Goal: Task Accomplishment & Management: Complete application form

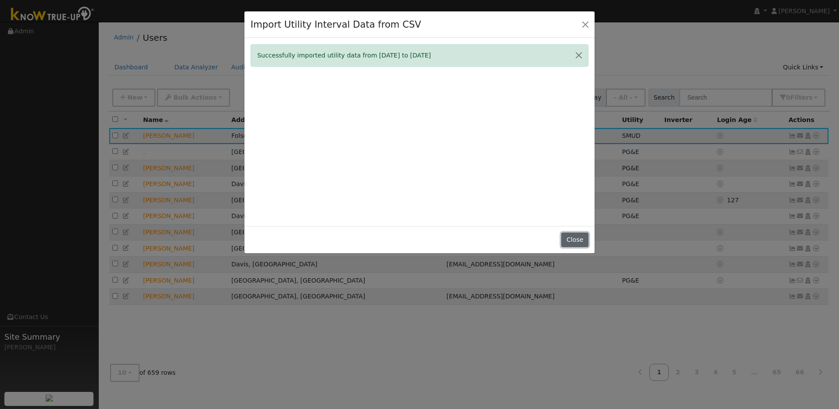
click at [573, 241] on button "Close" at bounding box center [574, 240] width 27 height 15
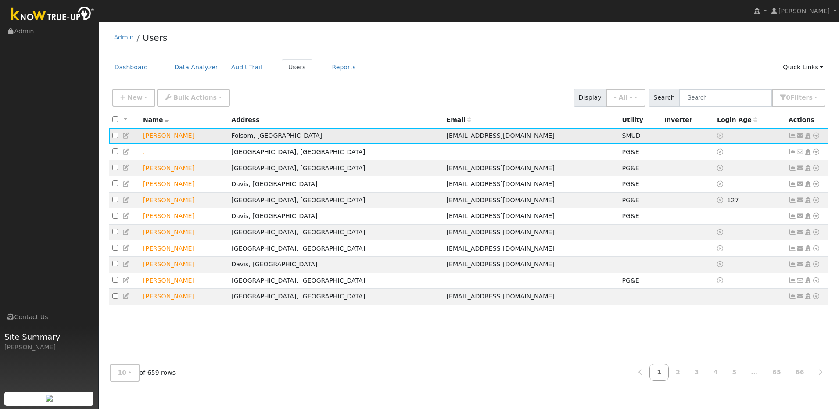
click at [817, 138] on icon at bounding box center [816, 136] width 8 height 6
click at [732, 185] on link "Import From CSV" at bounding box center [723, 183] width 65 height 12
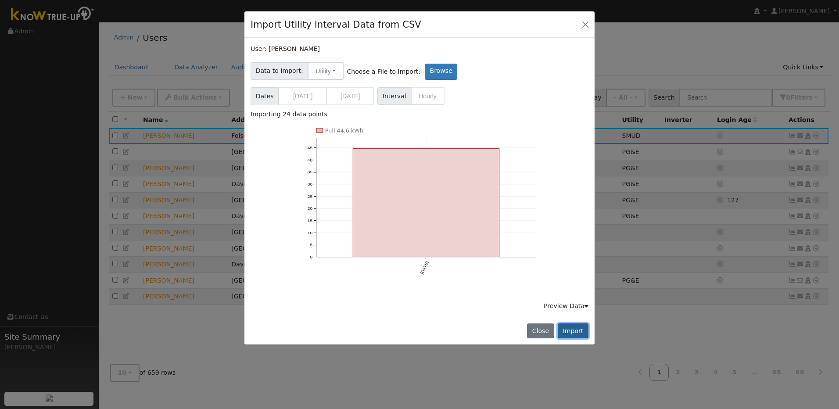
click at [578, 328] on button "Import" at bounding box center [573, 330] width 31 height 15
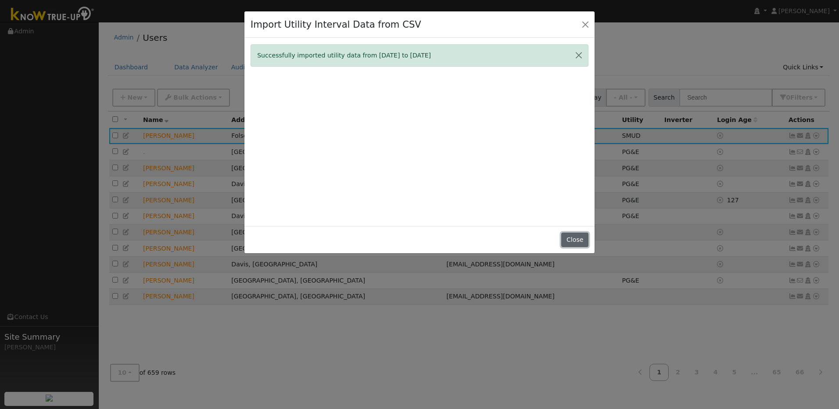
click at [576, 238] on button "Close" at bounding box center [574, 240] width 27 height 15
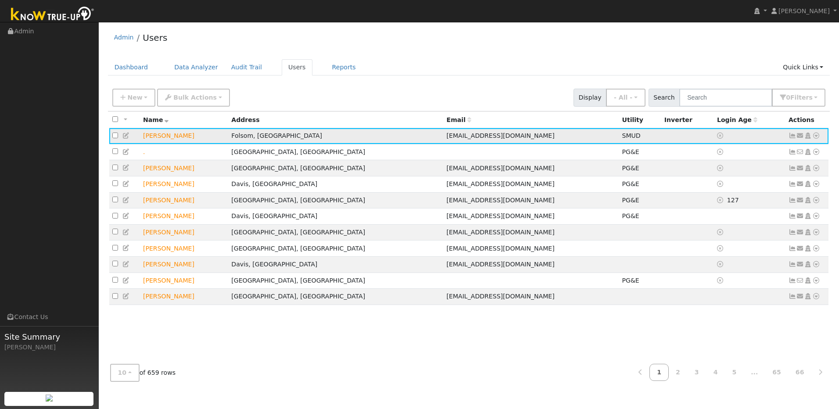
click at [817, 135] on icon at bounding box center [816, 136] width 8 height 6
click at [737, 185] on link "Import From CSV" at bounding box center [723, 183] width 65 height 12
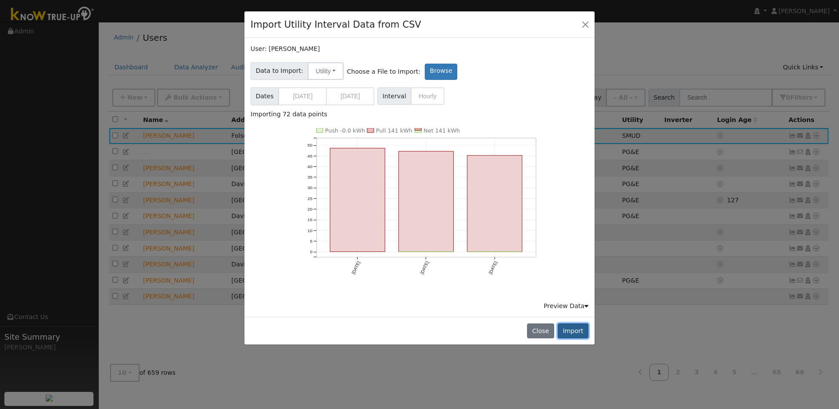
click at [582, 334] on button "Import" at bounding box center [573, 330] width 31 height 15
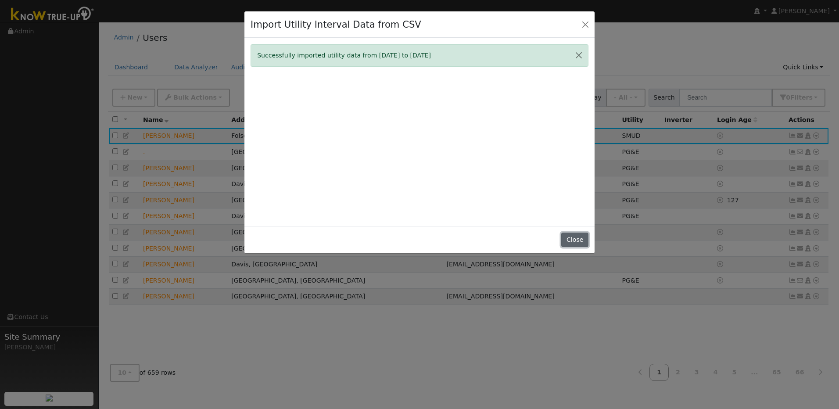
click at [582, 243] on button "Close" at bounding box center [574, 240] width 27 height 15
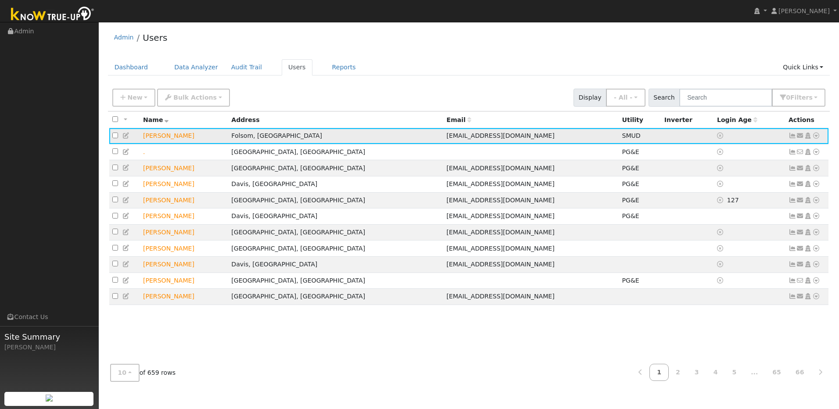
click at [816, 138] on icon at bounding box center [816, 136] width 8 height 6
click at [743, 186] on link "Import From CSV" at bounding box center [723, 183] width 65 height 12
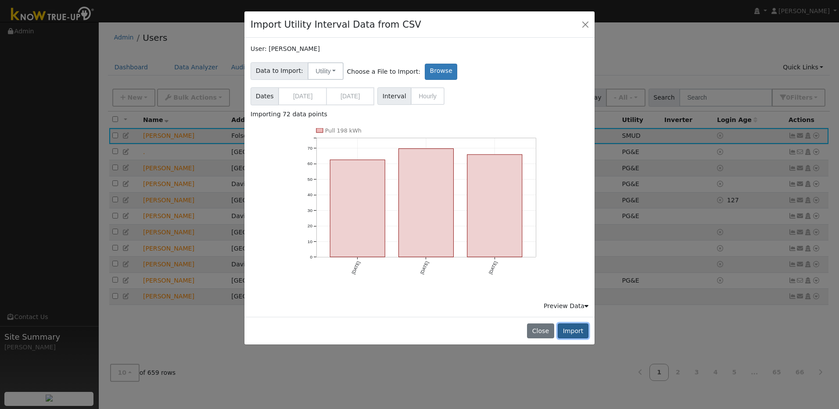
click at [583, 334] on button "Import" at bounding box center [573, 330] width 31 height 15
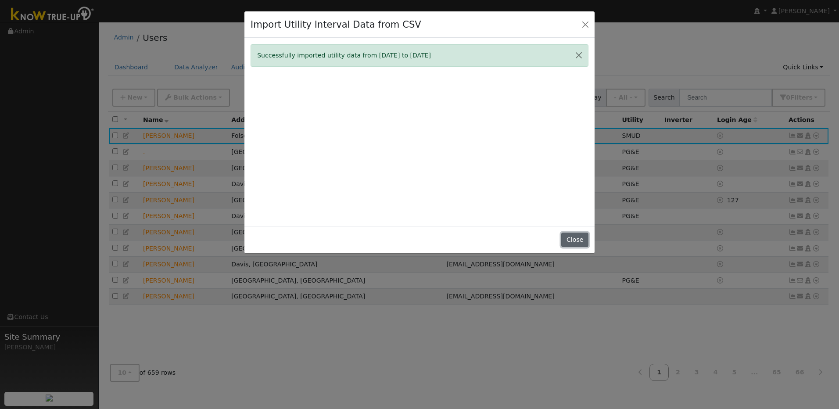
click at [574, 240] on button "Close" at bounding box center [574, 240] width 27 height 15
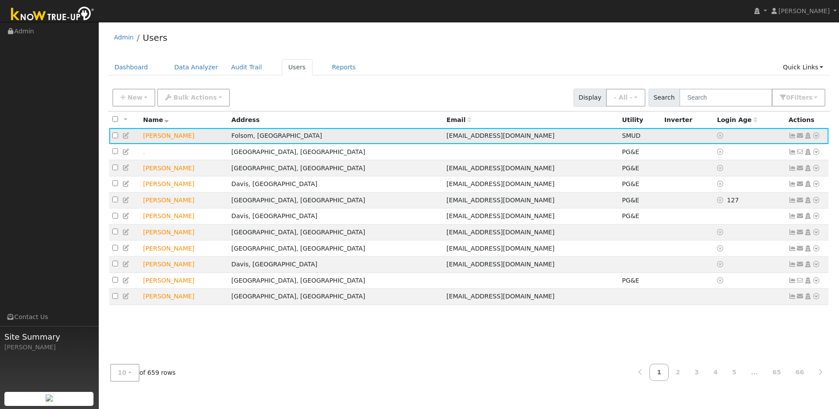
click at [815, 139] on icon at bounding box center [816, 136] width 8 height 6
click at [737, 184] on link "Import From CSV" at bounding box center [723, 183] width 65 height 12
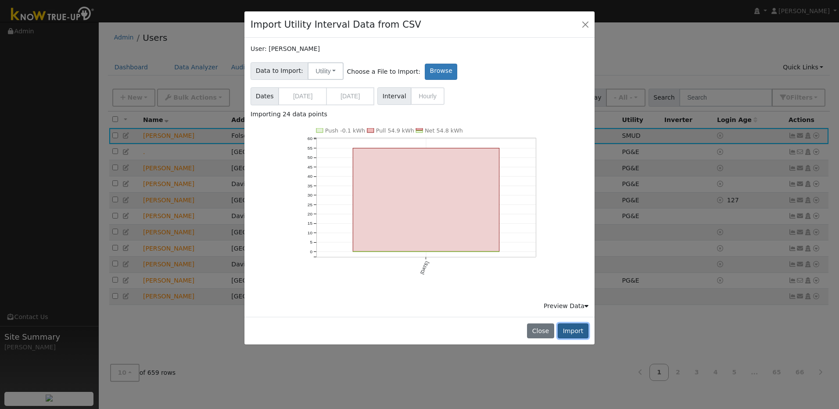
click at [583, 331] on button "Import" at bounding box center [573, 330] width 31 height 15
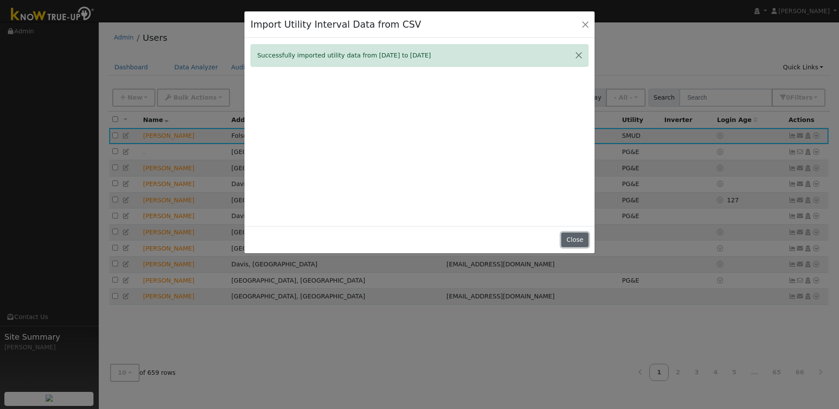
click at [574, 241] on button "Close" at bounding box center [574, 240] width 27 height 15
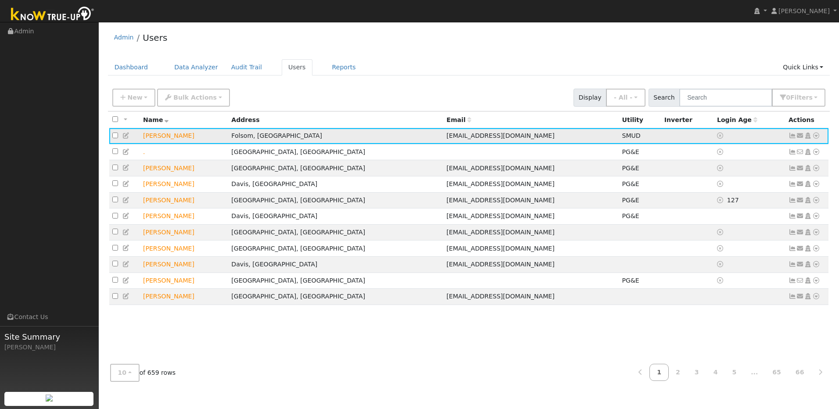
click at [816, 139] on icon at bounding box center [816, 136] width 8 height 6
click at [729, 184] on link "Import From CSV" at bounding box center [723, 183] width 65 height 12
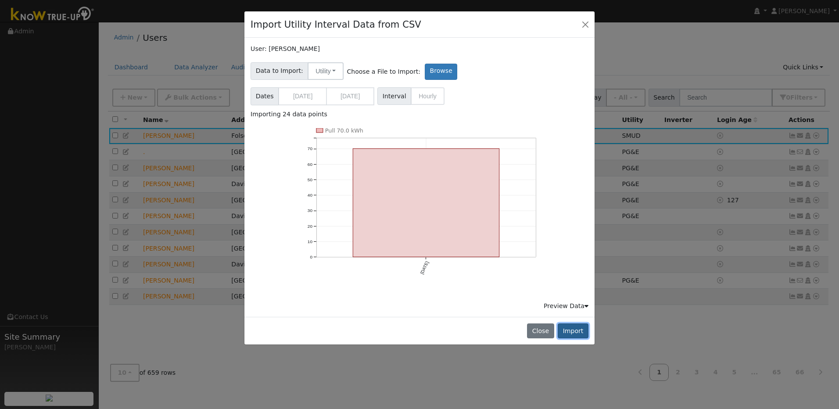
click at [572, 332] on button "Import" at bounding box center [573, 330] width 31 height 15
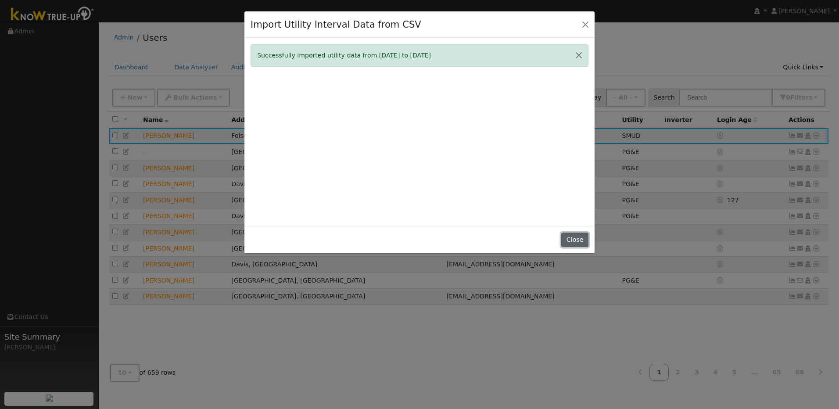
click at [570, 241] on button "Close" at bounding box center [574, 240] width 27 height 15
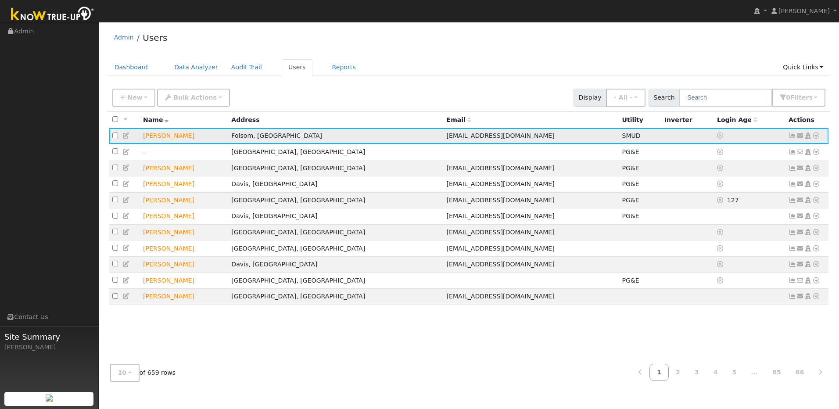
click at [818, 137] on icon at bounding box center [816, 136] width 8 height 6
click at [740, 183] on link "Import From CSV" at bounding box center [723, 183] width 65 height 12
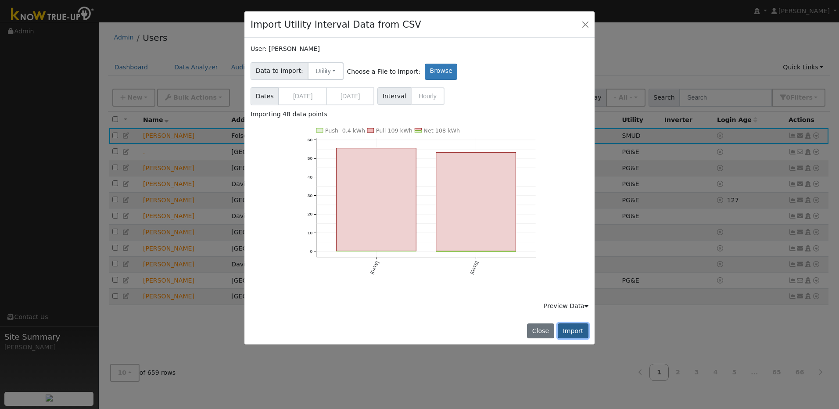
click at [579, 334] on button "Import" at bounding box center [573, 330] width 31 height 15
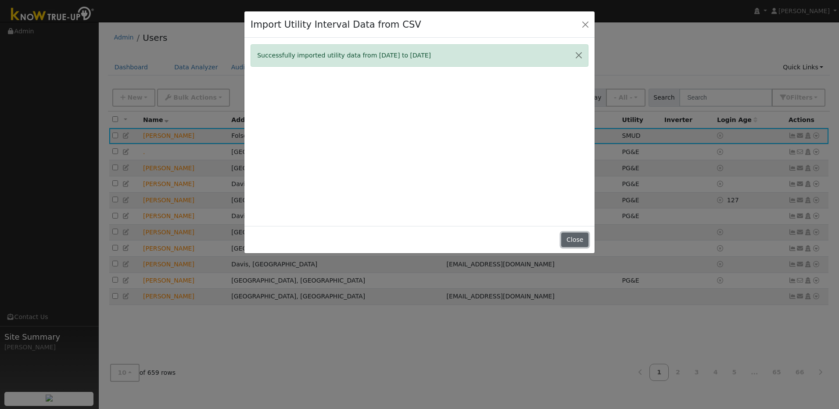
click at [579, 240] on button "Close" at bounding box center [574, 240] width 27 height 15
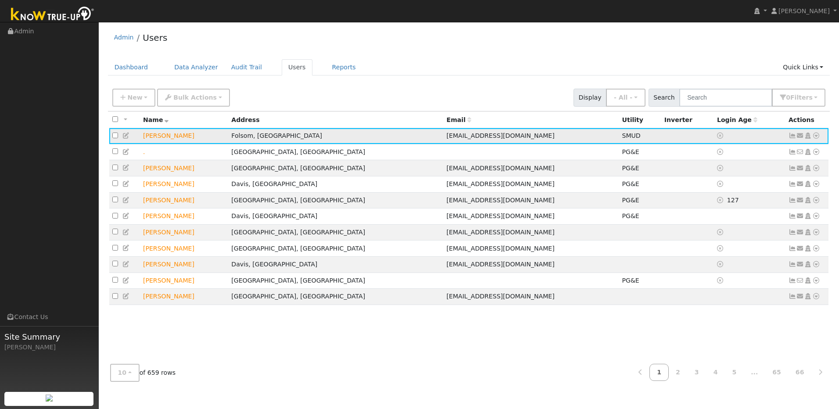
click at [814, 139] on icon at bounding box center [816, 136] width 8 height 6
click at [735, 186] on link "Import From CSV" at bounding box center [723, 183] width 65 height 12
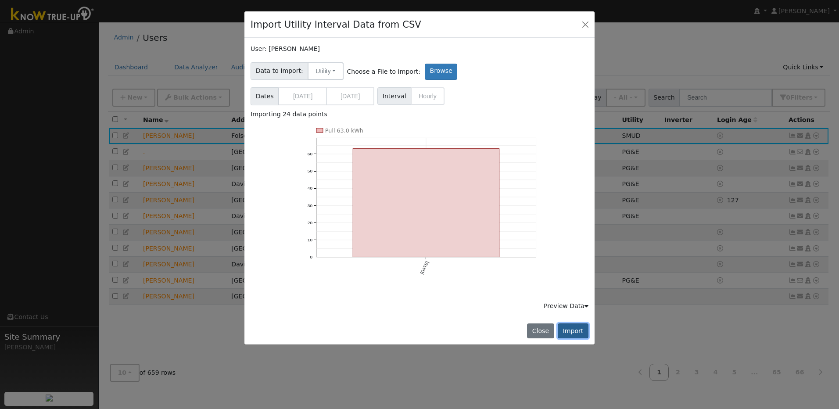
click at [582, 333] on button "Import" at bounding box center [573, 330] width 31 height 15
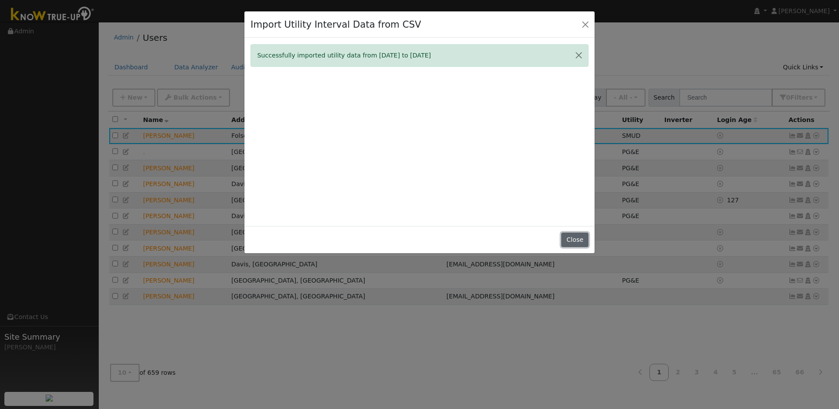
click at [569, 243] on button "Close" at bounding box center [574, 240] width 27 height 15
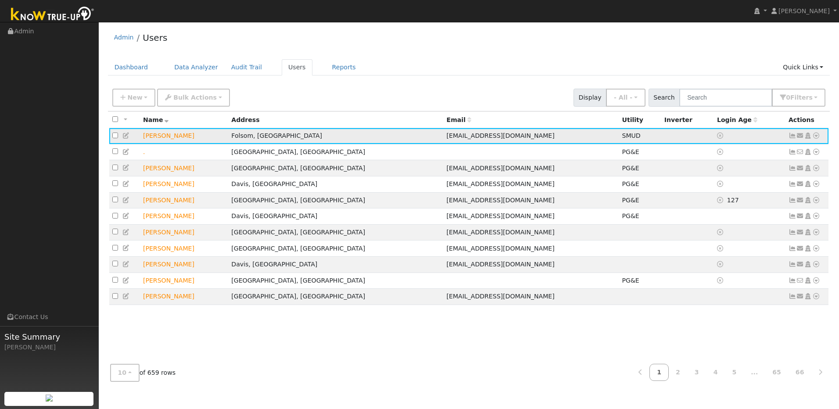
click at [818, 138] on icon at bounding box center [816, 136] width 8 height 6
click at [734, 185] on link "Import From CSV" at bounding box center [723, 183] width 65 height 12
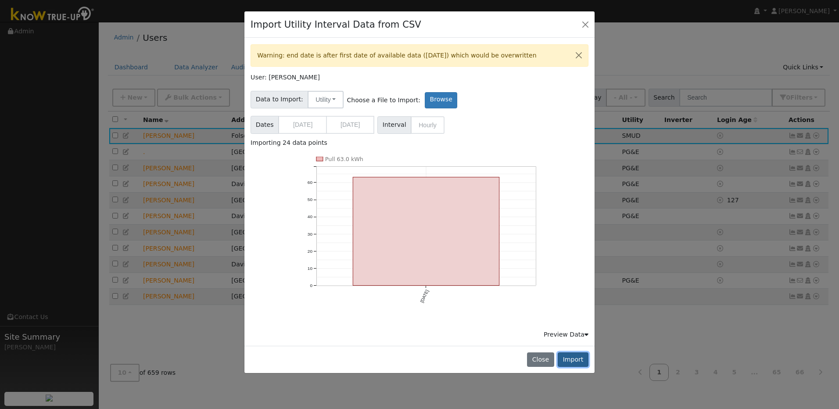
click at [579, 356] on button "Import" at bounding box center [573, 359] width 31 height 15
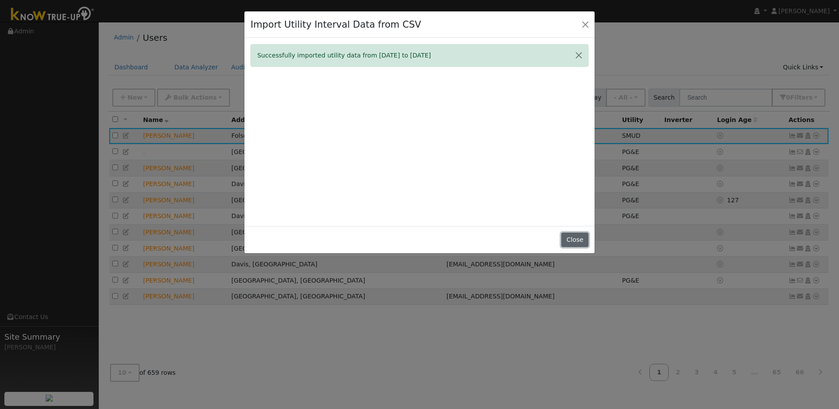
click at [573, 240] on button "Close" at bounding box center [574, 240] width 27 height 15
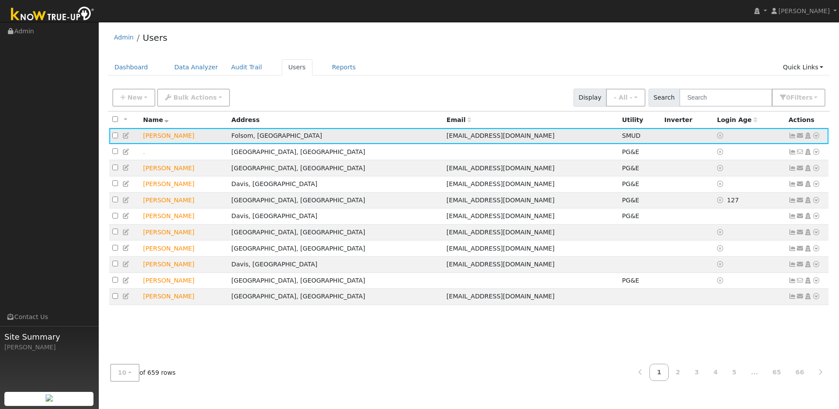
click at [813, 138] on icon at bounding box center [816, 136] width 8 height 6
click at [741, 187] on link "Import From CSV" at bounding box center [723, 183] width 65 height 12
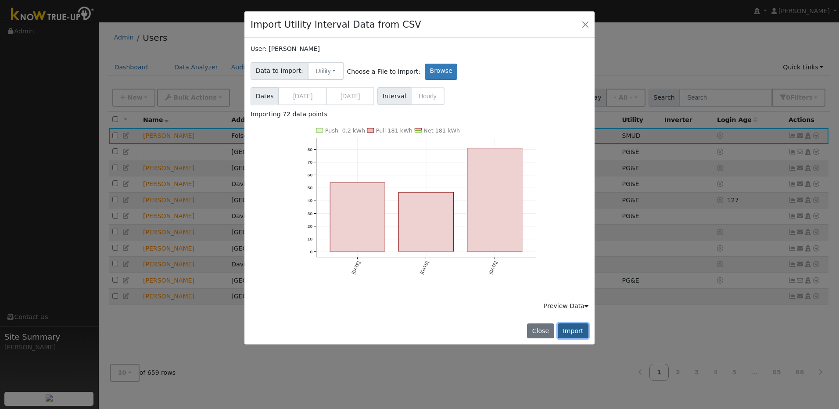
click at [579, 336] on button "Import" at bounding box center [573, 330] width 31 height 15
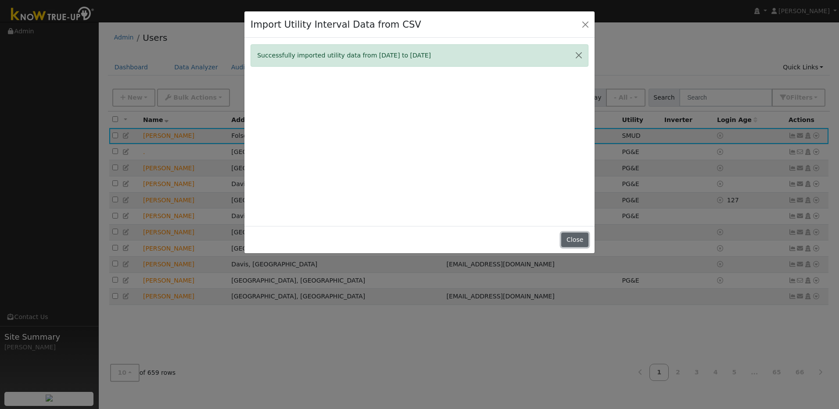
click at [579, 236] on button "Close" at bounding box center [574, 240] width 27 height 15
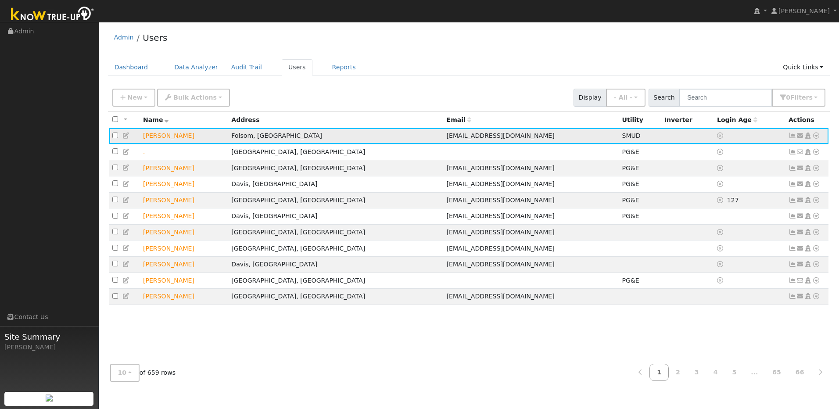
click at [818, 137] on icon at bounding box center [816, 136] width 8 height 6
click at [737, 187] on link "Import From CSV" at bounding box center [723, 183] width 65 height 12
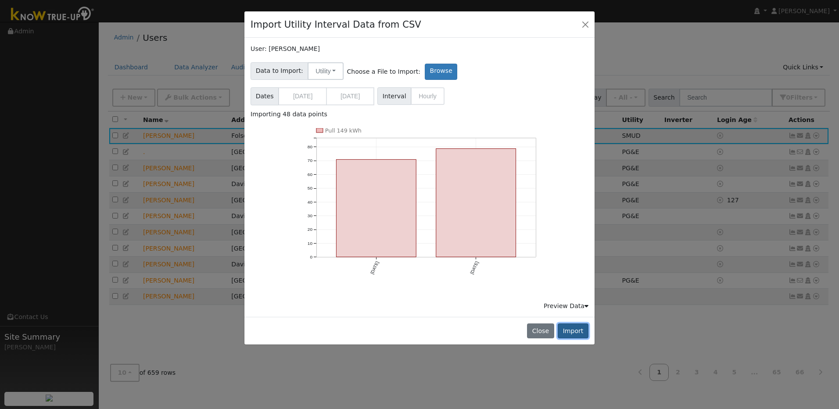
click at [574, 332] on button "Import" at bounding box center [573, 330] width 31 height 15
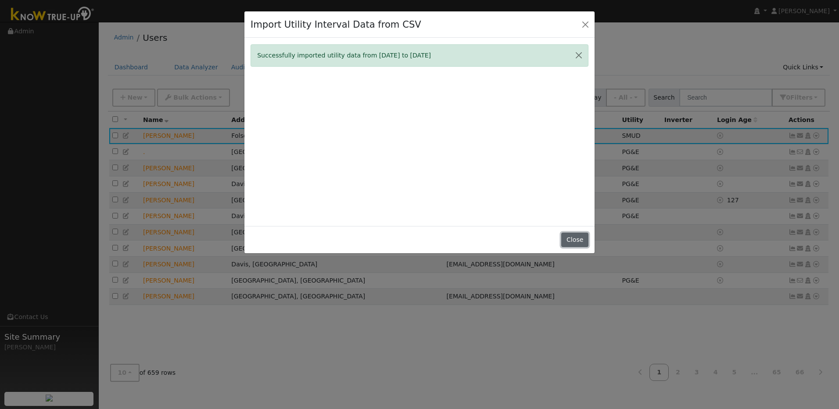
click at [579, 237] on button "Close" at bounding box center [574, 240] width 27 height 15
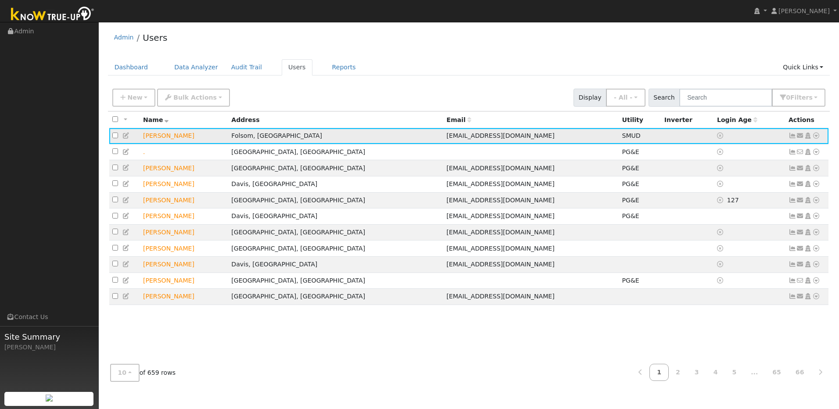
click at [816, 139] on icon at bounding box center [816, 136] width 8 height 6
click at [742, 183] on link "Import From CSV" at bounding box center [723, 183] width 65 height 12
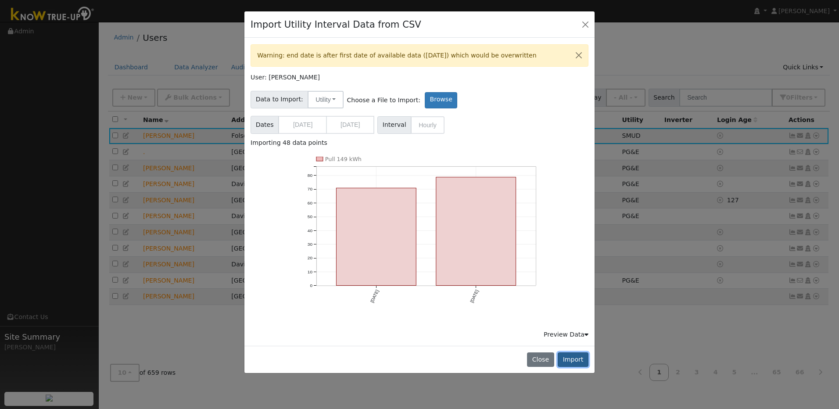
click at [582, 361] on button "Import" at bounding box center [573, 359] width 31 height 15
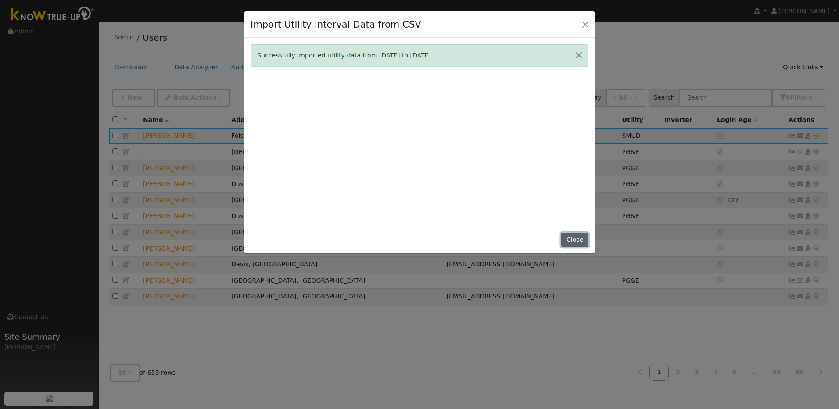
click at [577, 241] on button "Close" at bounding box center [574, 240] width 27 height 15
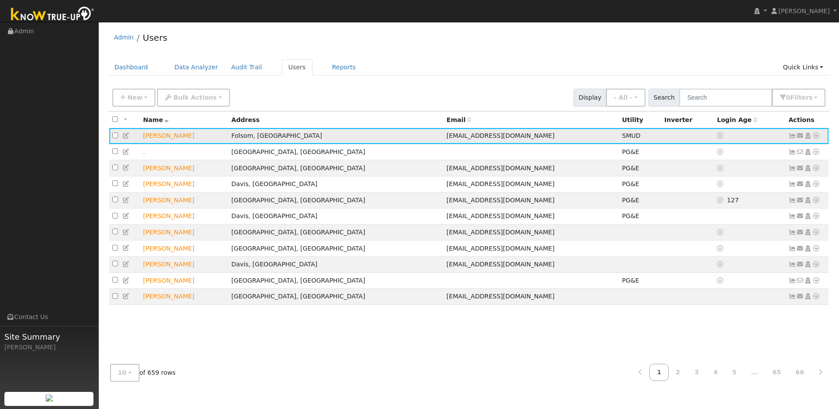
click at [819, 138] on icon at bounding box center [816, 136] width 8 height 6
click at [742, 183] on link "Import From CSV" at bounding box center [723, 183] width 65 height 12
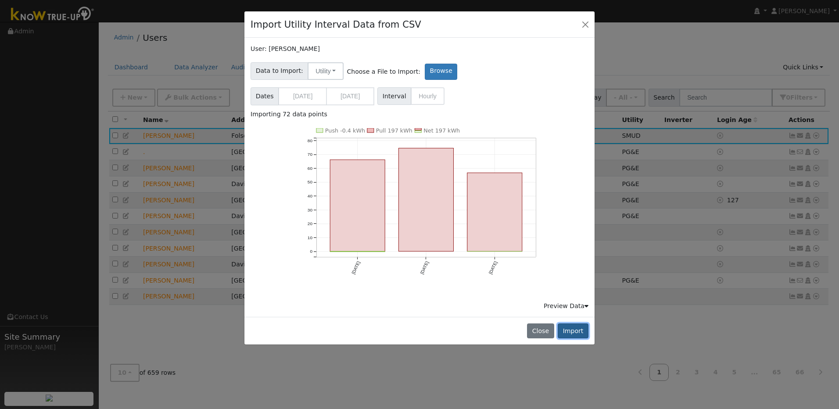
click at [578, 331] on button "Import" at bounding box center [573, 330] width 31 height 15
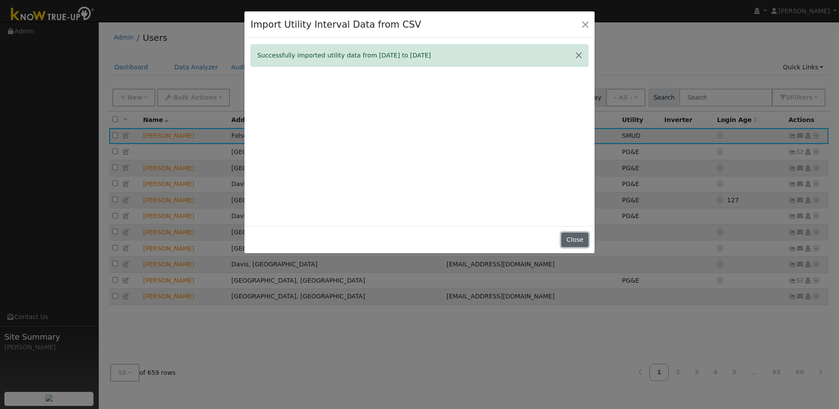
click at [580, 240] on button "Close" at bounding box center [574, 240] width 27 height 15
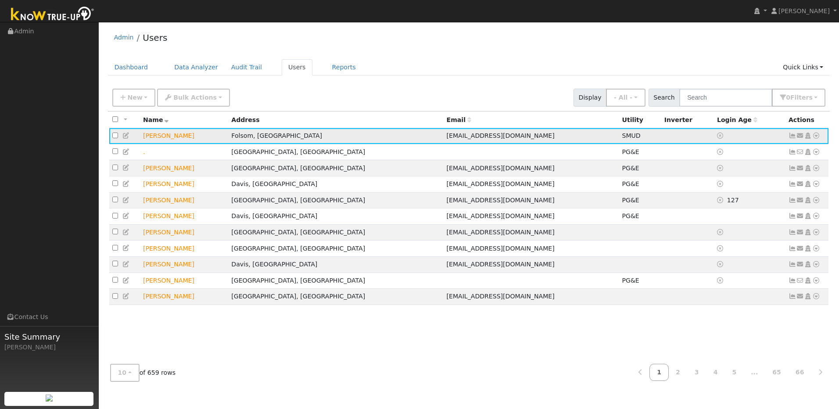
click at [819, 138] on icon at bounding box center [816, 136] width 8 height 6
click at [736, 188] on link "Import From CSV" at bounding box center [723, 183] width 65 height 12
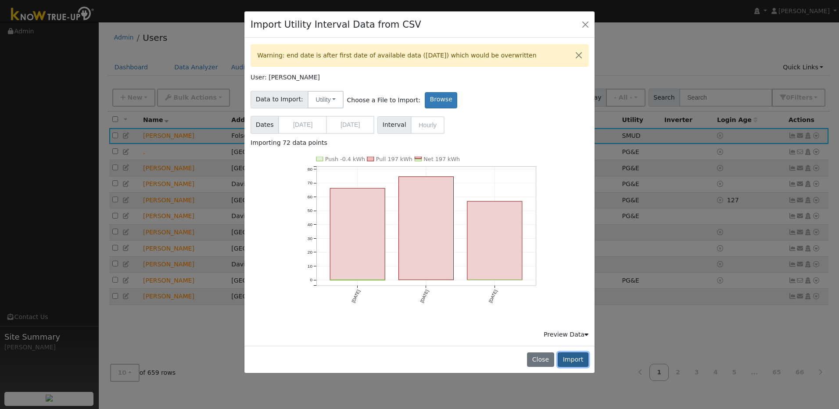
click at [586, 360] on button "Import" at bounding box center [573, 359] width 31 height 15
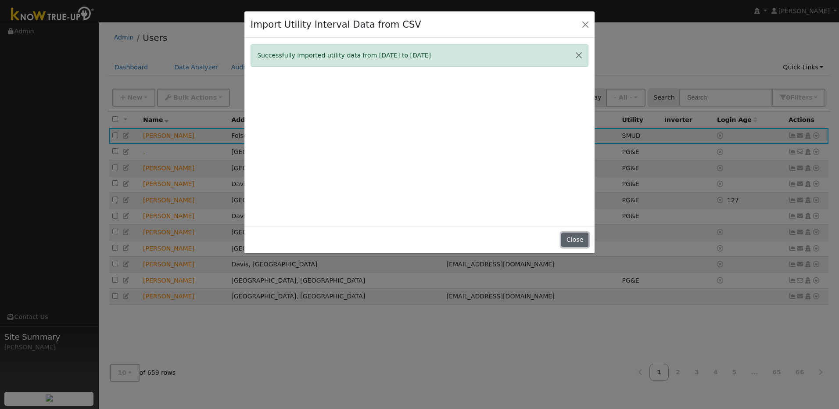
click at [575, 240] on button "Close" at bounding box center [574, 240] width 27 height 15
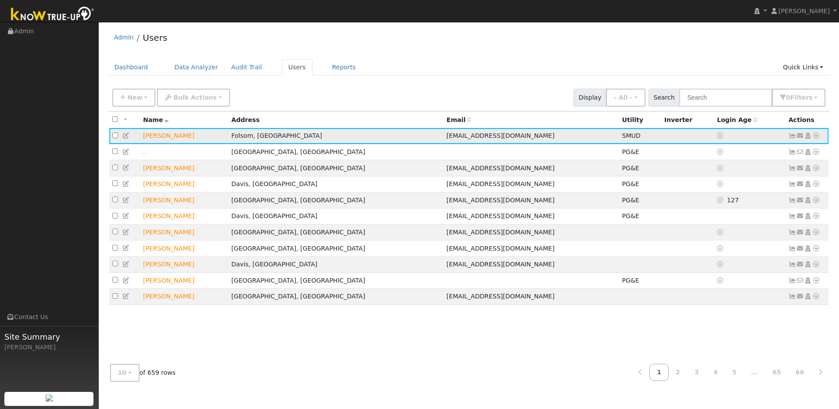
click at [816, 137] on icon at bounding box center [816, 136] width 8 height 6
click at [738, 187] on link "Import From CSV" at bounding box center [723, 183] width 65 height 12
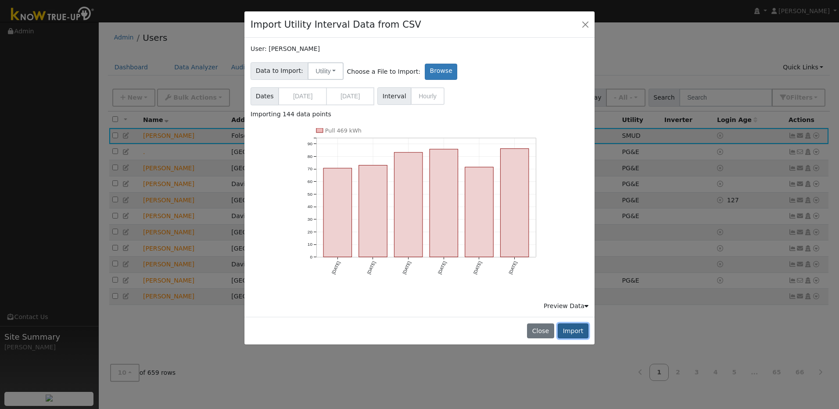
click at [583, 335] on button "Import" at bounding box center [573, 330] width 31 height 15
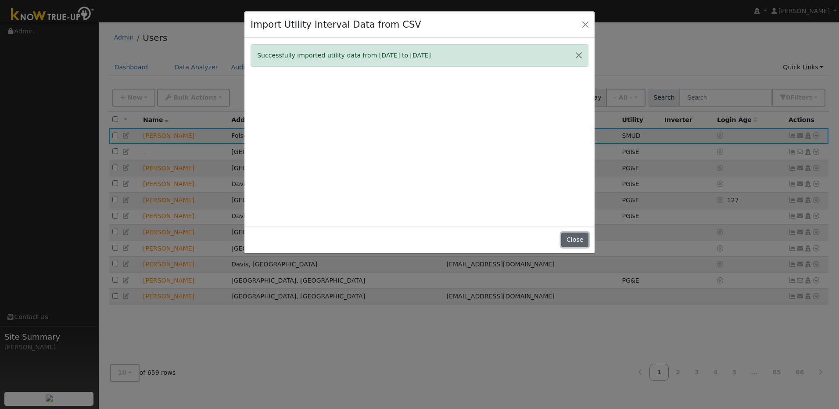
click at [579, 241] on button "Close" at bounding box center [574, 240] width 27 height 15
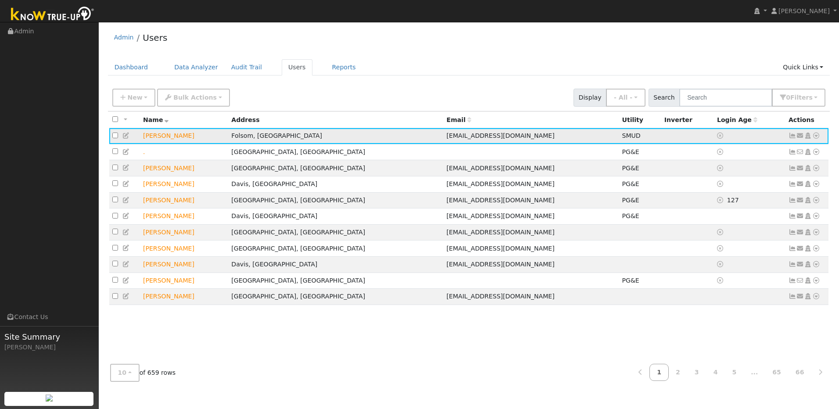
click at [817, 138] on icon at bounding box center [816, 136] width 8 height 6
click at [736, 187] on link "Import From CSV" at bounding box center [723, 183] width 65 height 12
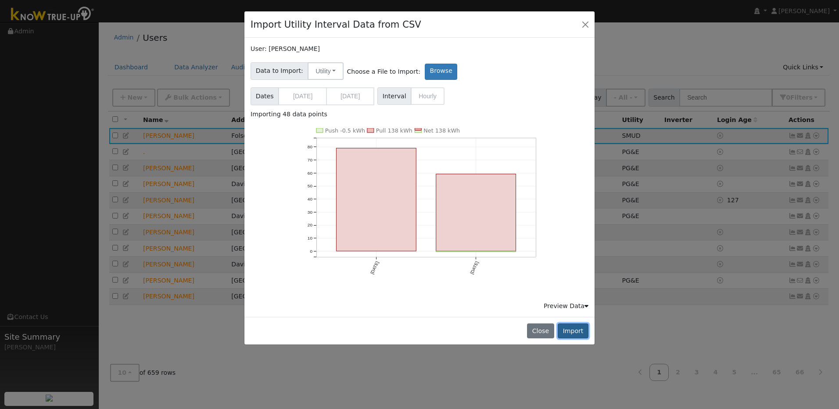
click at [580, 328] on button "Import" at bounding box center [573, 330] width 31 height 15
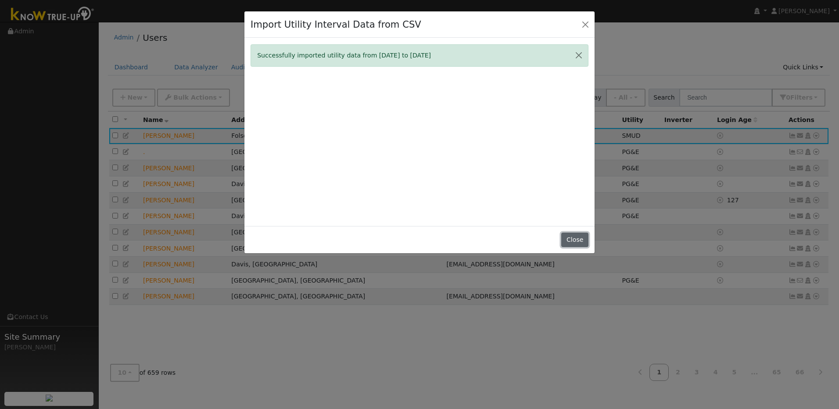
click at [576, 240] on button "Close" at bounding box center [574, 240] width 27 height 15
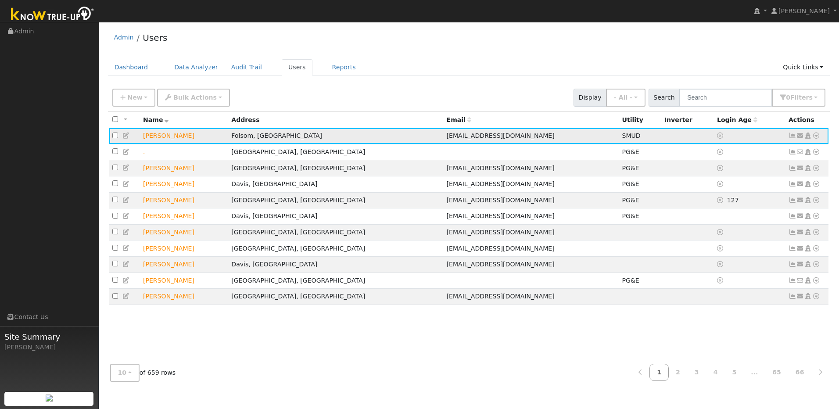
click at [817, 138] on icon at bounding box center [816, 136] width 8 height 6
click at [737, 187] on link "Import From CSV" at bounding box center [723, 183] width 65 height 12
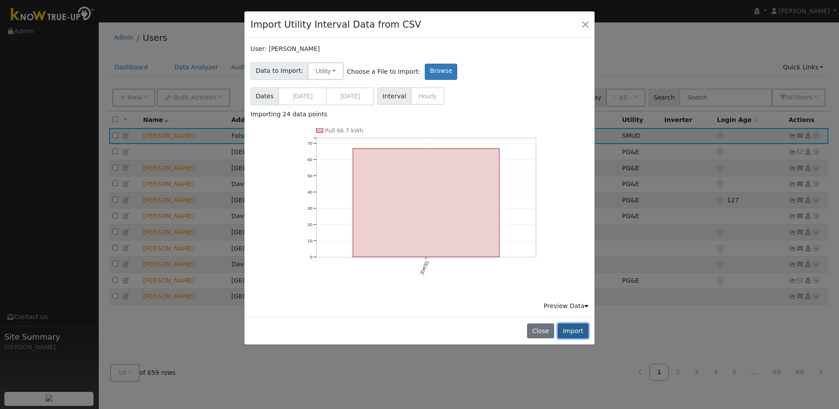
click at [564, 334] on button "Import" at bounding box center [573, 330] width 31 height 15
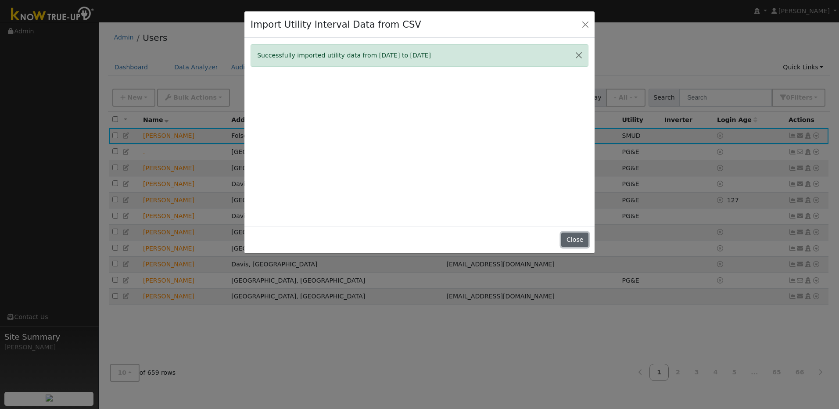
click at [569, 236] on button "Close" at bounding box center [574, 240] width 27 height 15
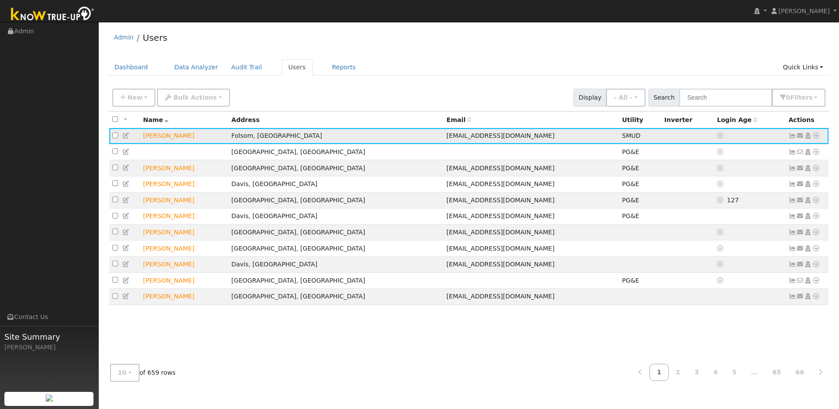
click at [817, 137] on icon at bounding box center [816, 136] width 8 height 6
click at [752, 183] on link "Import From CSV" at bounding box center [723, 183] width 65 height 12
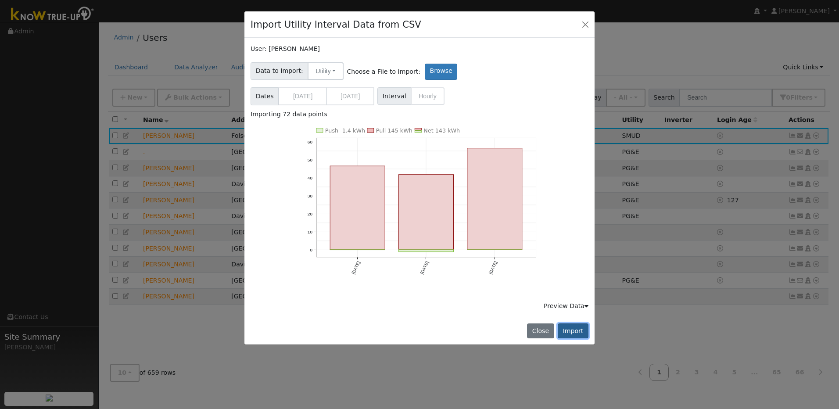
click at [575, 330] on button "Import" at bounding box center [573, 330] width 31 height 15
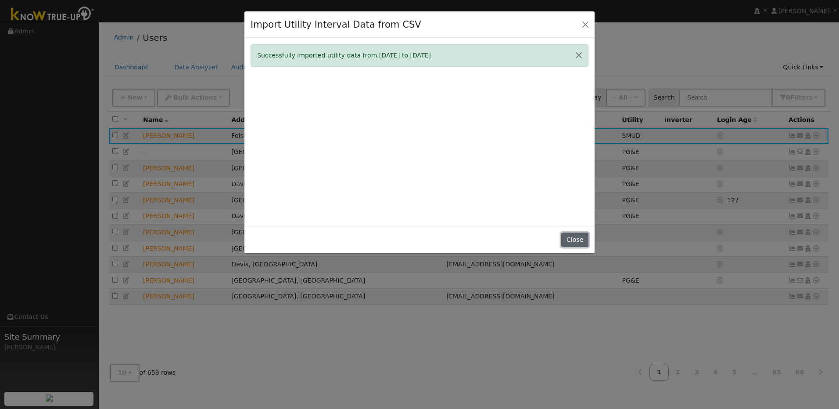
click at [581, 241] on button "Close" at bounding box center [574, 240] width 27 height 15
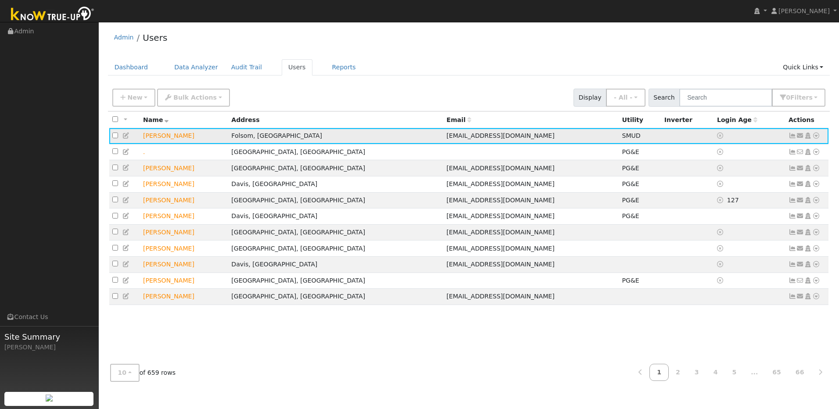
click at [820, 136] on td "Send Email... Copy a Link Reset Password Open Access Data Analyzer Reports Scen…" at bounding box center [807, 136] width 43 height 16
click at [816, 139] on icon at bounding box center [816, 136] width 8 height 6
click at [744, 184] on link "Import From CSV" at bounding box center [723, 183] width 65 height 12
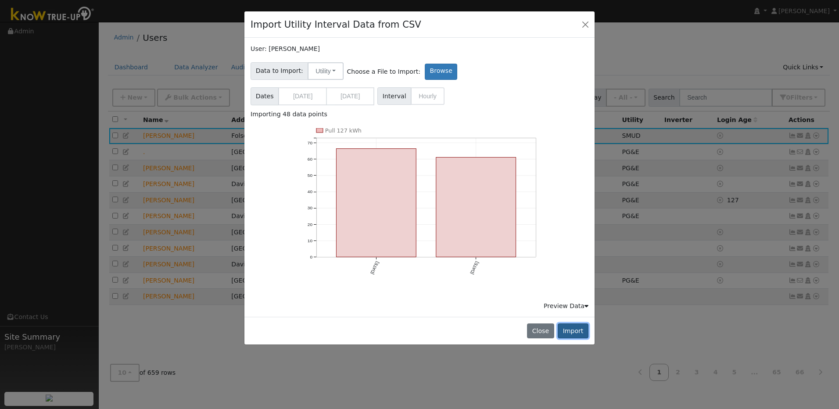
click at [580, 335] on button "Import" at bounding box center [573, 330] width 31 height 15
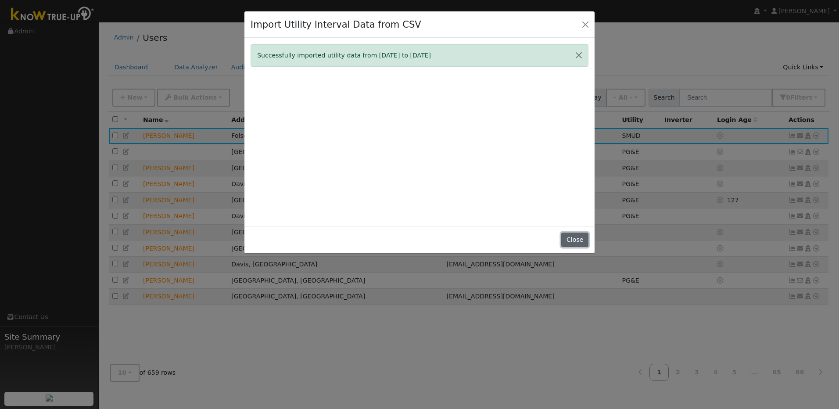
click at [571, 244] on button "Close" at bounding box center [574, 240] width 27 height 15
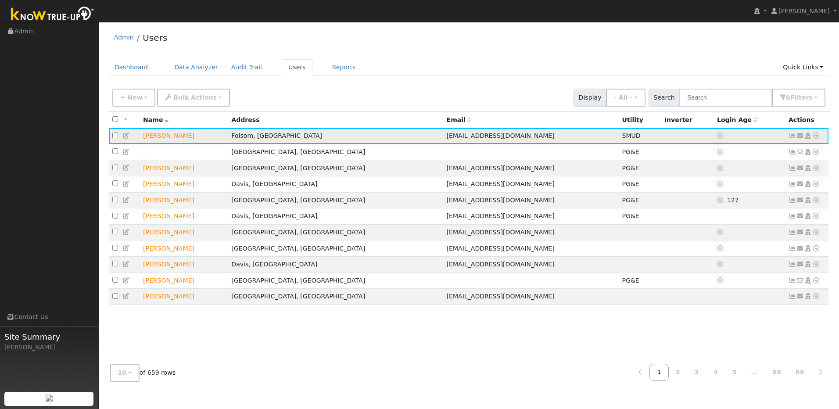
click at [822, 138] on td "Send Email... Copy a Link Reset Password Open Access Data Analyzer Reports Scen…" at bounding box center [807, 136] width 43 height 16
click at [815, 138] on icon at bounding box center [816, 136] width 8 height 6
click at [741, 187] on link "Import From CSV" at bounding box center [723, 183] width 65 height 12
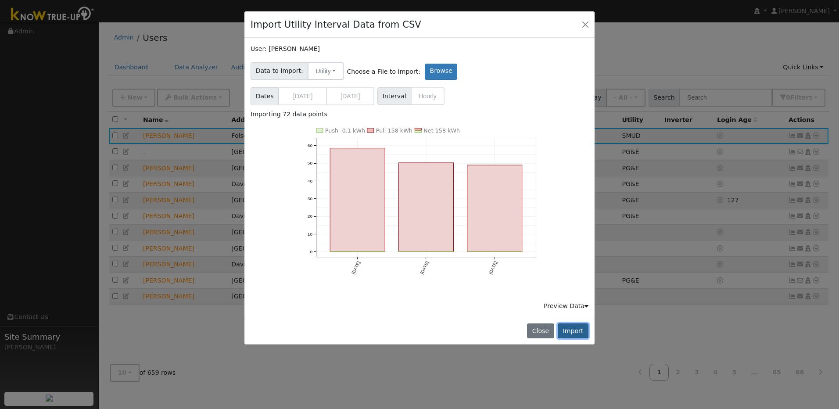
click at [570, 325] on button "Import" at bounding box center [573, 330] width 31 height 15
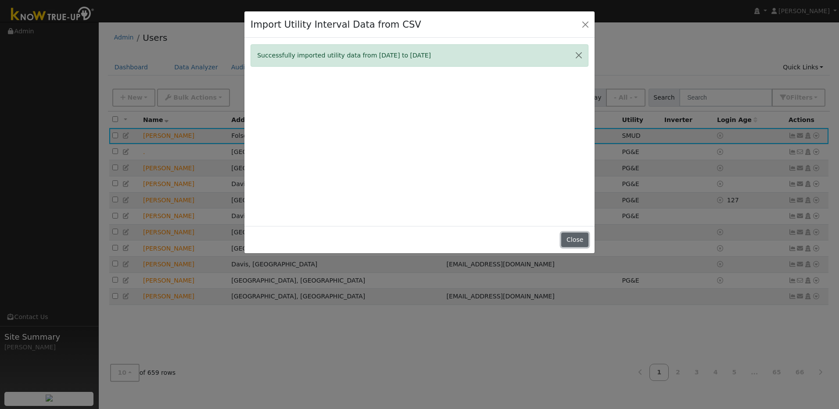
click at [579, 241] on button "Close" at bounding box center [574, 240] width 27 height 15
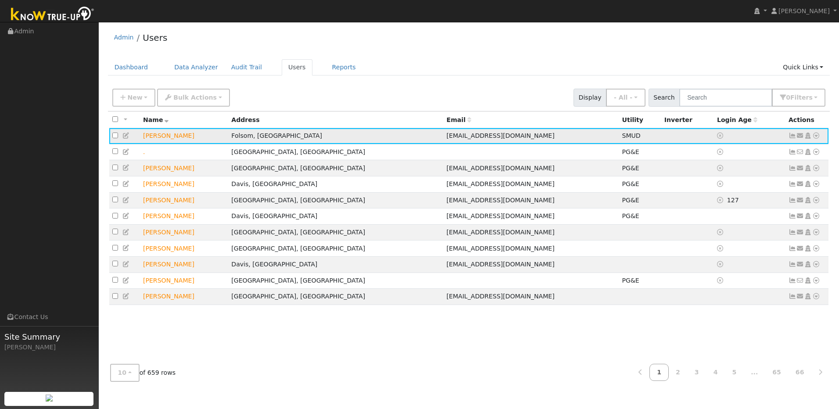
click at [817, 139] on icon at bounding box center [816, 136] width 8 height 6
click at [733, 186] on link "Import From CSV" at bounding box center [723, 183] width 65 height 12
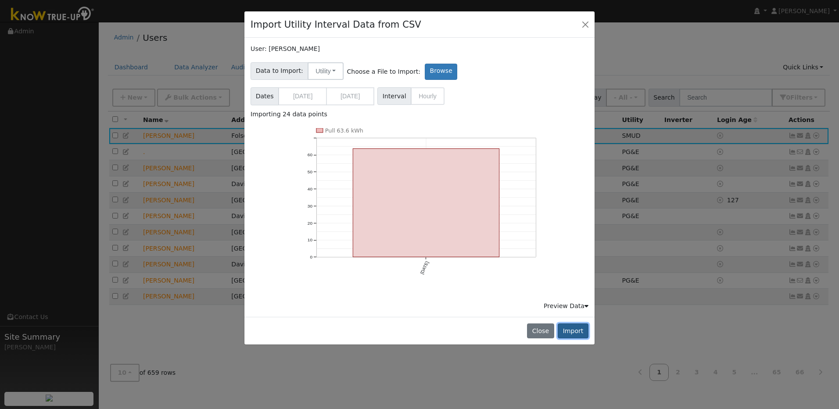
click at [570, 329] on button "Import" at bounding box center [573, 330] width 31 height 15
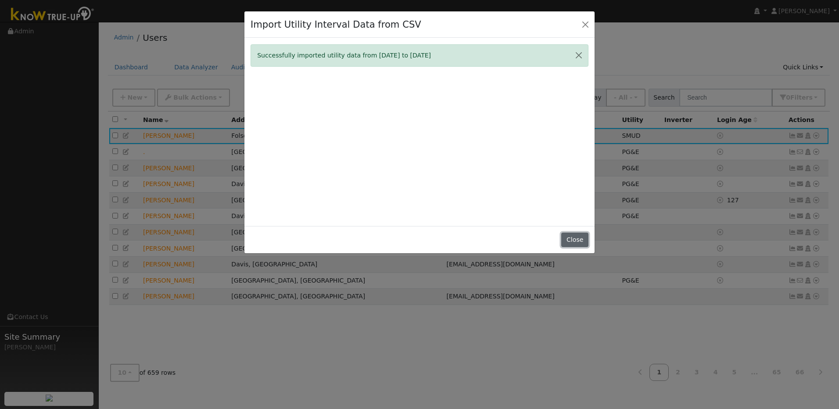
drag, startPoint x: 566, startPoint y: 241, endPoint x: 561, endPoint y: 241, distance: 5.7
click at [567, 241] on button "Close" at bounding box center [574, 240] width 27 height 15
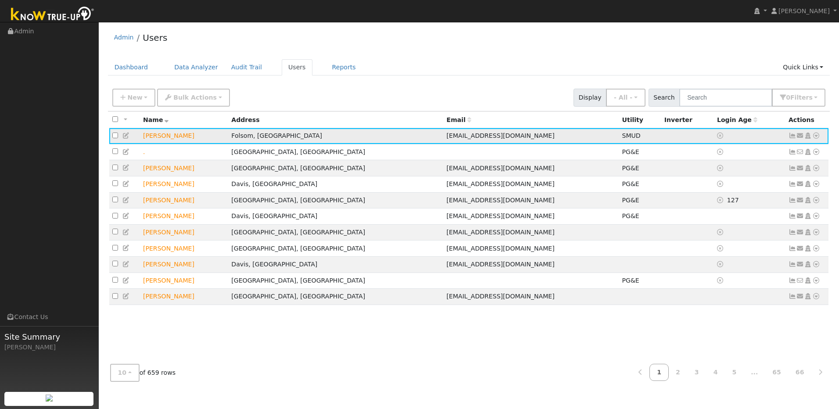
click at [817, 137] on icon at bounding box center [816, 136] width 8 height 6
click at [733, 189] on link "Import From CSV" at bounding box center [723, 183] width 65 height 12
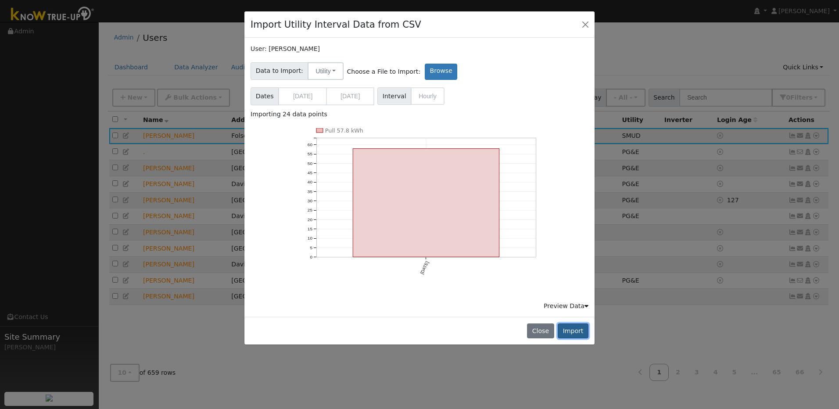
click at [583, 329] on button "Import" at bounding box center [573, 330] width 31 height 15
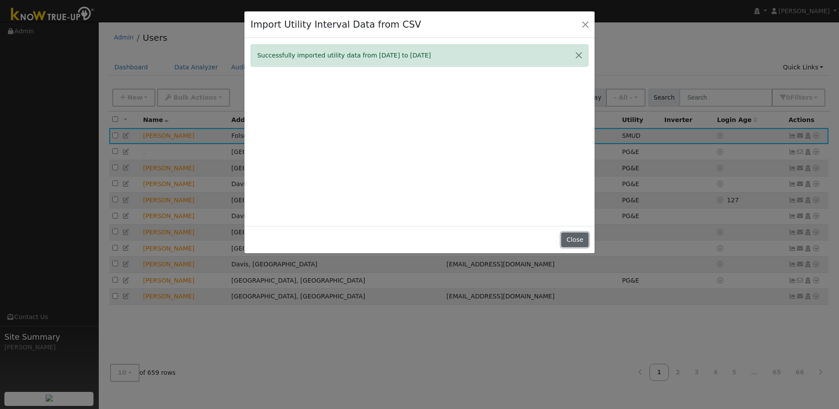
click at [581, 241] on button "Close" at bounding box center [574, 240] width 27 height 15
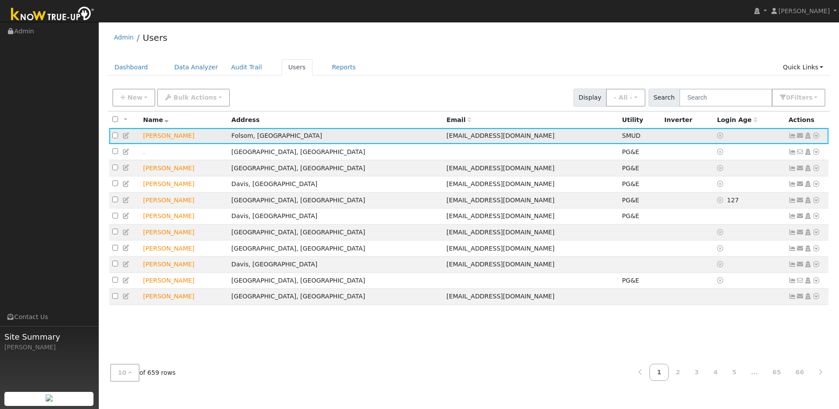
click at [818, 137] on icon at bounding box center [816, 136] width 8 height 6
click at [737, 183] on link "Import From CSV" at bounding box center [723, 183] width 65 height 12
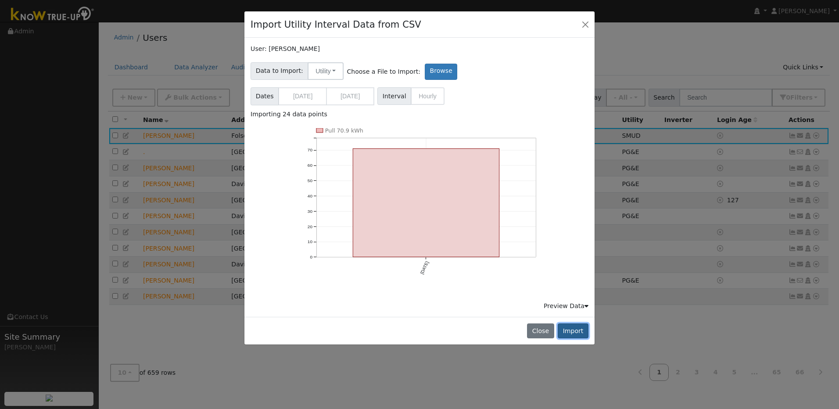
click at [581, 332] on button "Import" at bounding box center [573, 330] width 31 height 15
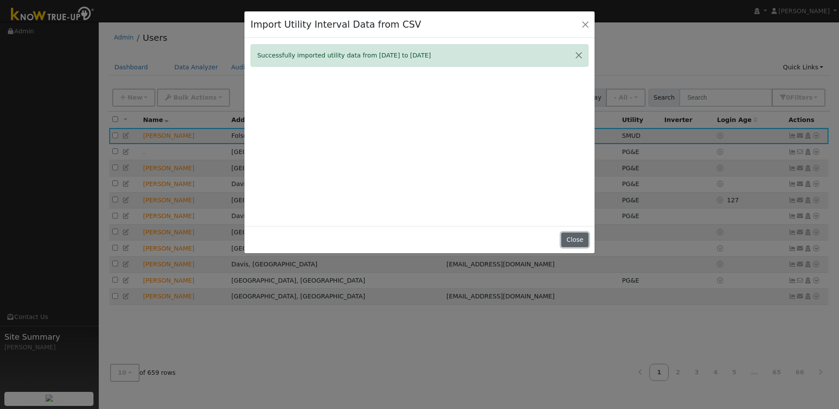
click at [578, 239] on button "Close" at bounding box center [574, 240] width 27 height 15
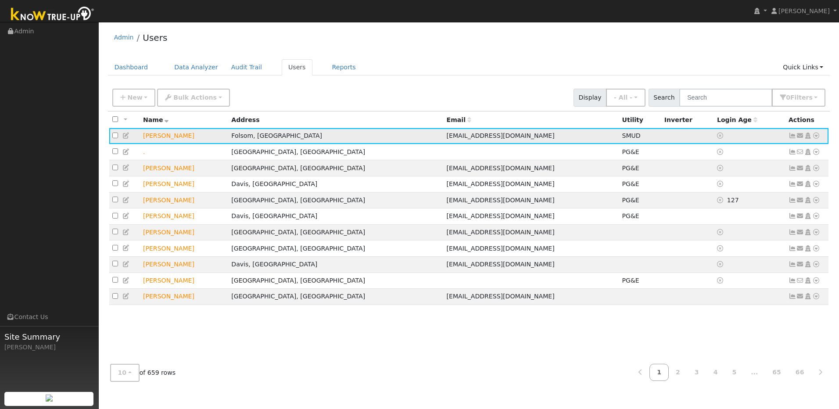
click at [817, 139] on icon at bounding box center [816, 136] width 8 height 6
click at [746, 184] on link "Import From CSV" at bounding box center [723, 183] width 65 height 12
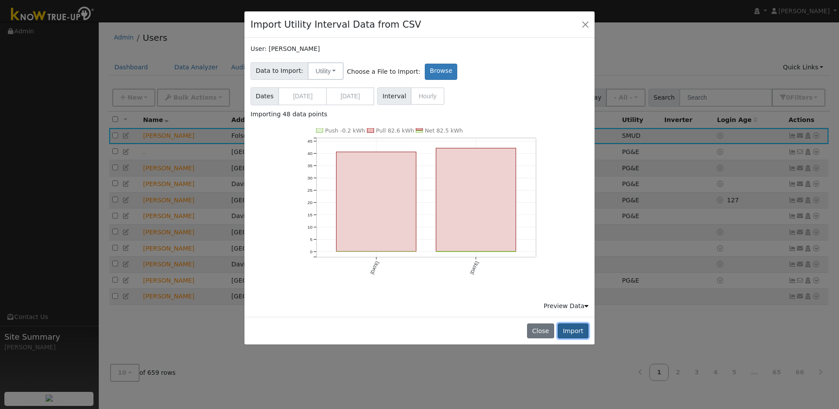
click at [579, 334] on button "Import" at bounding box center [573, 330] width 31 height 15
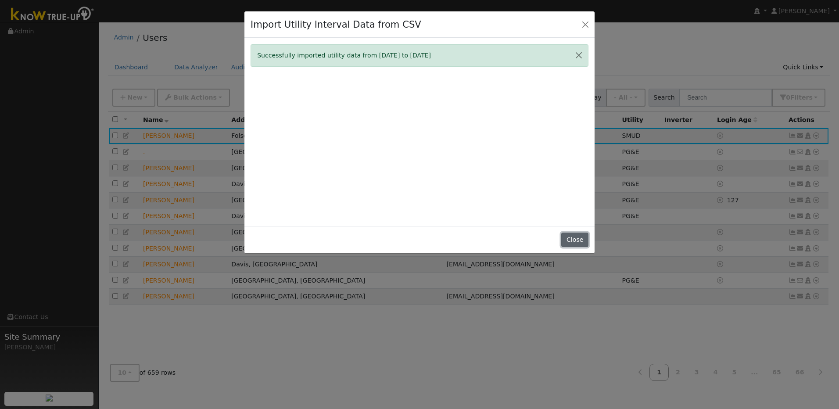
click at [576, 242] on button "Close" at bounding box center [574, 240] width 27 height 15
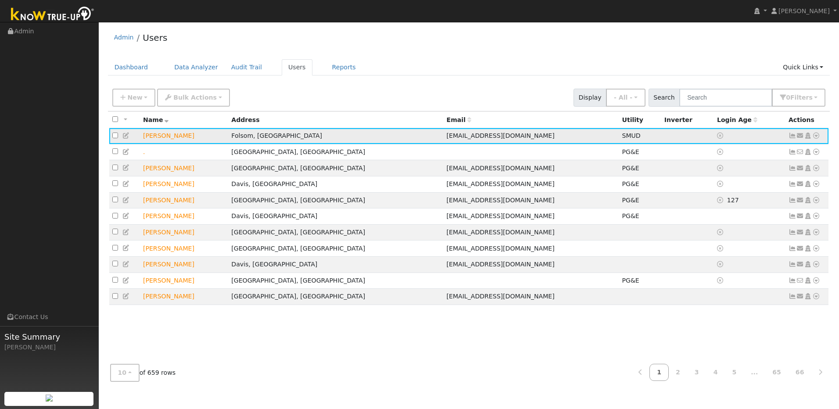
click at [816, 138] on icon at bounding box center [816, 136] width 8 height 6
click at [745, 185] on link "Import From CSV" at bounding box center [723, 183] width 65 height 12
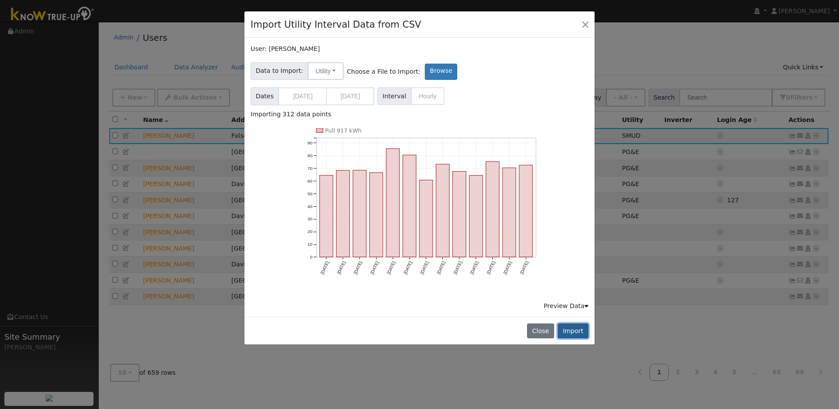
click at [571, 326] on button "Import" at bounding box center [573, 330] width 31 height 15
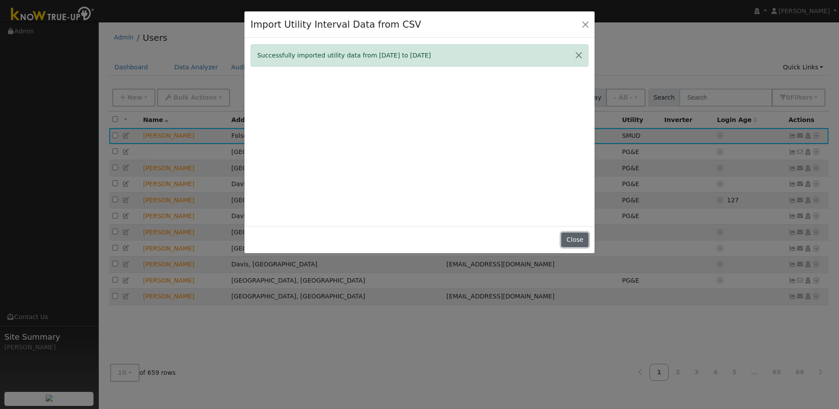
click at [570, 241] on button "Close" at bounding box center [574, 240] width 27 height 15
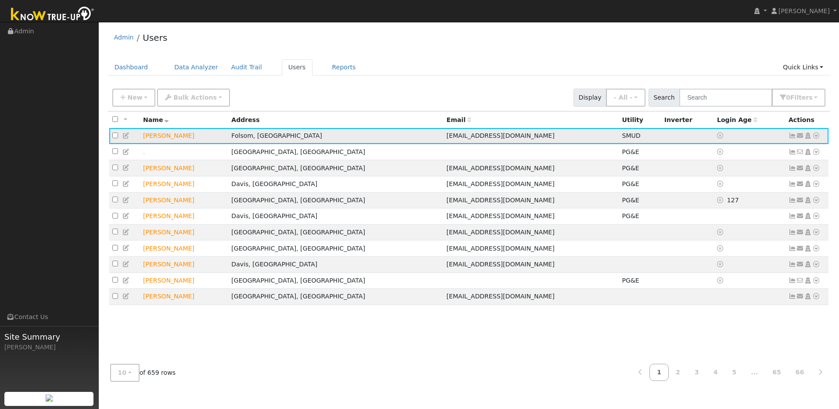
click at [818, 138] on icon at bounding box center [816, 136] width 8 height 6
click at [748, 186] on link "Import From CSV" at bounding box center [723, 183] width 65 height 12
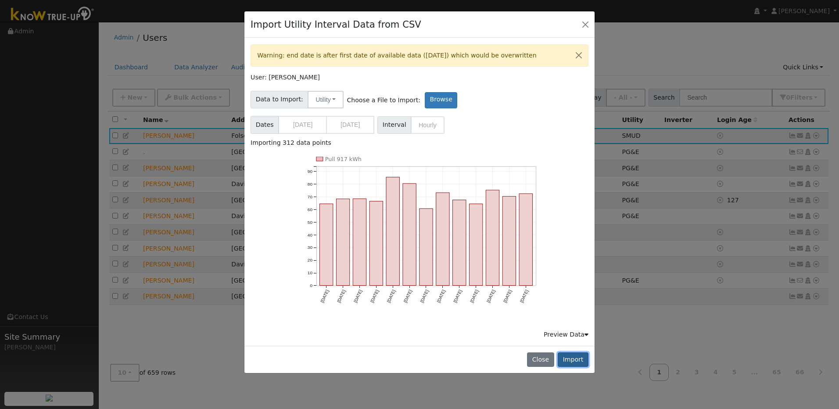
click at [584, 360] on button "Import" at bounding box center [573, 359] width 31 height 15
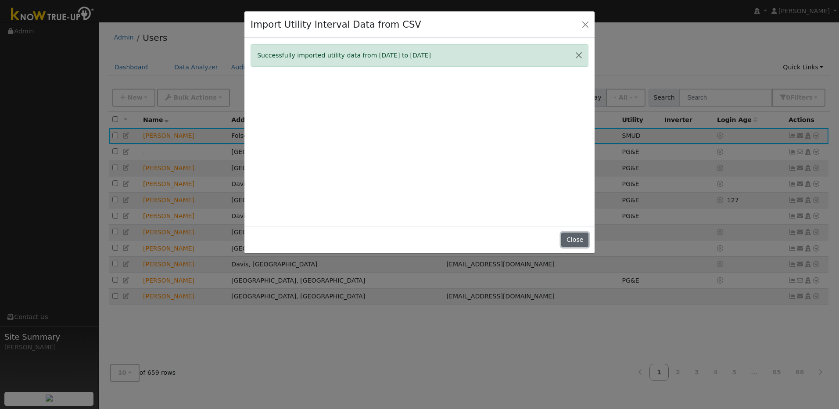
click at [575, 241] on button "Close" at bounding box center [574, 240] width 27 height 15
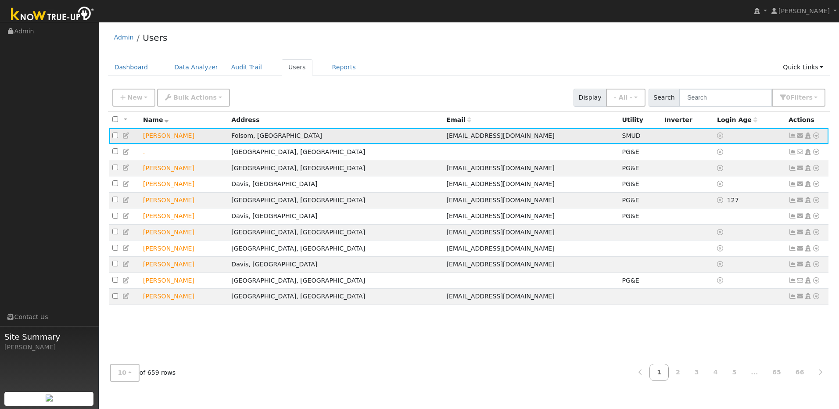
click at [819, 139] on icon at bounding box center [816, 136] width 8 height 6
click at [748, 183] on link "Import From CSV" at bounding box center [723, 183] width 65 height 12
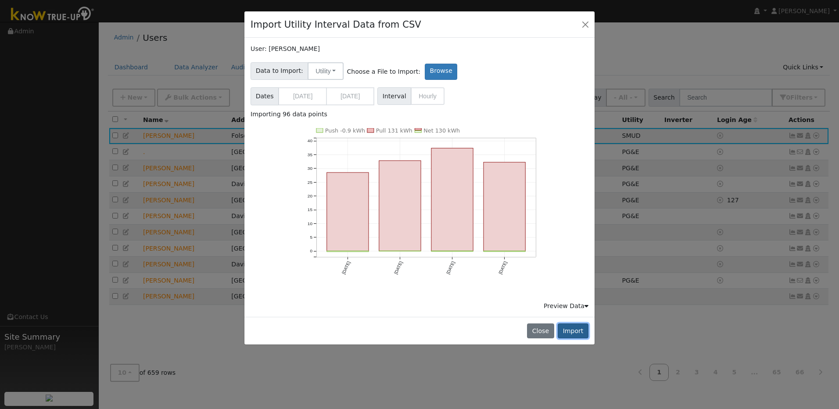
click at [574, 331] on button "Import" at bounding box center [573, 330] width 31 height 15
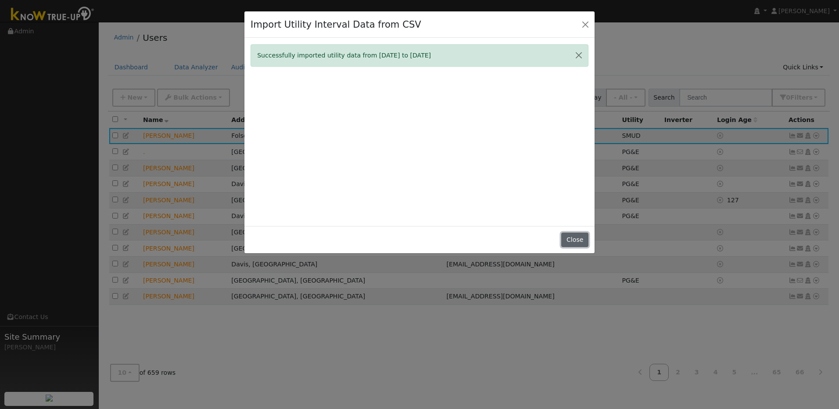
click at [574, 244] on button "Close" at bounding box center [574, 240] width 27 height 15
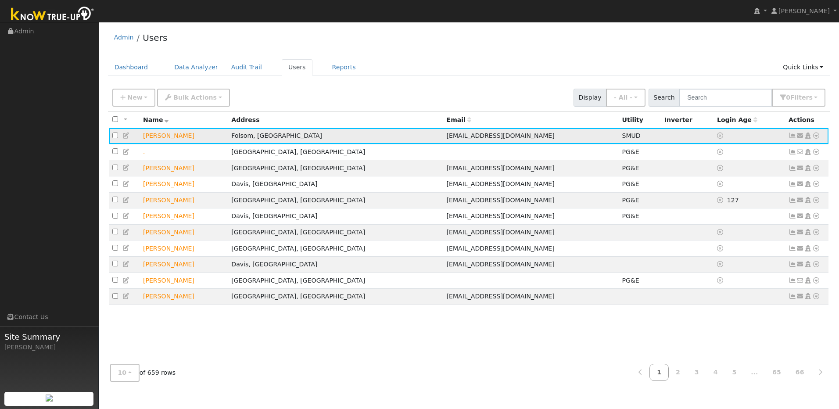
click at [814, 139] on icon at bounding box center [816, 136] width 8 height 6
click at [748, 184] on link "Import From CSV" at bounding box center [723, 183] width 65 height 12
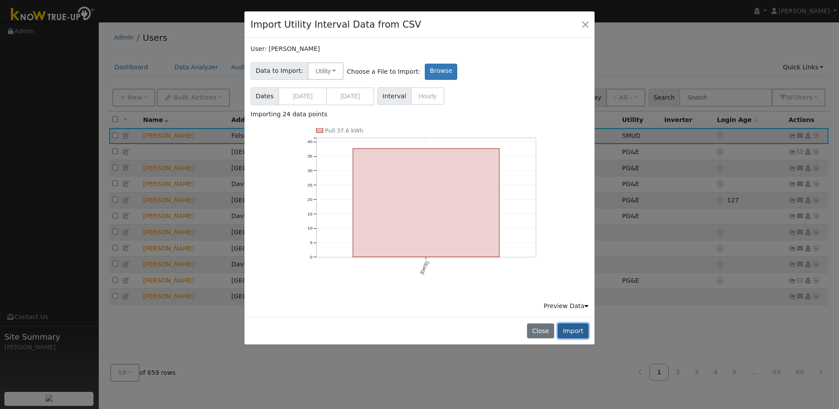
click at [573, 331] on button "Import" at bounding box center [573, 330] width 31 height 15
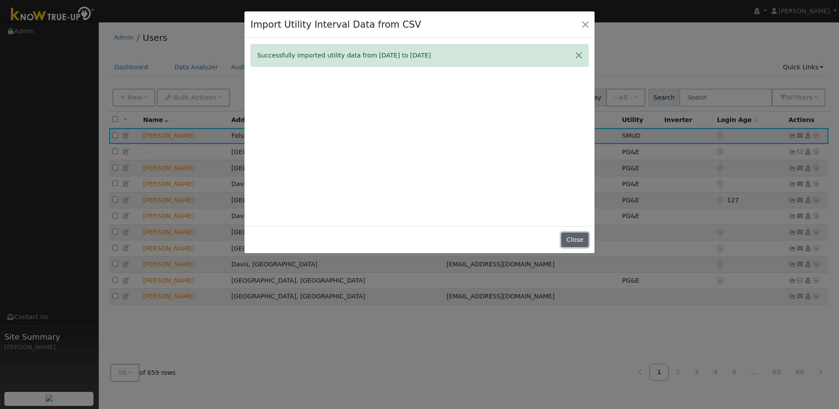
click at [575, 241] on button "Close" at bounding box center [574, 240] width 27 height 15
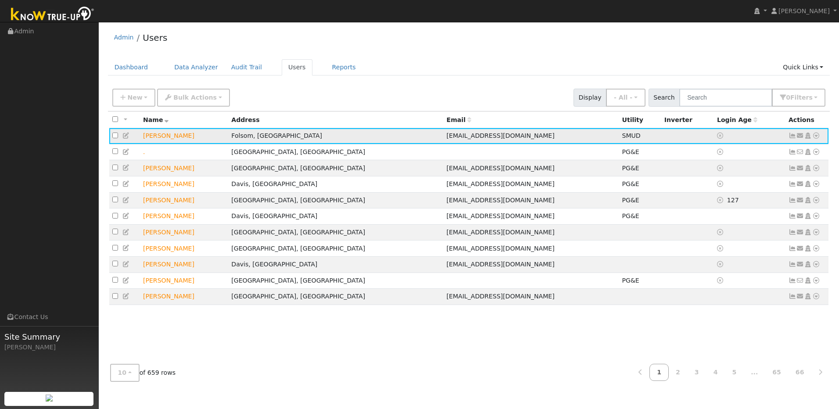
click at [816, 138] on icon at bounding box center [816, 136] width 8 height 6
click at [735, 186] on link "Import From CSV" at bounding box center [723, 183] width 65 height 12
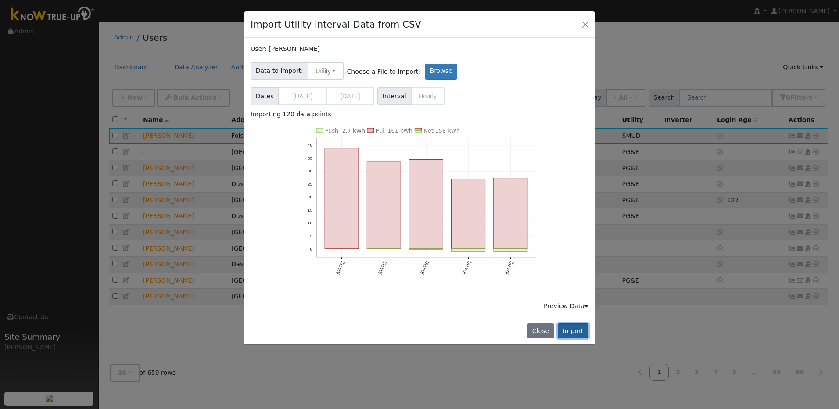
click at [581, 332] on button "Import" at bounding box center [573, 330] width 31 height 15
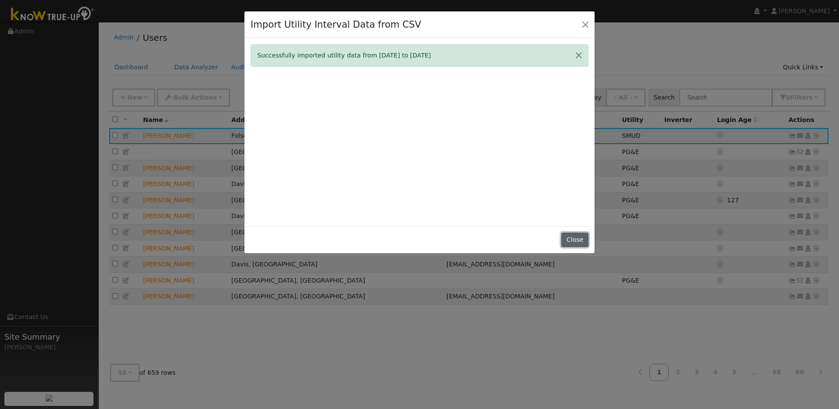
click at [583, 241] on button "Close" at bounding box center [574, 240] width 27 height 15
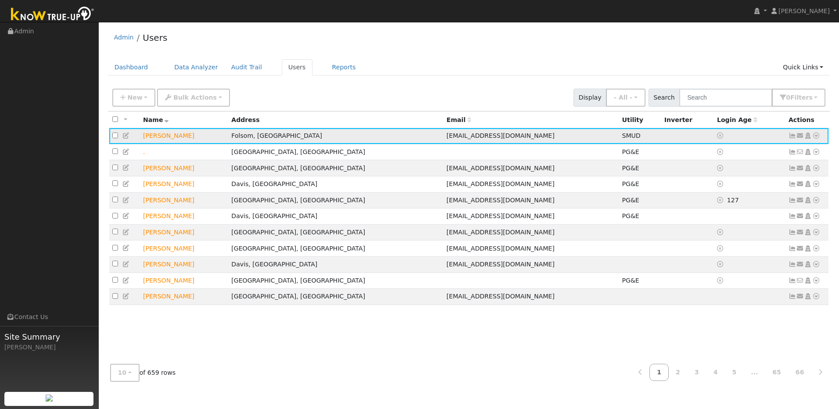
click at [817, 135] on icon at bounding box center [816, 136] width 8 height 6
click at [737, 186] on link "Import From CSV" at bounding box center [723, 183] width 65 height 12
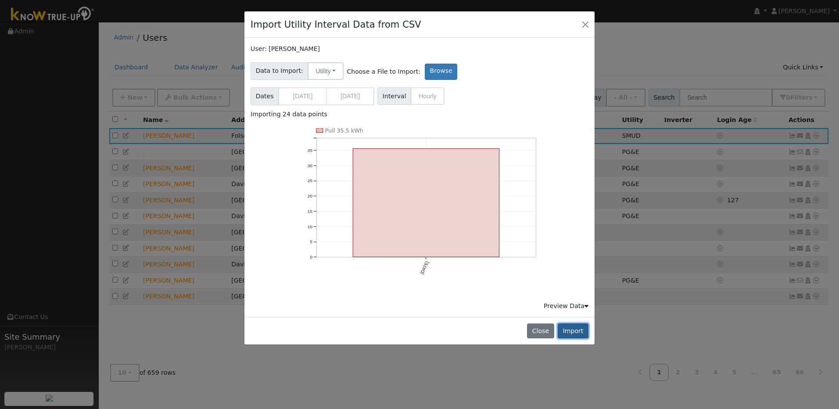
click at [578, 335] on button "Import" at bounding box center [573, 330] width 31 height 15
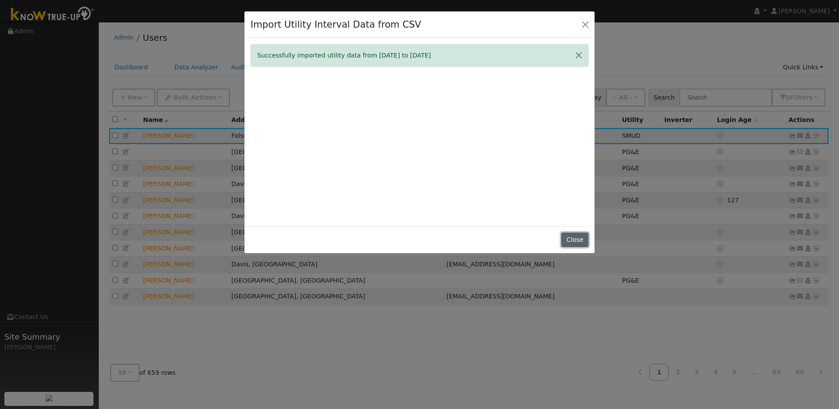
click at [566, 243] on button "Close" at bounding box center [574, 240] width 27 height 15
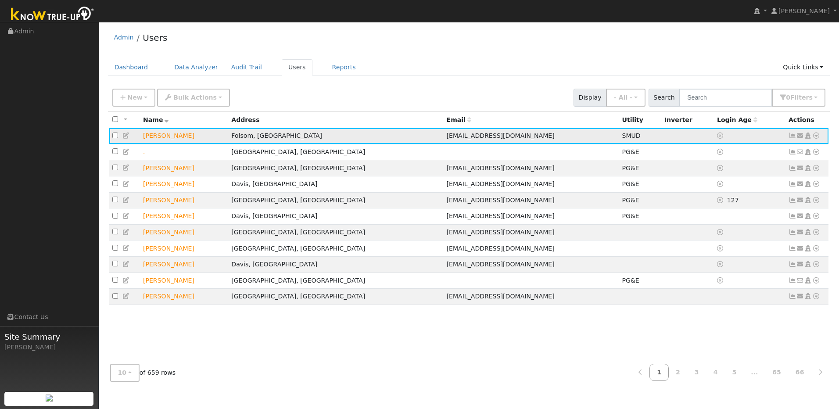
click at [816, 143] on td "Send Email... Copy a Link Reset Password Open Access Data Analyzer Reports Scen…" at bounding box center [807, 136] width 43 height 16
click at [816, 138] on icon at bounding box center [816, 136] width 8 height 6
click at [743, 185] on link "Import From CSV" at bounding box center [723, 183] width 65 height 12
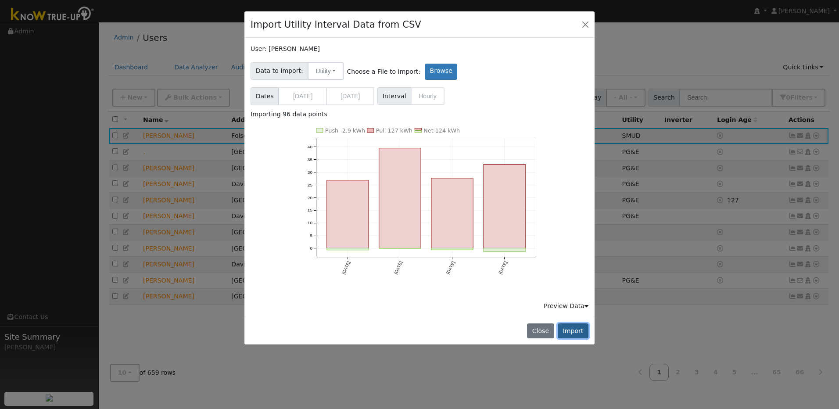
click at [578, 331] on button "Import" at bounding box center [573, 330] width 31 height 15
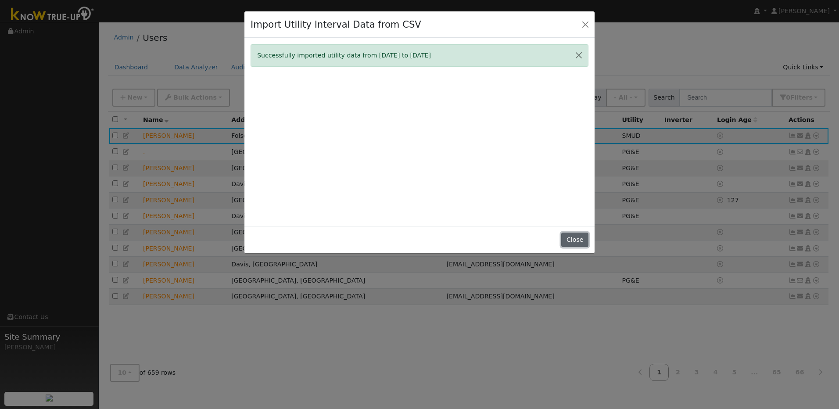
click at [582, 242] on button "Close" at bounding box center [574, 240] width 27 height 15
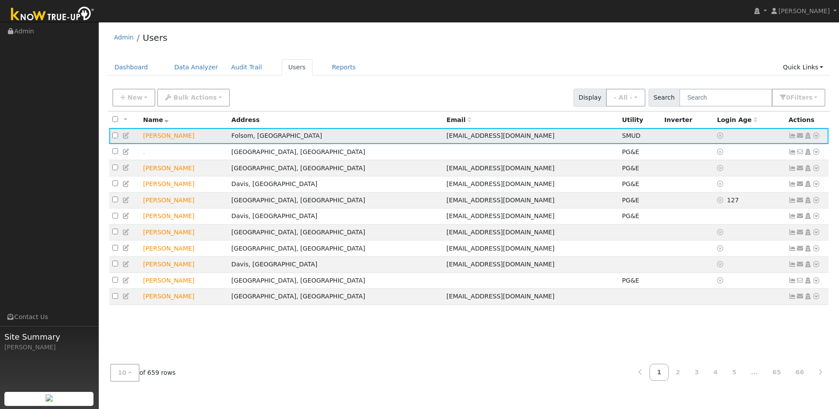
click at [819, 139] on icon at bounding box center [816, 136] width 8 height 6
click at [727, 184] on link "Import From CSV" at bounding box center [723, 183] width 65 height 12
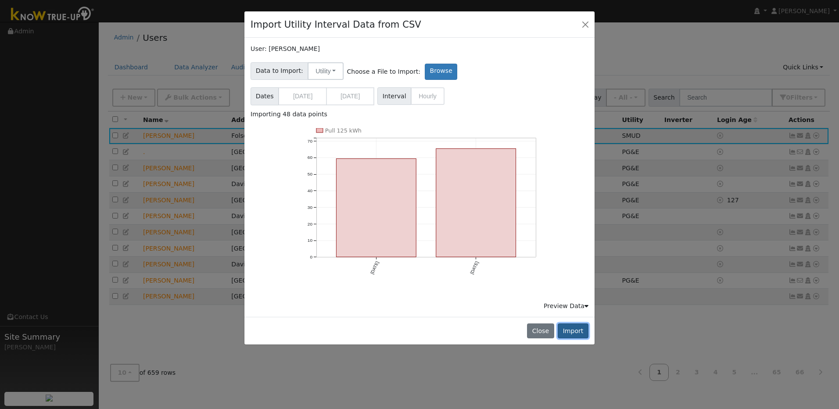
click at [573, 332] on button "Import" at bounding box center [573, 330] width 31 height 15
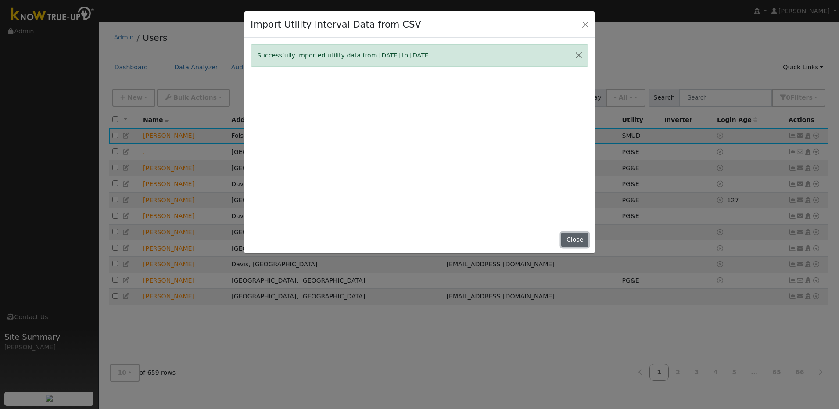
click at [574, 242] on button "Close" at bounding box center [574, 240] width 27 height 15
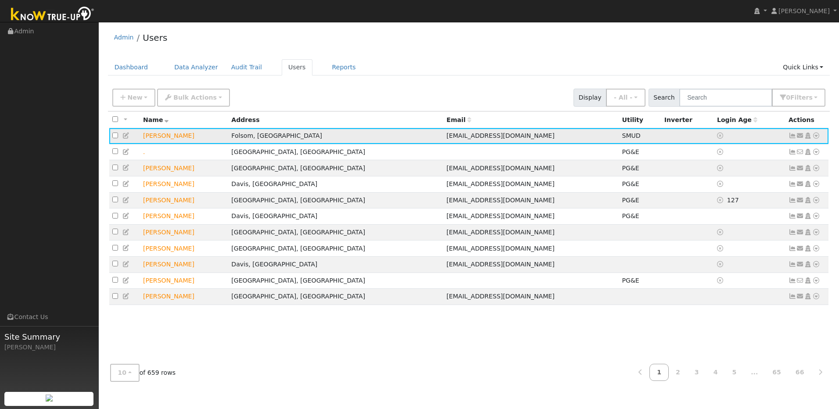
click at [823, 136] on td "Send Email... Copy a Link Reset Password Open Access Data Analyzer Reports Scen…" at bounding box center [807, 136] width 43 height 16
click at [818, 137] on icon at bounding box center [816, 136] width 8 height 6
click at [748, 185] on link "Import From CSV" at bounding box center [723, 183] width 65 height 12
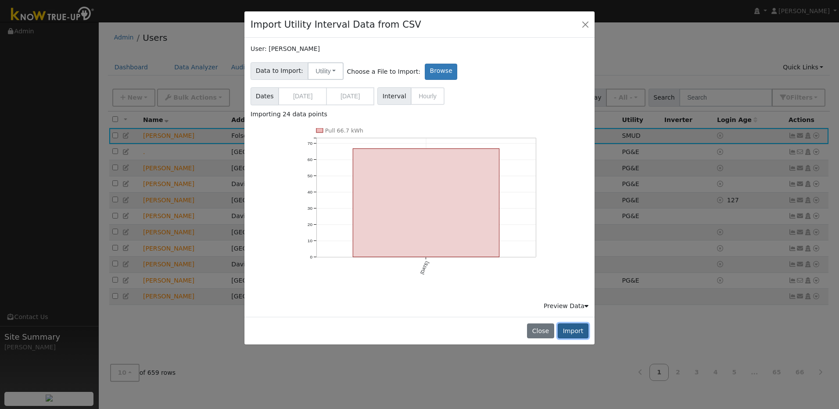
click at [581, 334] on button "Import" at bounding box center [573, 330] width 31 height 15
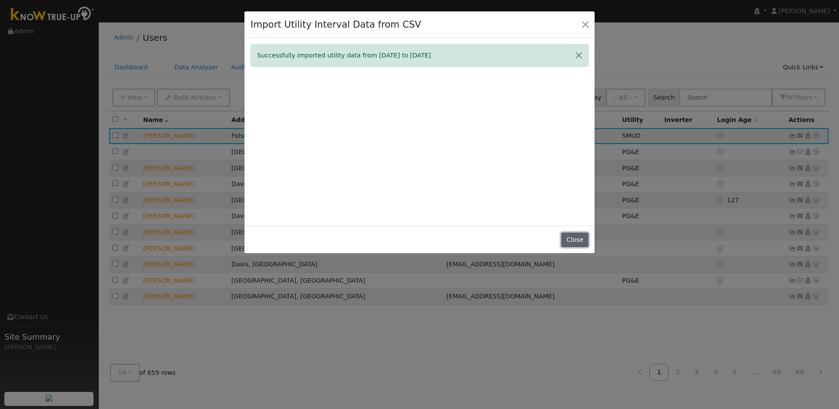
click at [581, 244] on button "Close" at bounding box center [574, 240] width 27 height 15
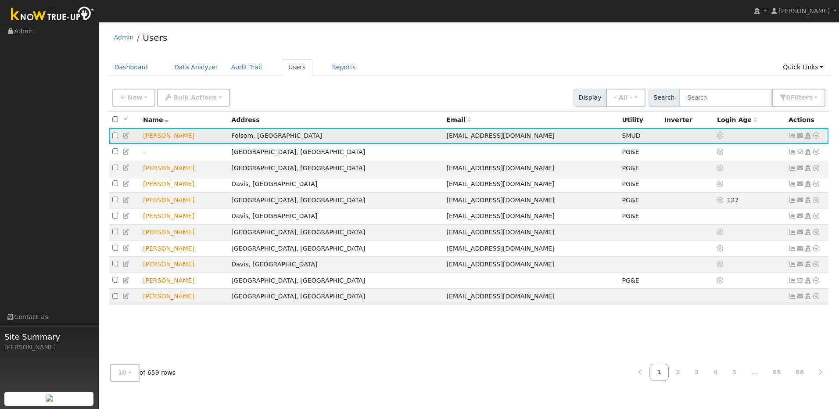
click at [816, 139] on icon at bounding box center [816, 136] width 8 height 6
click at [787, 187] on link "Interval Data" at bounding box center [790, 182] width 57 height 12
click at [816, 137] on icon at bounding box center [816, 136] width 8 height 6
click at [737, 188] on link "Import From CSV" at bounding box center [723, 183] width 65 height 12
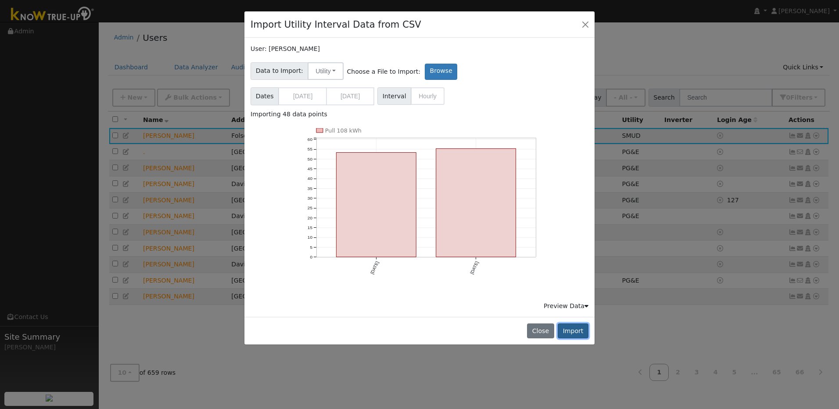
click at [577, 334] on button "Import" at bounding box center [573, 330] width 31 height 15
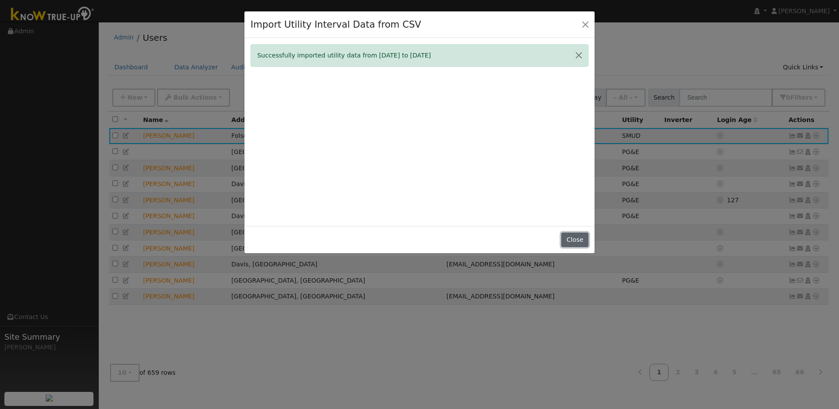
click at [572, 237] on button "Close" at bounding box center [574, 240] width 27 height 15
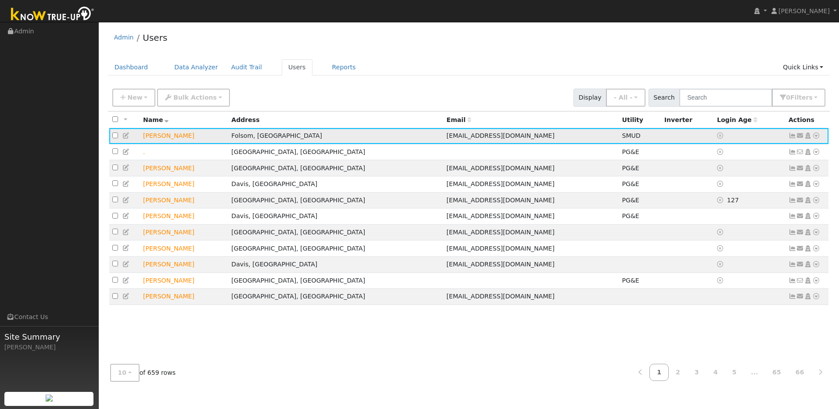
click at [814, 137] on icon at bounding box center [816, 136] width 8 height 6
click at [737, 185] on link "Import From CSV" at bounding box center [723, 183] width 65 height 12
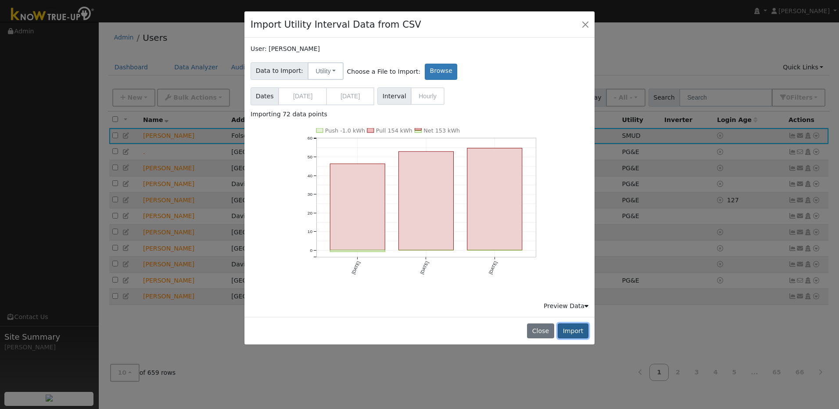
click at [586, 329] on button "Import" at bounding box center [573, 330] width 31 height 15
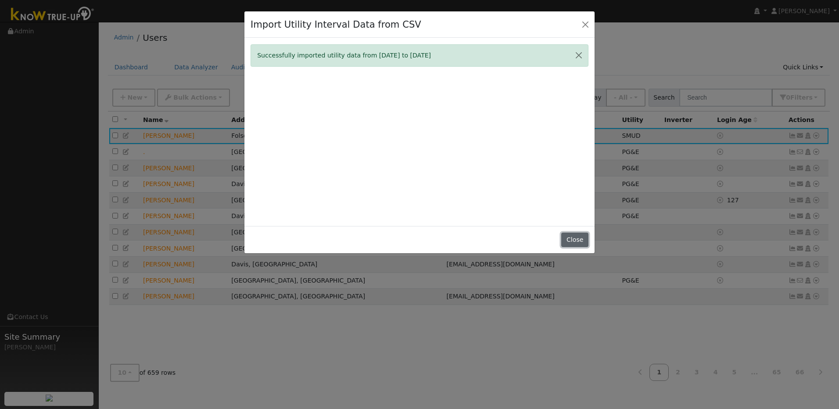
click at [568, 244] on button "Close" at bounding box center [574, 240] width 27 height 15
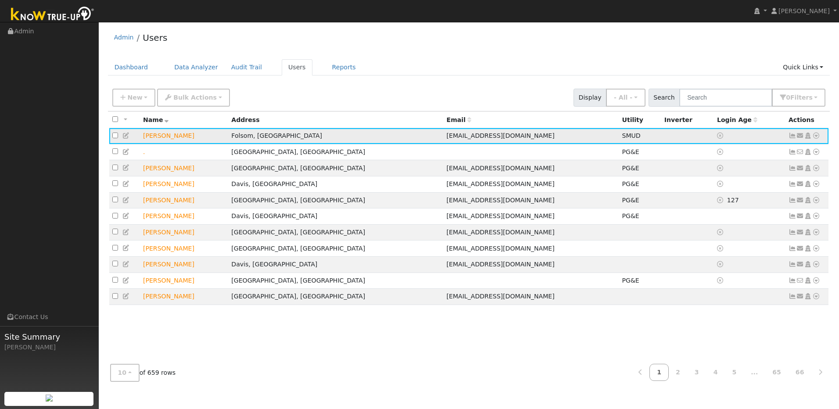
click at [816, 138] on icon at bounding box center [816, 136] width 8 height 6
click at [745, 186] on link "Import From CSV" at bounding box center [723, 183] width 65 height 12
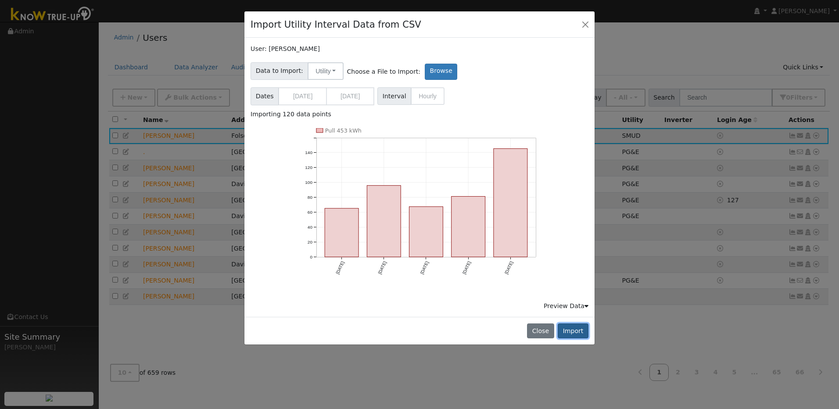
click at [575, 327] on button "Import" at bounding box center [573, 330] width 31 height 15
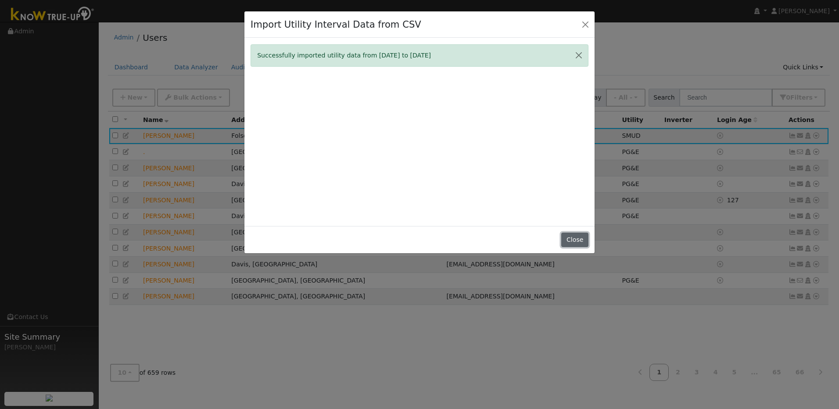
click at [577, 237] on button "Close" at bounding box center [574, 240] width 27 height 15
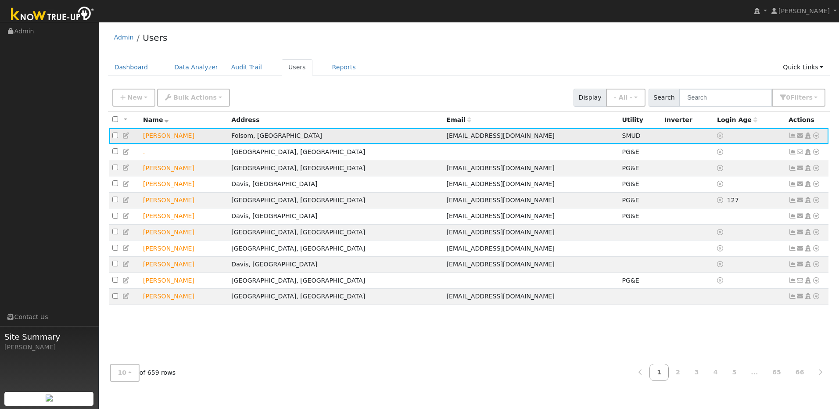
click at [818, 139] on icon at bounding box center [816, 136] width 8 height 6
click at [743, 183] on link "Import From CSV" at bounding box center [723, 183] width 65 height 12
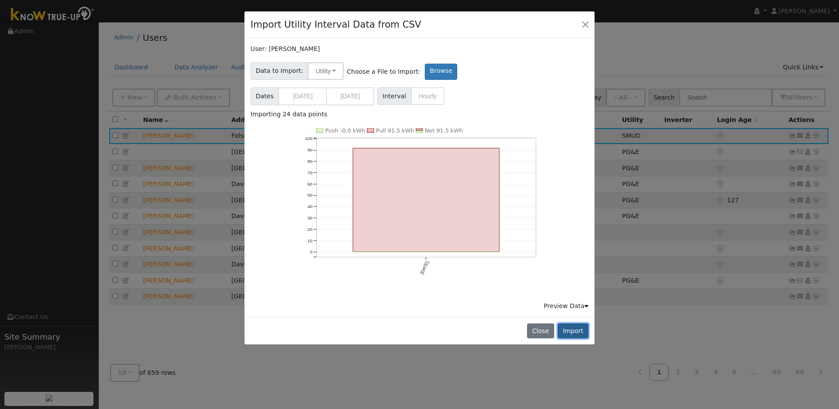
click at [576, 333] on button "Import" at bounding box center [573, 330] width 31 height 15
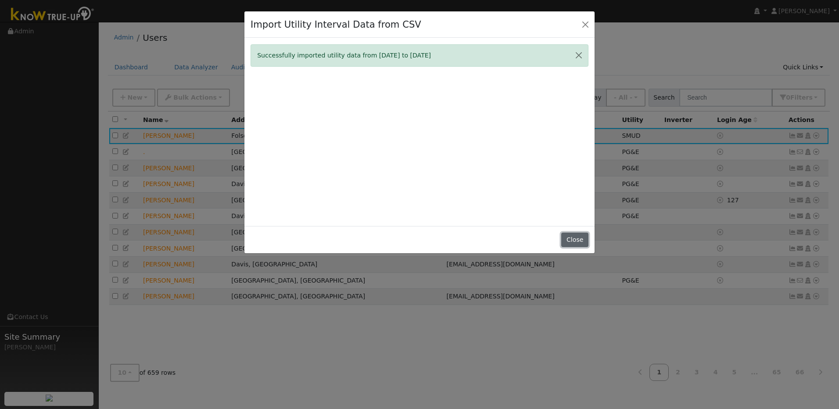
click at [573, 242] on button "Close" at bounding box center [574, 240] width 27 height 15
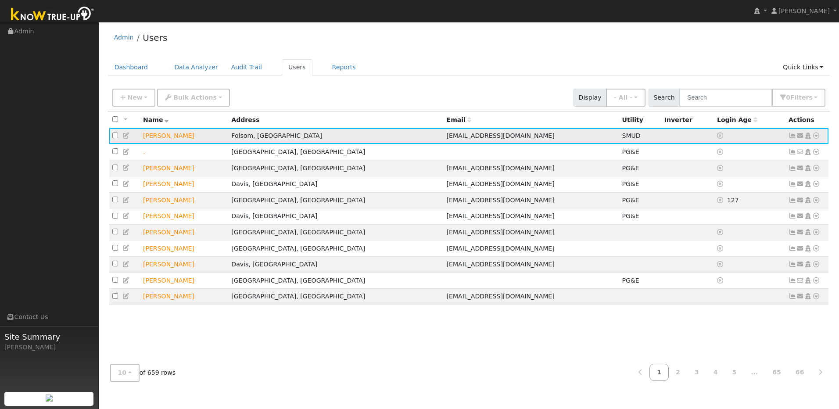
click at [817, 136] on icon at bounding box center [816, 136] width 8 height 6
click at [743, 187] on link "Import From CSV" at bounding box center [723, 183] width 65 height 12
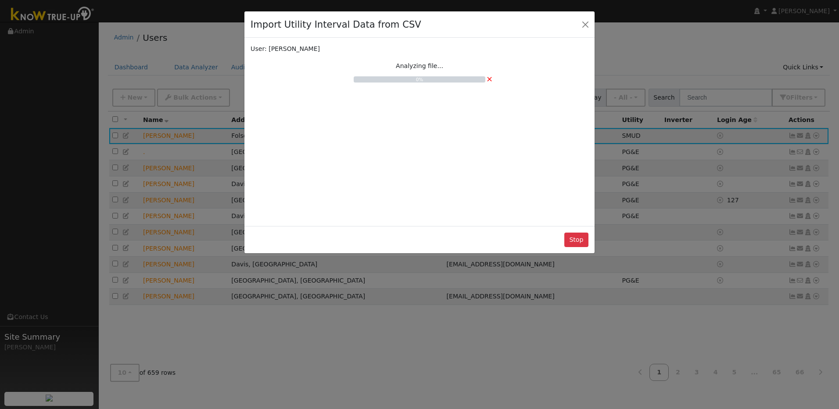
click at [210, 144] on div "Import Utility Interval Data from CSV User: AMAR PAWAR Analyzing file... 0% × S…" at bounding box center [419, 204] width 839 height 409
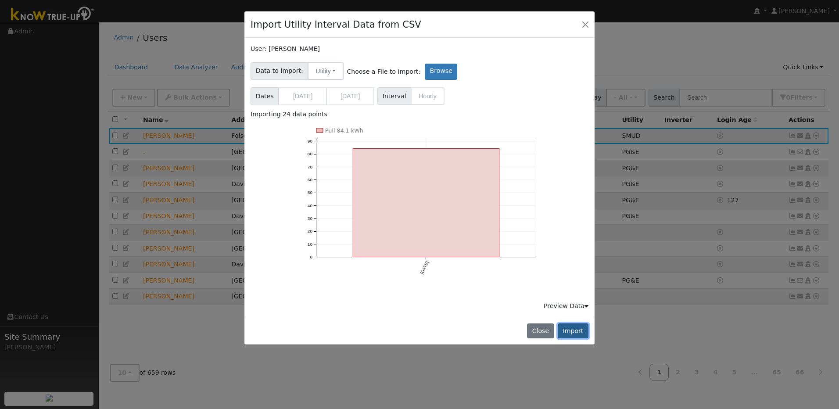
click at [576, 331] on button "Import" at bounding box center [573, 330] width 31 height 15
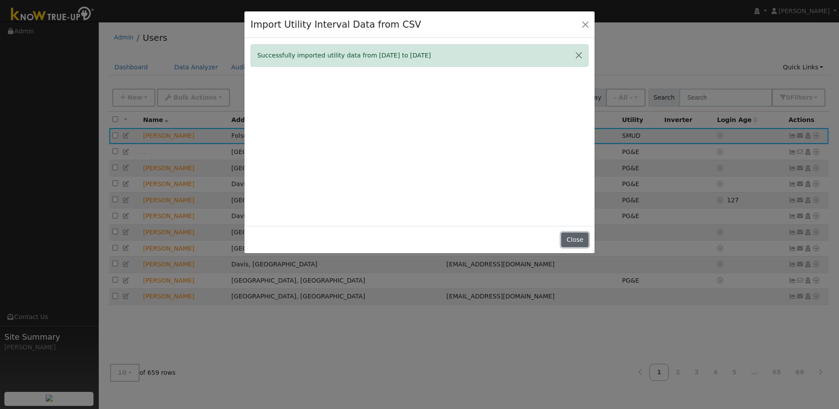
click at [573, 241] on button "Close" at bounding box center [574, 240] width 27 height 15
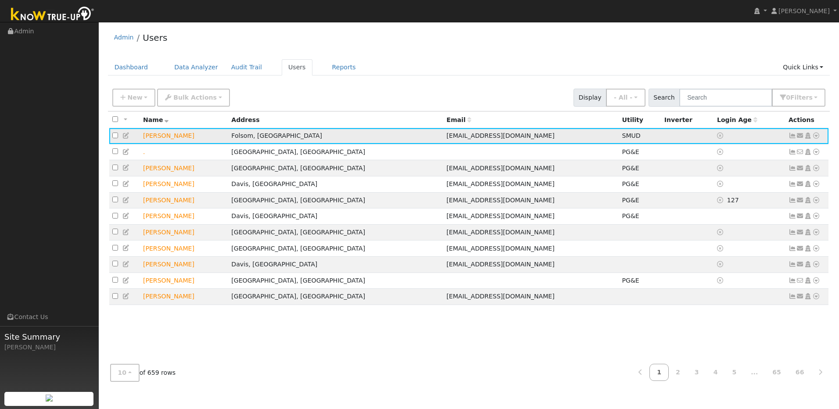
click at [814, 137] on icon at bounding box center [816, 136] width 8 height 6
click at [745, 185] on link "Import From CSV" at bounding box center [723, 183] width 65 height 12
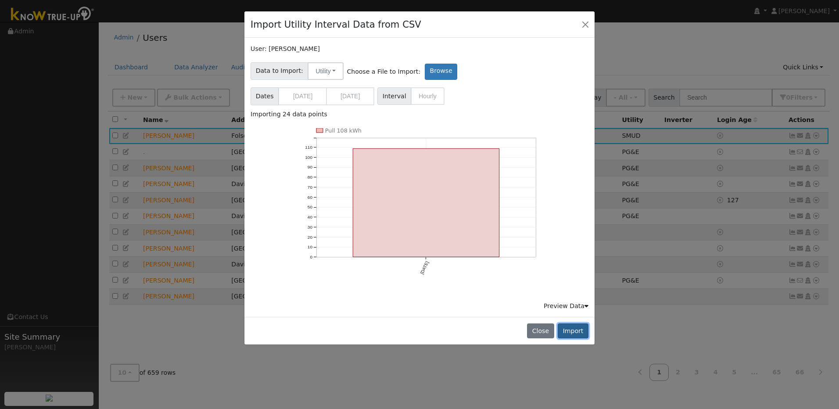
click at [581, 334] on button "Import" at bounding box center [573, 330] width 31 height 15
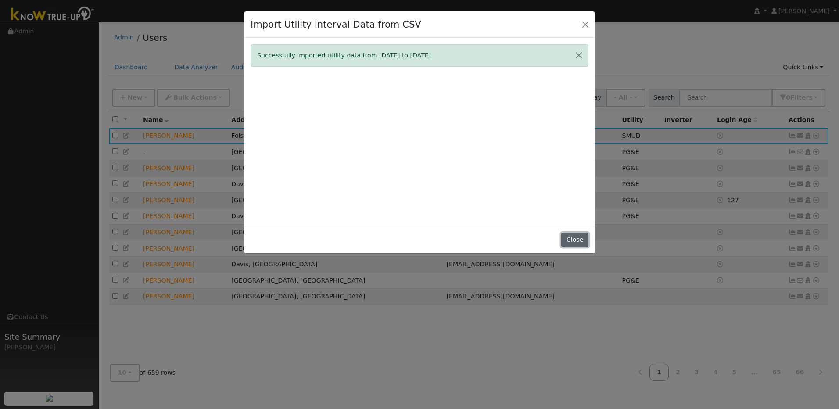
click at [574, 242] on button "Close" at bounding box center [574, 240] width 27 height 15
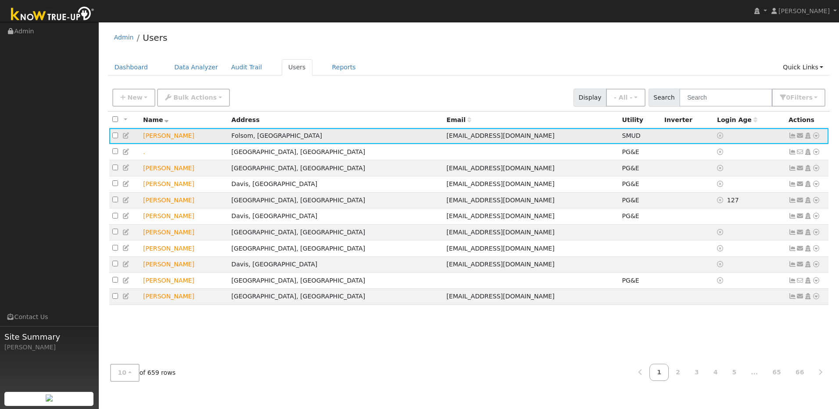
click at [819, 136] on icon at bounding box center [816, 136] width 8 height 6
click at [730, 187] on link "Import From CSV" at bounding box center [723, 183] width 65 height 12
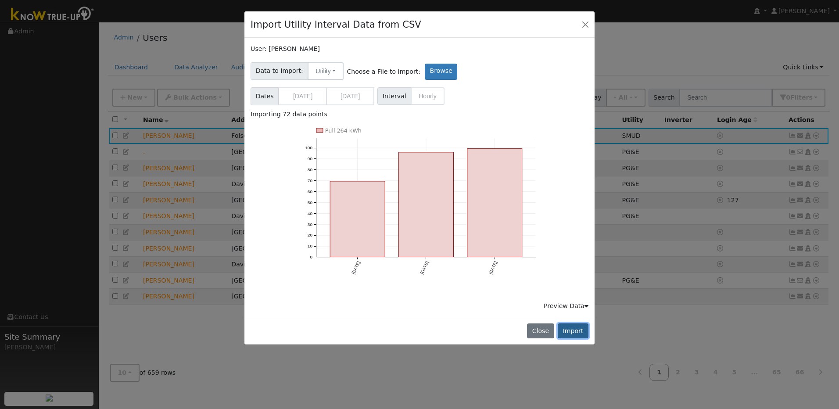
click at [574, 329] on button "Import" at bounding box center [573, 330] width 31 height 15
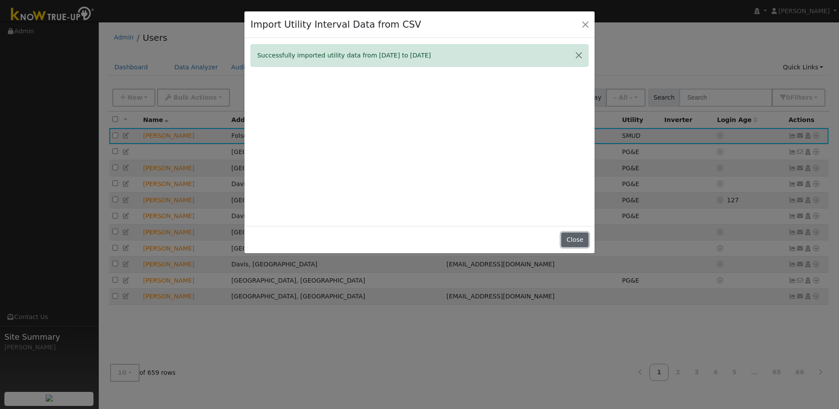
drag, startPoint x: 571, startPoint y: 243, endPoint x: 587, endPoint y: 242, distance: 16.3
click at [571, 244] on button "Close" at bounding box center [574, 240] width 27 height 15
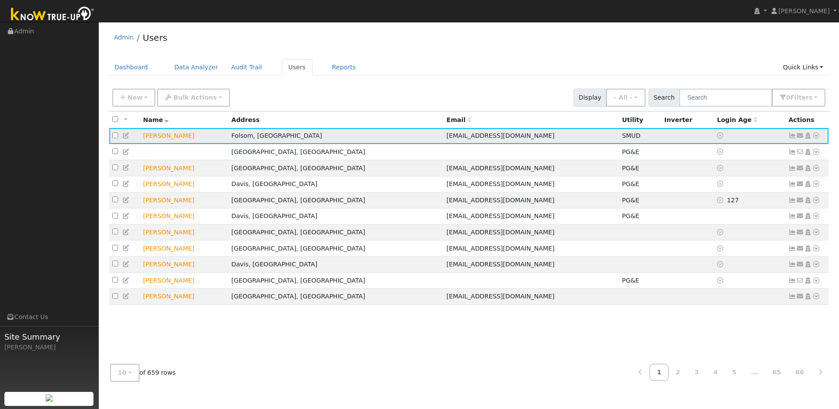
click at [815, 138] on icon at bounding box center [816, 136] width 8 height 6
click at [746, 182] on link "Import From CSV" at bounding box center [723, 183] width 65 height 12
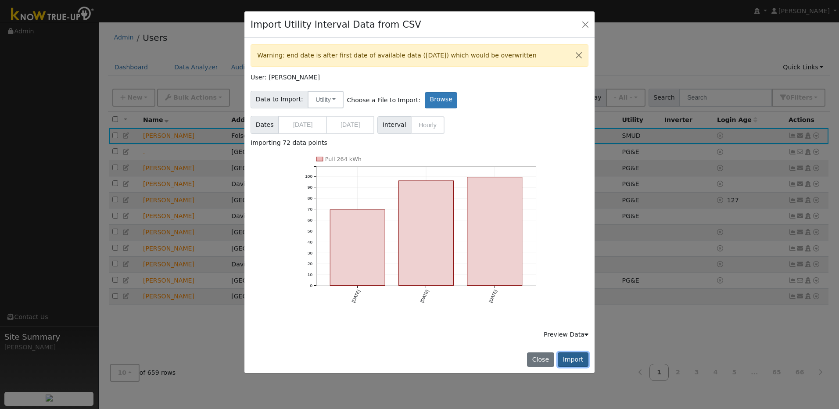
click at [574, 360] on button "Import" at bounding box center [573, 359] width 31 height 15
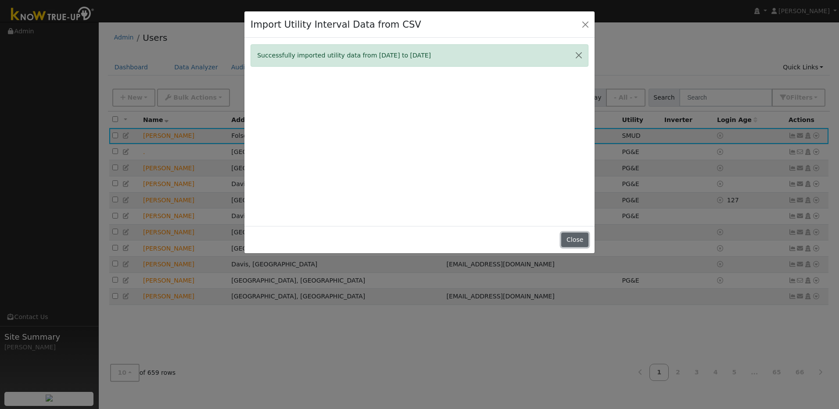
click at [581, 243] on button "Close" at bounding box center [574, 240] width 27 height 15
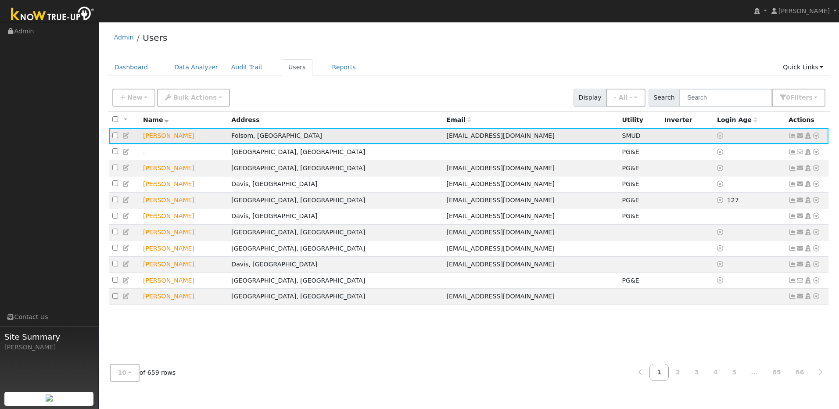
click at [816, 138] on icon at bounding box center [816, 136] width 8 height 6
click at [747, 183] on link "Import From CSV" at bounding box center [723, 183] width 65 height 12
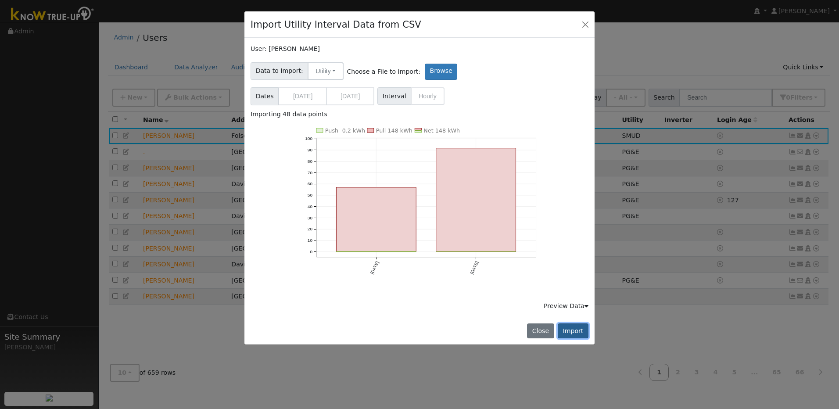
click at [576, 330] on button "Import" at bounding box center [573, 330] width 31 height 15
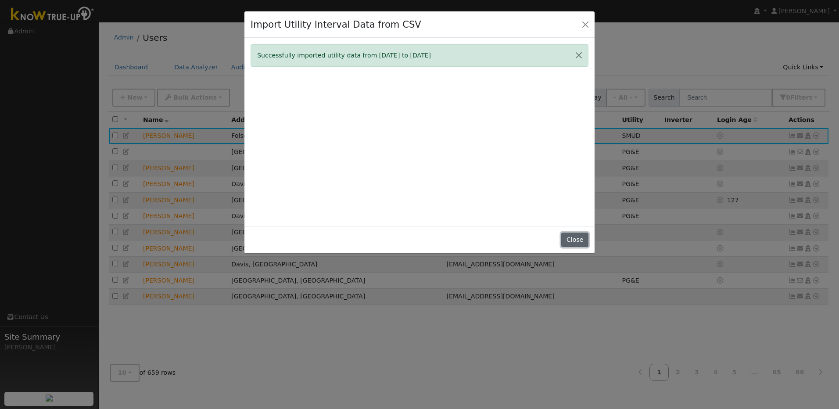
click at [570, 242] on button "Close" at bounding box center [574, 240] width 27 height 15
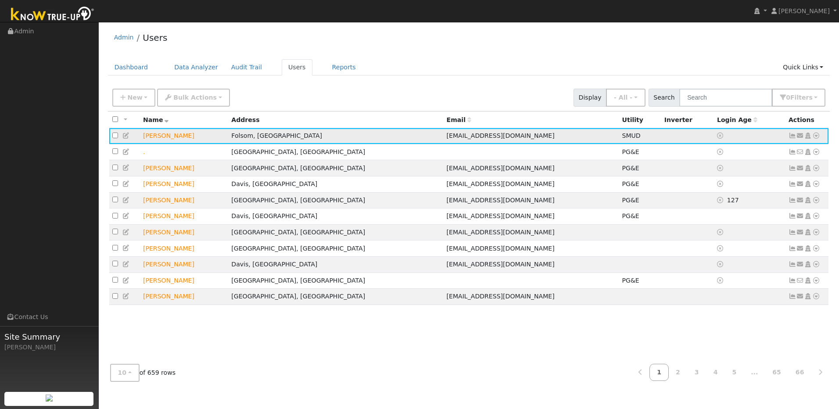
click at [816, 137] on icon at bounding box center [816, 136] width 8 height 6
click at [740, 183] on link "Import From CSV" at bounding box center [723, 183] width 65 height 12
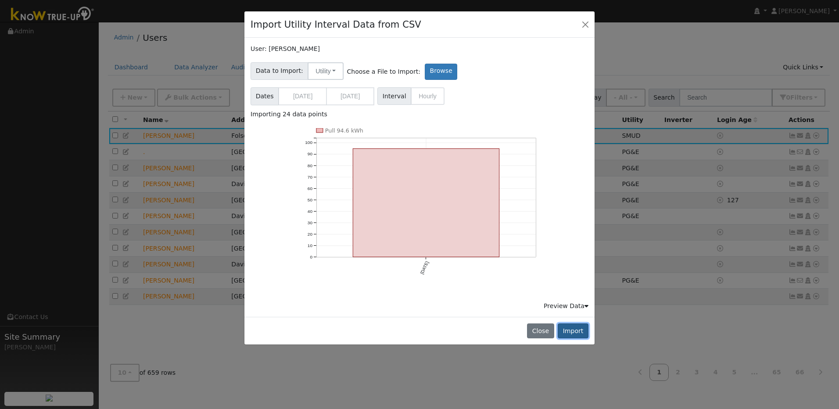
click at [577, 332] on button "Import" at bounding box center [573, 330] width 31 height 15
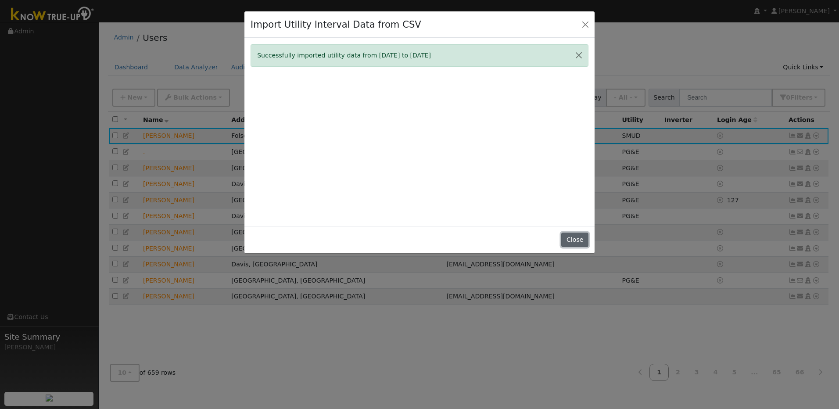
click at [579, 243] on button "Close" at bounding box center [574, 240] width 27 height 15
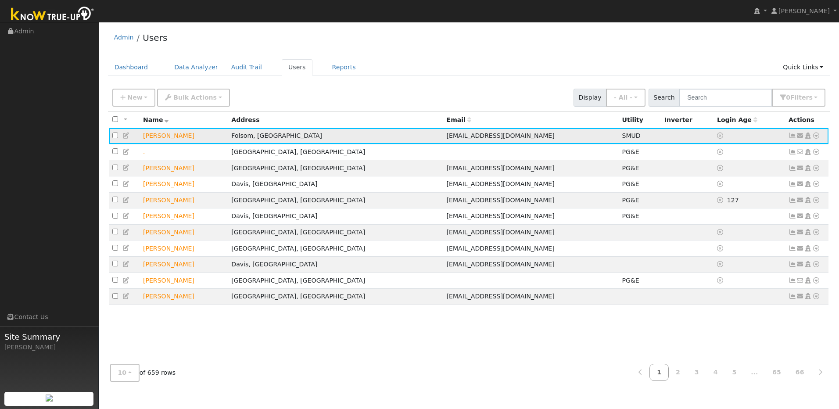
click at [816, 137] on icon at bounding box center [816, 136] width 8 height 6
click at [744, 182] on link "Import From CSV" at bounding box center [723, 183] width 65 height 12
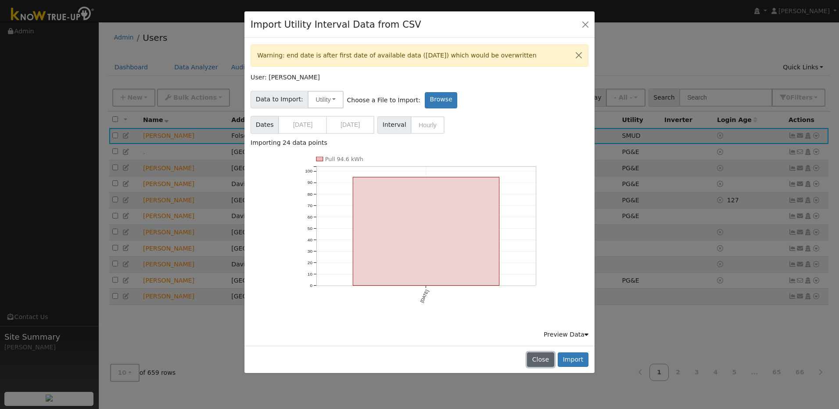
click at [543, 358] on button "Close" at bounding box center [540, 359] width 27 height 15
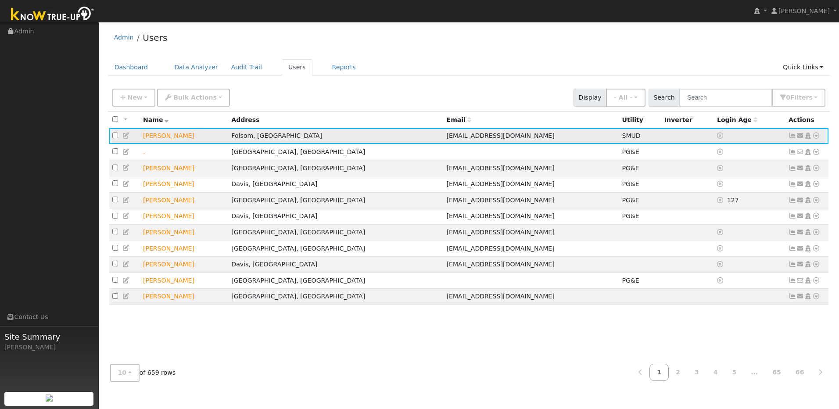
click at [819, 137] on icon at bounding box center [816, 136] width 8 height 6
click at [742, 183] on link "Import From CSV" at bounding box center [723, 183] width 65 height 12
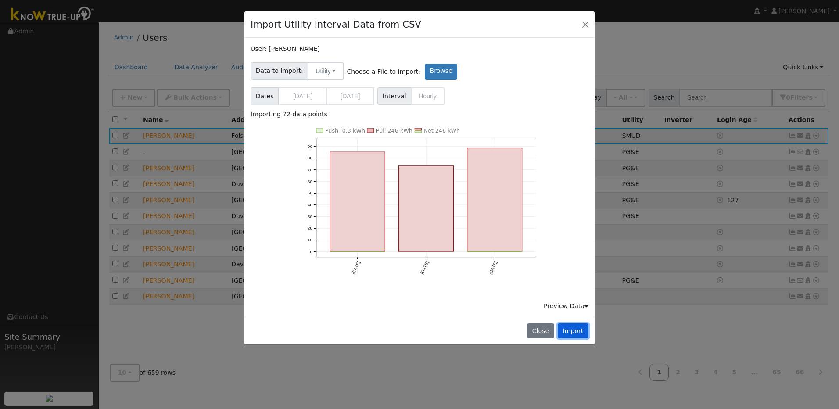
click at [568, 333] on button "Import" at bounding box center [573, 330] width 31 height 15
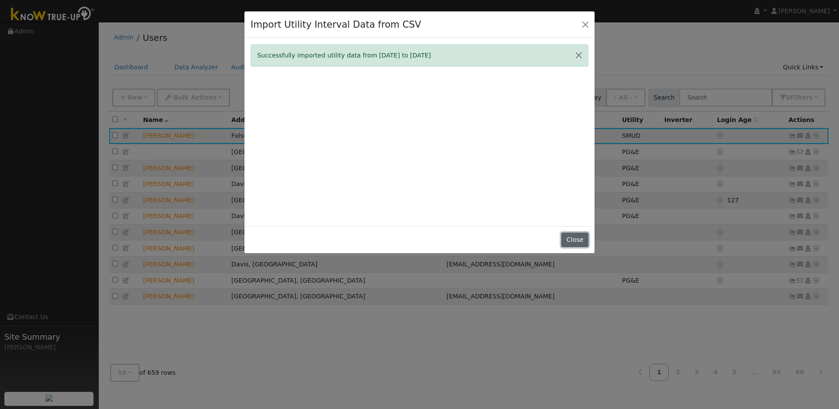
click at [582, 241] on button "Close" at bounding box center [574, 240] width 27 height 15
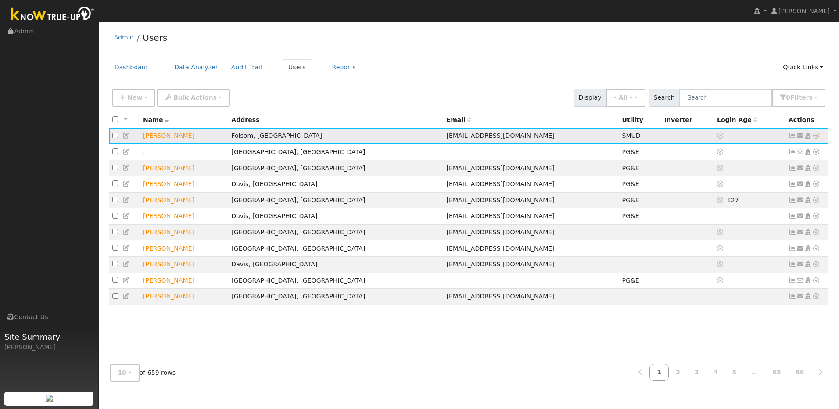
click at [817, 137] on icon at bounding box center [816, 136] width 8 height 6
click at [733, 185] on link "Import From CSV" at bounding box center [723, 183] width 65 height 12
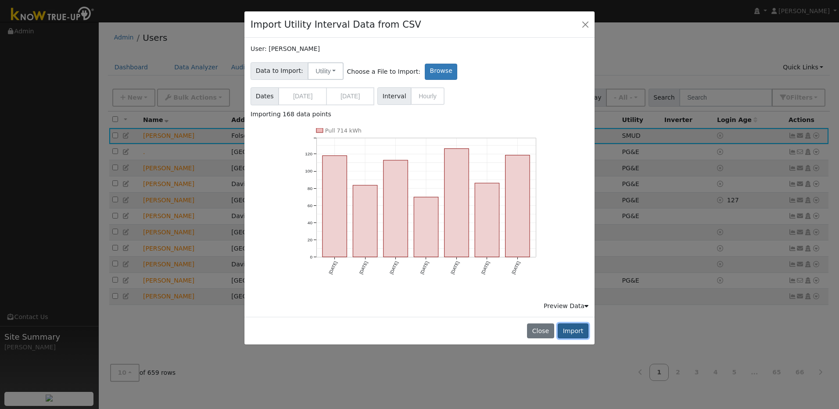
click at [584, 334] on button "Import" at bounding box center [573, 330] width 31 height 15
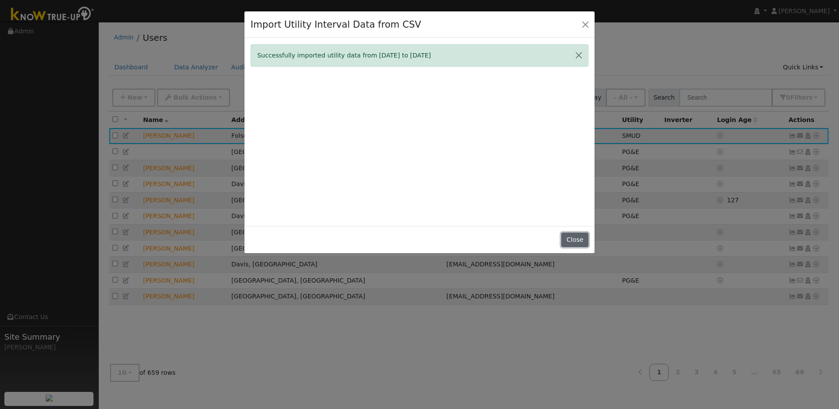
click at [578, 240] on button "Close" at bounding box center [574, 240] width 27 height 15
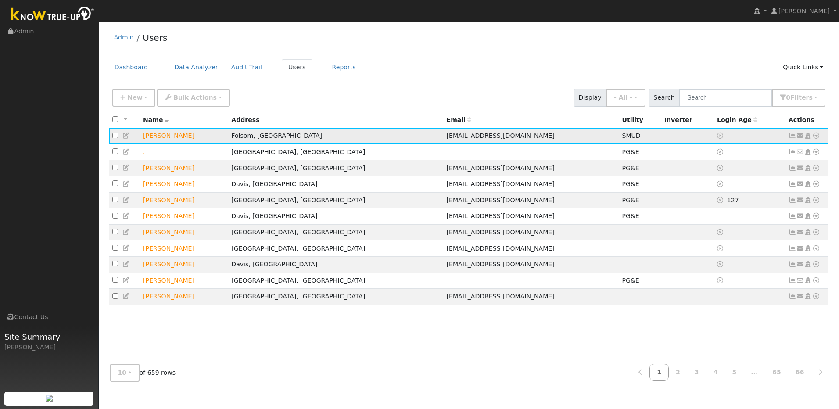
click at [817, 137] on icon at bounding box center [816, 136] width 8 height 6
click at [732, 187] on link "Import From CSV" at bounding box center [723, 183] width 65 height 12
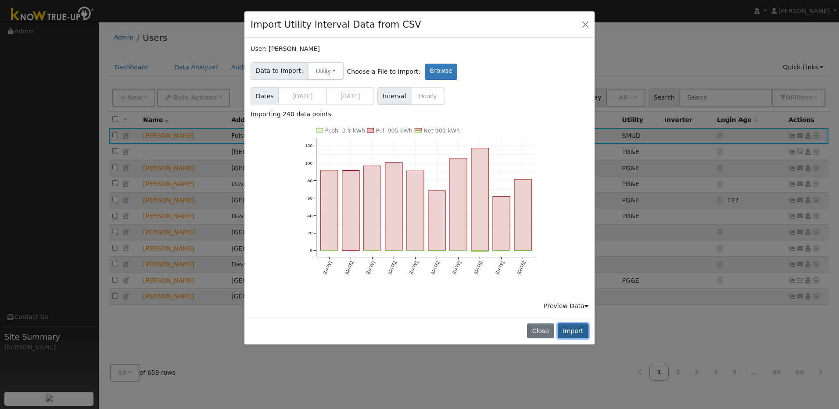
click at [575, 329] on button "Import" at bounding box center [573, 330] width 31 height 15
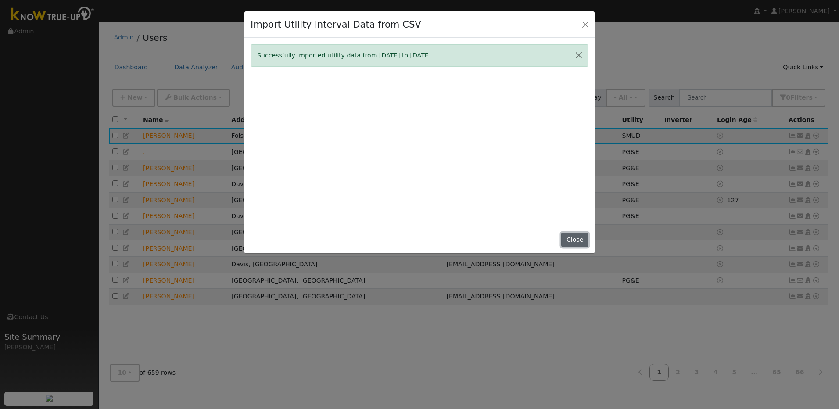
click at [570, 243] on button "Close" at bounding box center [574, 240] width 27 height 15
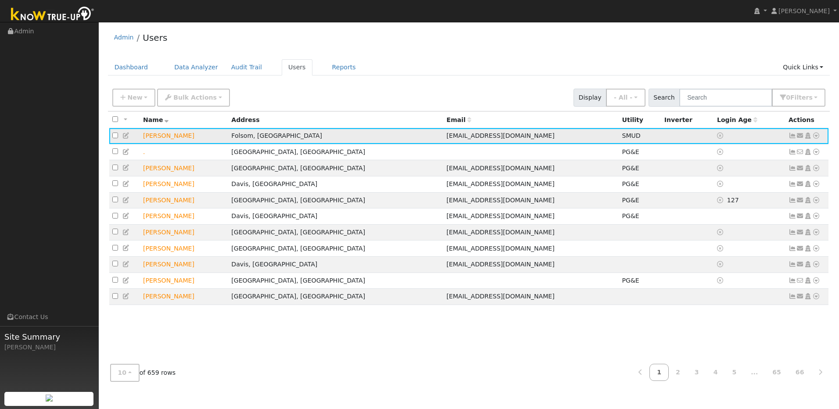
click at [819, 137] on icon at bounding box center [816, 136] width 8 height 6
click at [742, 188] on link "Import From CSV" at bounding box center [723, 183] width 65 height 12
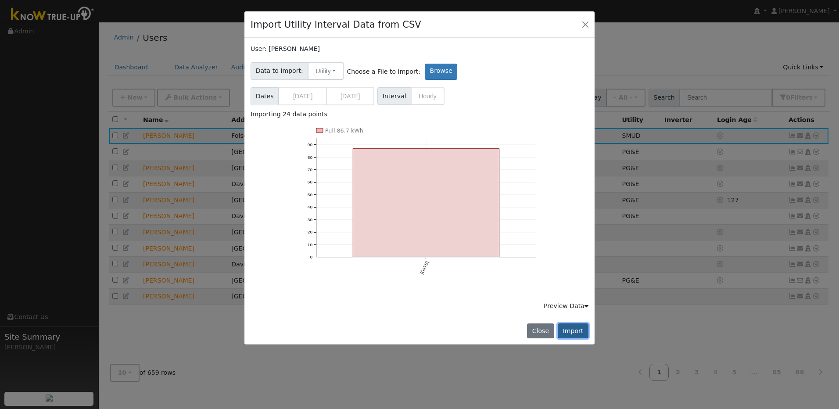
click at [582, 331] on button "Import" at bounding box center [573, 330] width 31 height 15
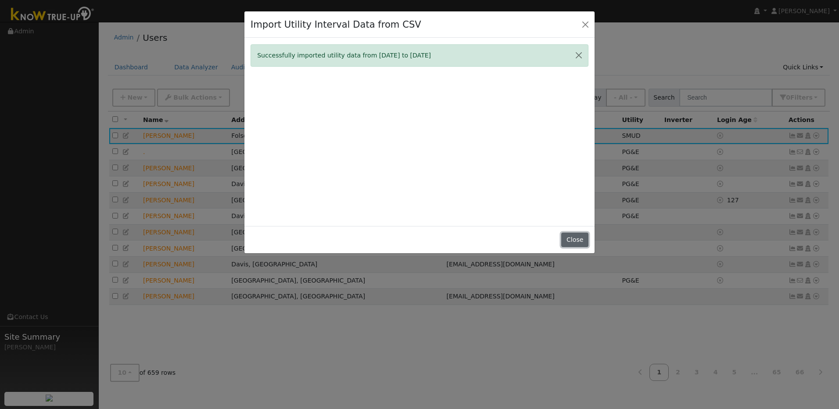
click at [573, 244] on button "Close" at bounding box center [574, 240] width 27 height 15
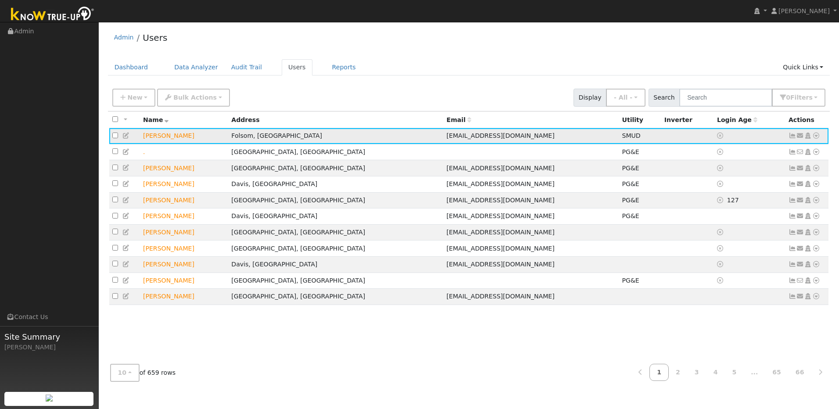
click at [816, 140] on link at bounding box center [816, 135] width 8 height 9
click at [740, 187] on link "Import From CSV" at bounding box center [723, 183] width 65 height 12
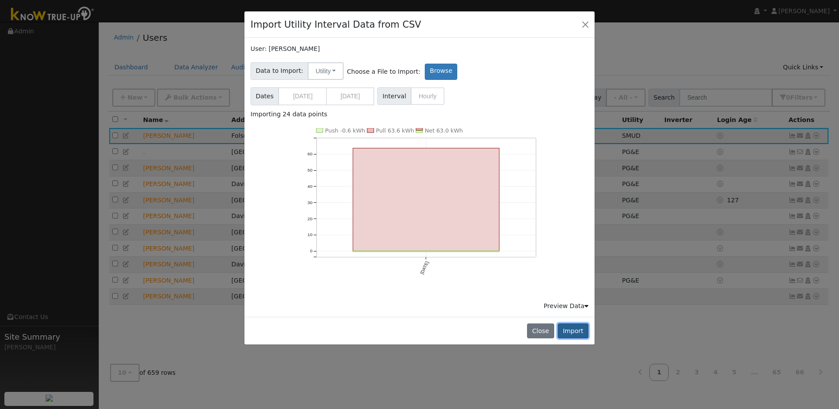
click at [581, 333] on button "Import" at bounding box center [573, 330] width 31 height 15
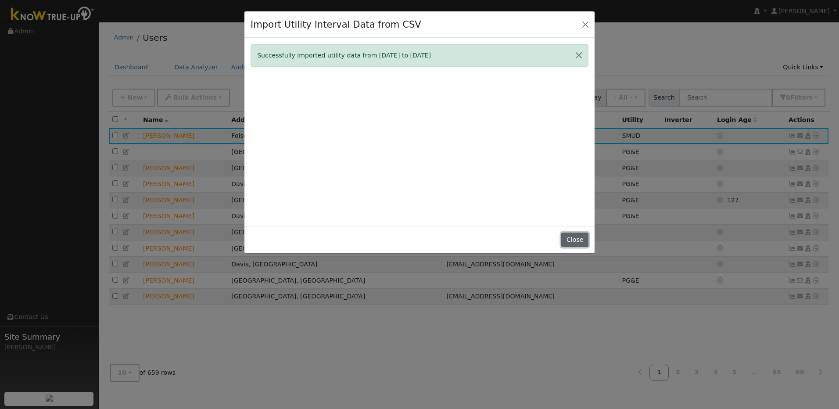
click at [574, 237] on button "Close" at bounding box center [574, 240] width 27 height 15
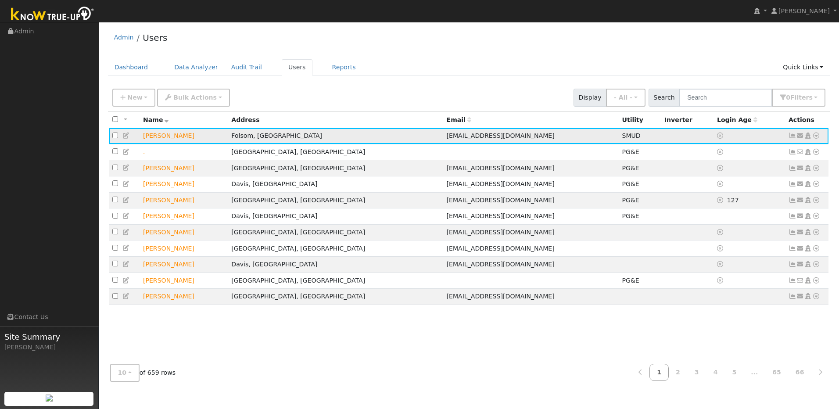
click at [817, 137] on icon at bounding box center [816, 136] width 8 height 6
click at [745, 184] on link "Import From CSV" at bounding box center [723, 183] width 65 height 12
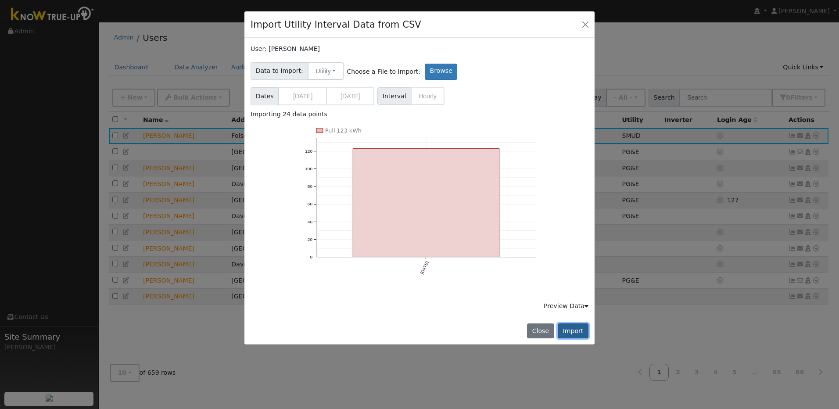
click at [572, 333] on button "Import" at bounding box center [573, 330] width 31 height 15
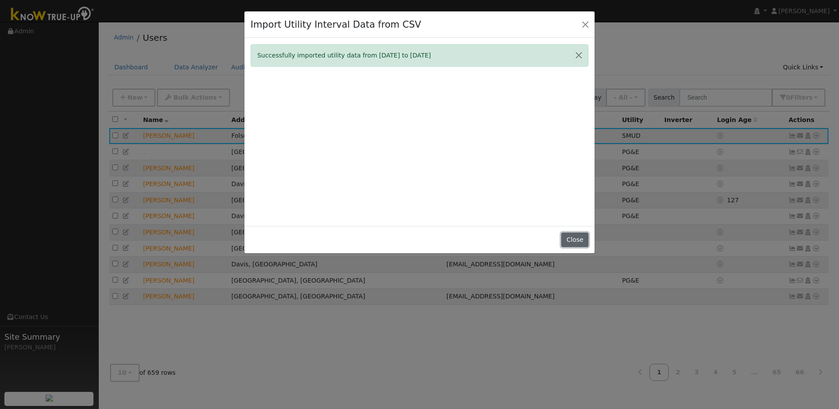
click at [571, 242] on button "Close" at bounding box center [574, 240] width 27 height 15
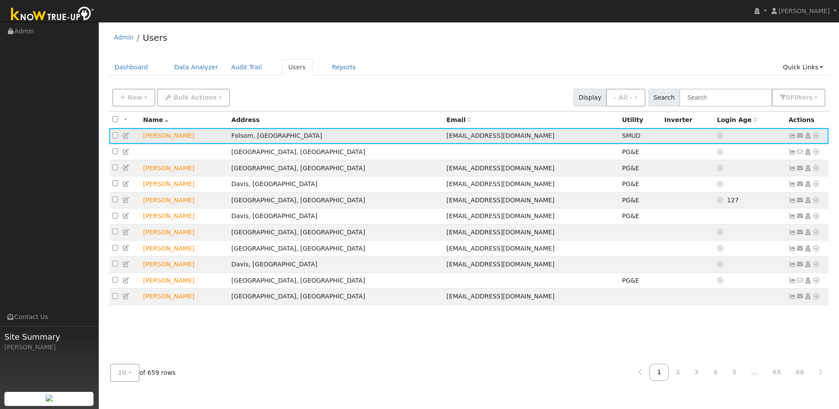
click at [817, 139] on icon at bounding box center [816, 136] width 8 height 6
click at [788, 188] on link "Interval Data" at bounding box center [790, 182] width 57 height 12
click at [818, 135] on icon at bounding box center [816, 136] width 8 height 6
click at [732, 182] on link "Import From CSV" at bounding box center [723, 183] width 65 height 12
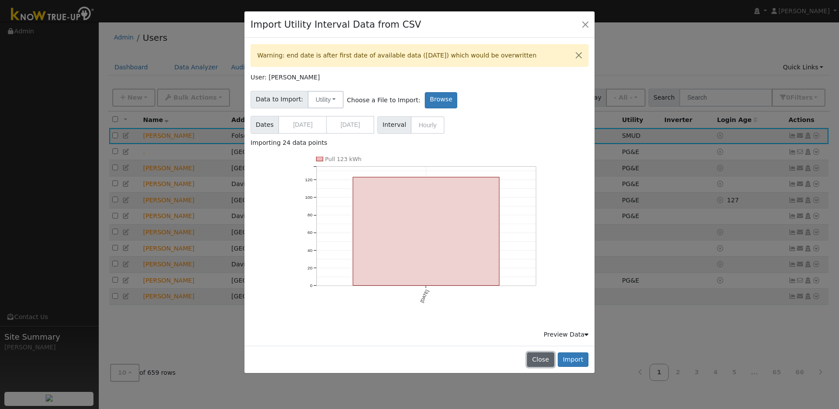
click at [550, 360] on button "Close" at bounding box center [540, 359] width 27 height 15
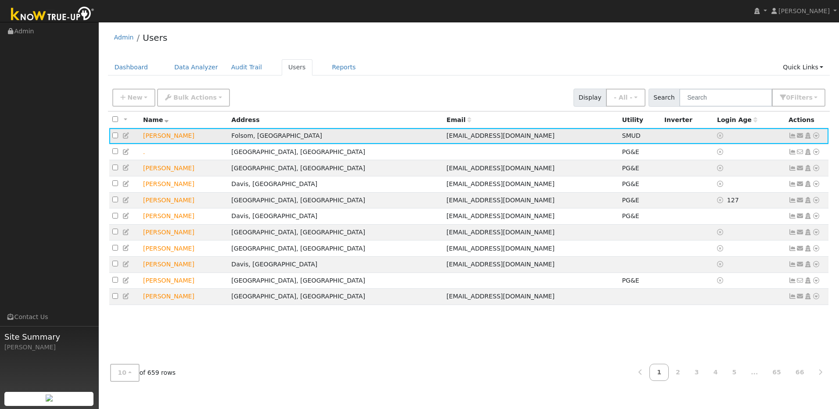
click at [818, 136] on icon at bounding box center [816, 136] width 8 height 6
click at [736, 182] on link "Import From CSV" at bounding box center [723, 183] width 65 height 12
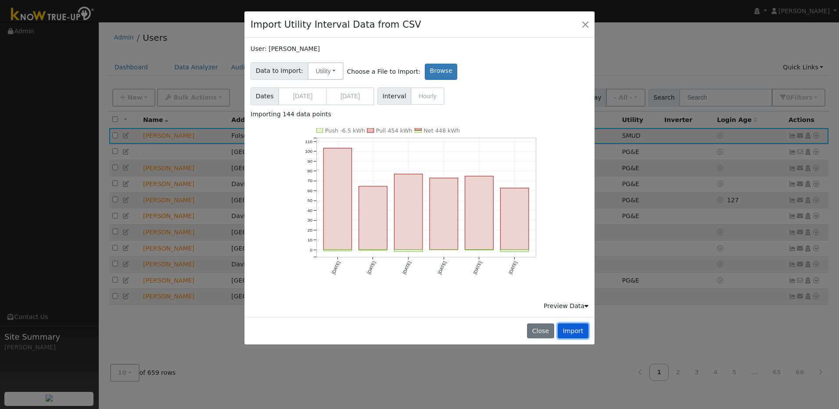
click at [570, 330] on button "Import" at bounding box center [573, 330] width 31 height 15
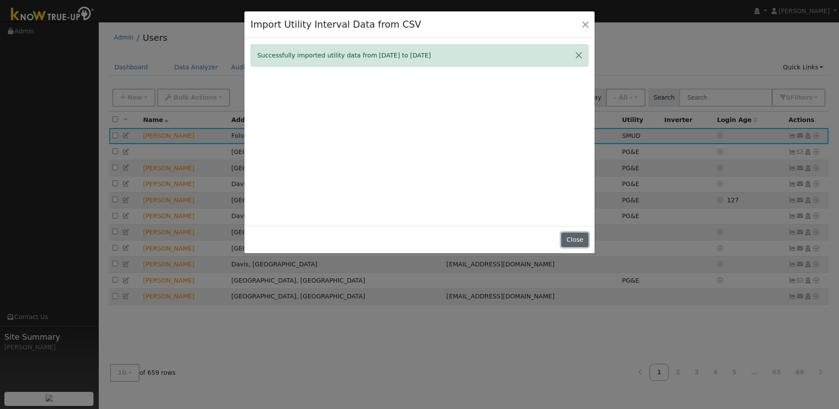
drag, startPoint x: 581, startPoint y: 241, endPoint x: 579, endPoint y: 247, distance: 6.7
click at [579, 246] on button "Close" at bounding box center [574, 240] width 27 height 15
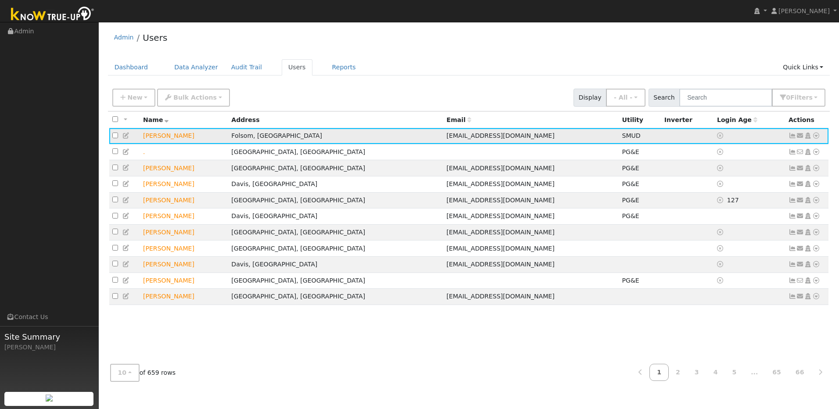
click at [815, 137] on icon at bounding box center [816, 136] width 8 height 6
click at [737, 182] on link "Import From CSV" at bounding box center [723, 183] width 65 height 12
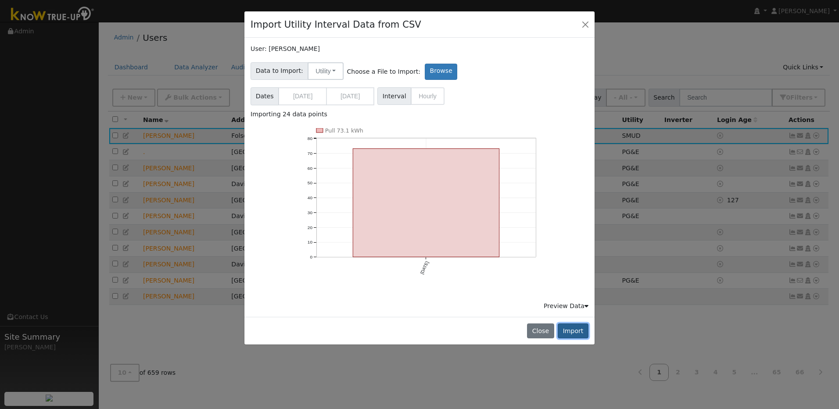
click at [565, 329] on button "Import" at bounding box center [573, 330] width 31 height 15
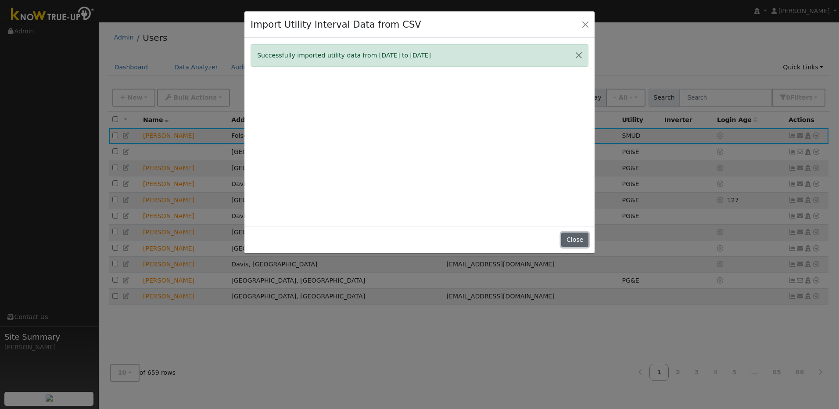
click at [579, 244] on button "Close" at bounding box center [574, 240] width 27 height 15
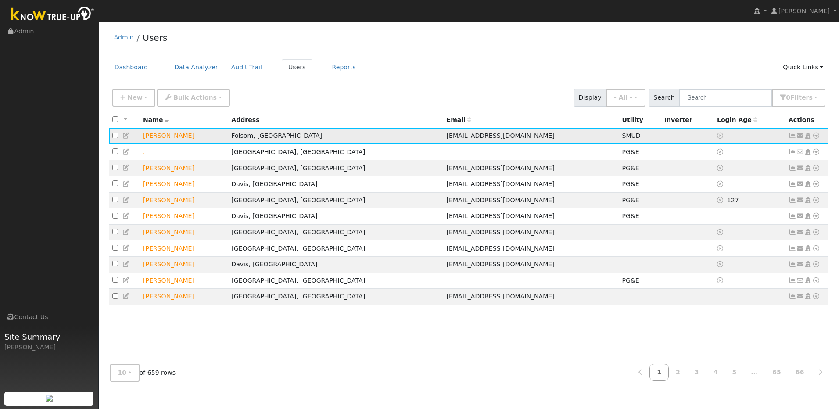
click at [819, 139] on icon at bounding box center [816, 136] width 8 height 6
click at [744, 184] on link "Import From CSV" at bounding box center [723, 183] width 65 height 12
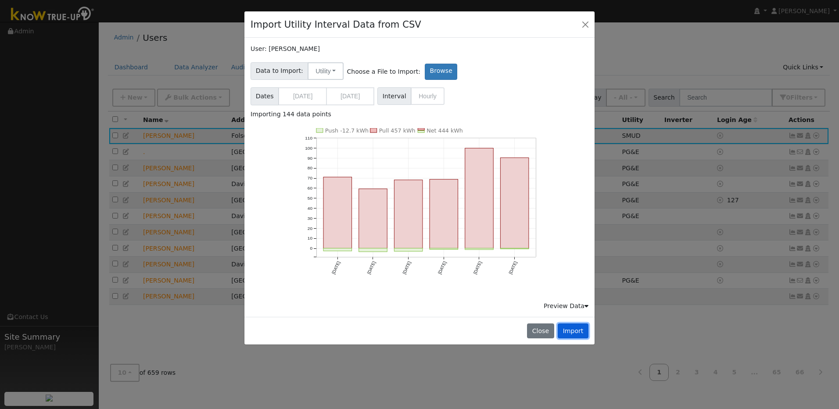
click at [574, 331] on button "Import" at bounding box center [573, 330] width 31 height 15
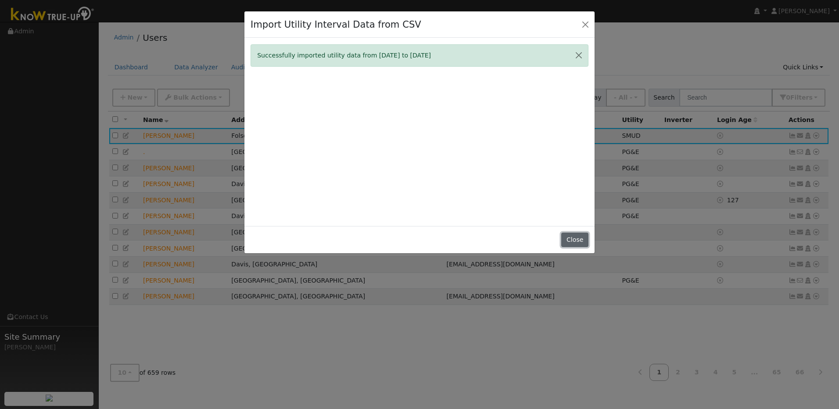
click at [577, 240] on button "Close" at bounding box center [574, 240] width 27 height 15
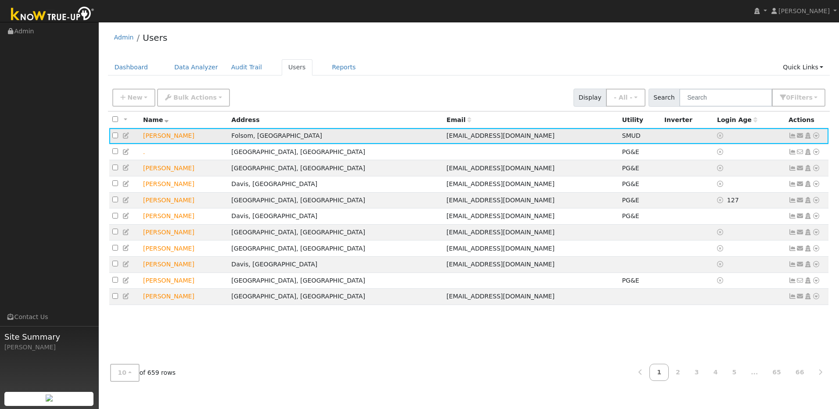
click at [819, 137] on icon at bounding box center [816, 136] width 8 height 6
click at [731, 183] on link "Import From CSV" at bounding box center [723, 183] width 65 height 12
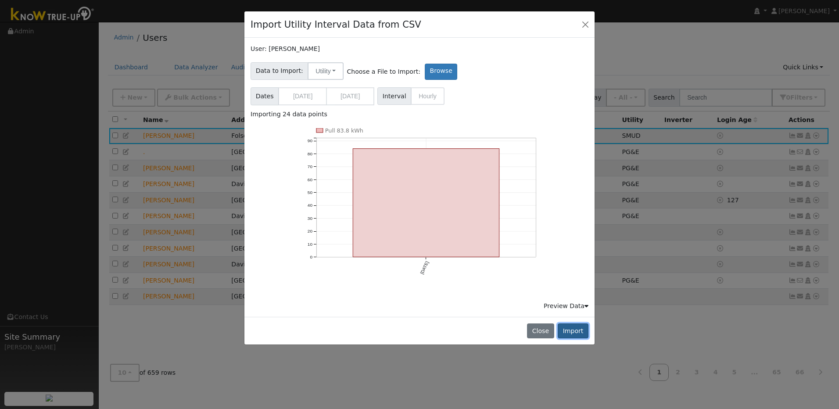
click at [579, 328] on button "Import" at bounding box center [573, 330] width 31 height 15
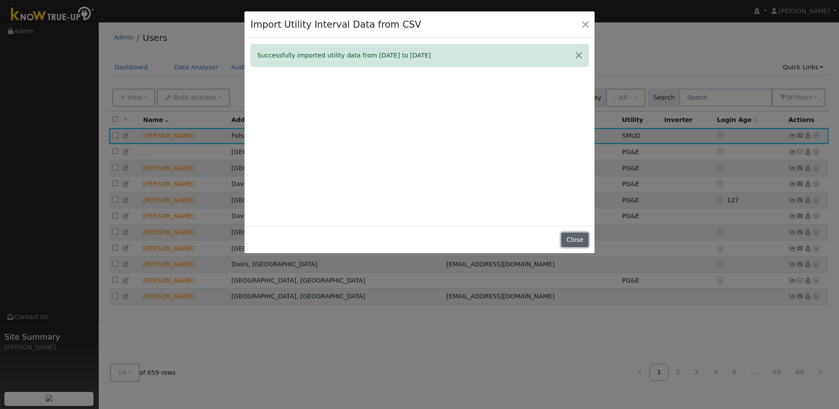
click at [580, 241] on button "Close" at bounding box center [574, 240] width 27 height 15
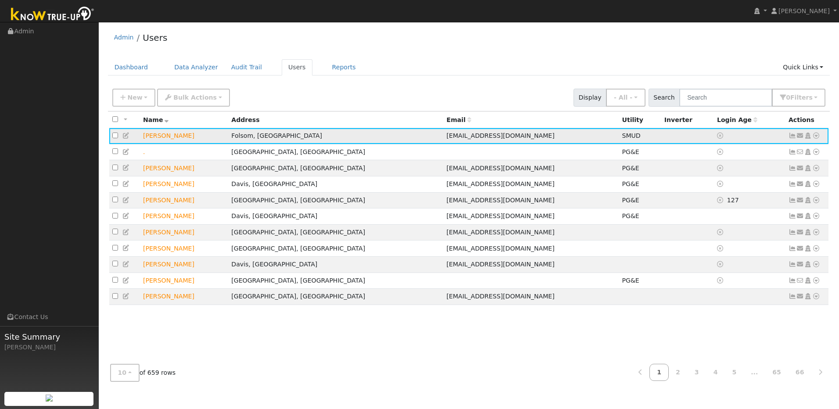
click at [819, 137] on icon at bounding box center [816, 136] width 8 height 6
click at [735, 186] on link "Import From CSV" at bounding box center [723, 183] width 65 height 12
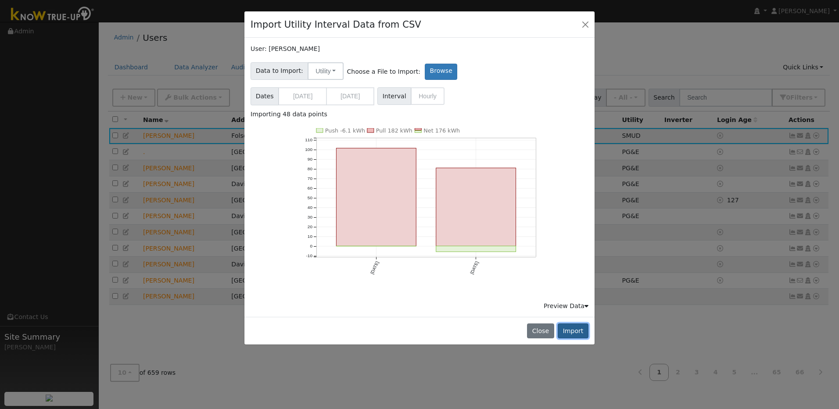
click at [584, 331] on button "Import" at bounding box center [573, 330] width 31 height 15
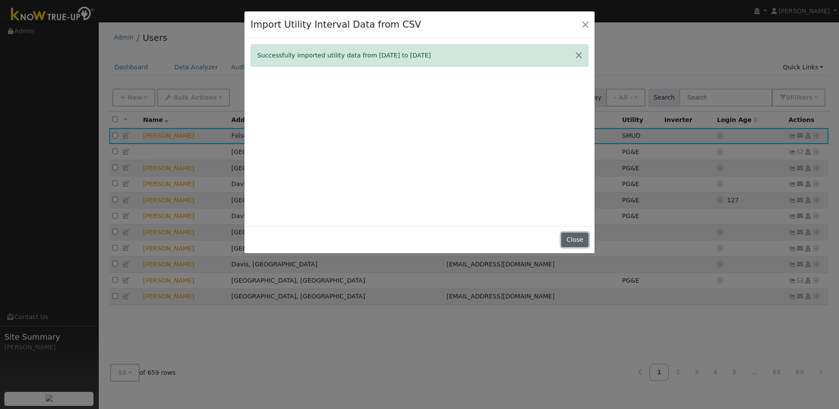
click at [579, 242] on button "Close" at bounding box center [574, 240] width 27 height 15
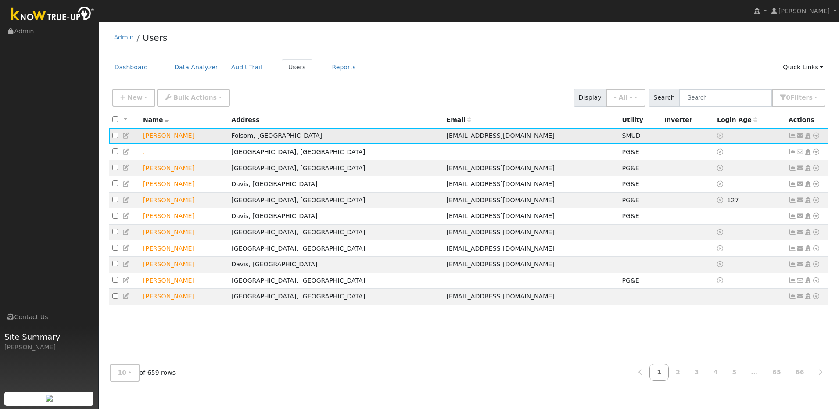
click at [816, 139] on icon at bounding box center [816, 136] width 8 height 6
click at [740, 186] on link "Import From CSV" at bounding box center [723, 183] width 65 height 12
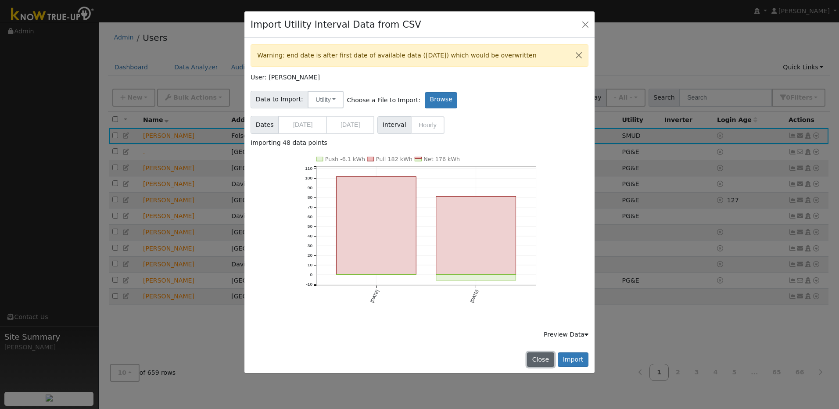
click at [547, 363] on button "Close" at bounding box center [540, 359] width 27 height 15
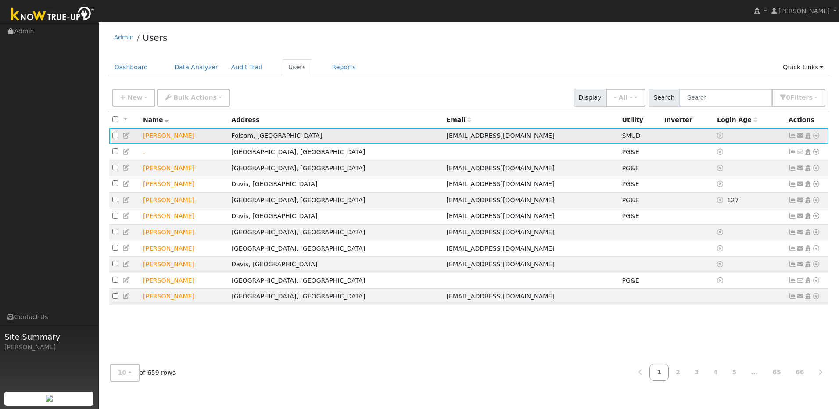
click at [818, 138] on icon at bounding box center [816, 136] width 8 height 6
click at [738, 182] on link "Import From CSV" at bounding box center [723, 183] width 65 height 12
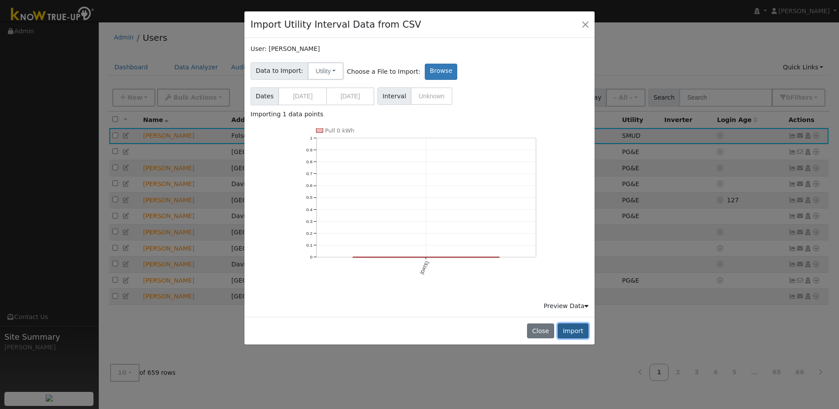
click at [584, 332] on button "Import" at bounding box center [573, 330] width 31 height 15
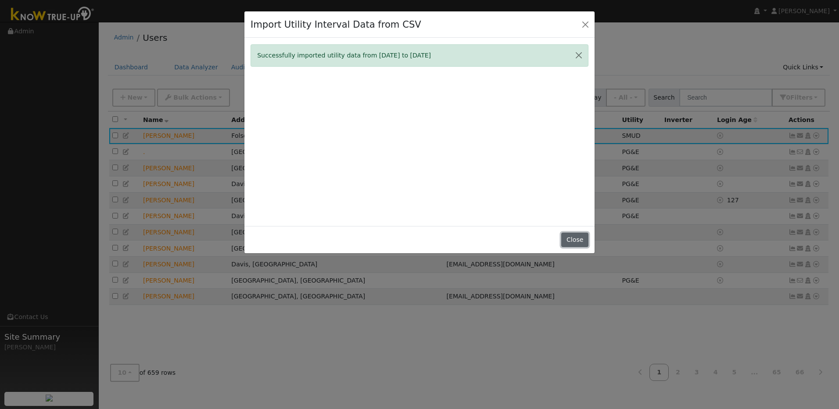
click at [571, 243] on button "Close" at bounding box center [574, 240] width 27 height 15
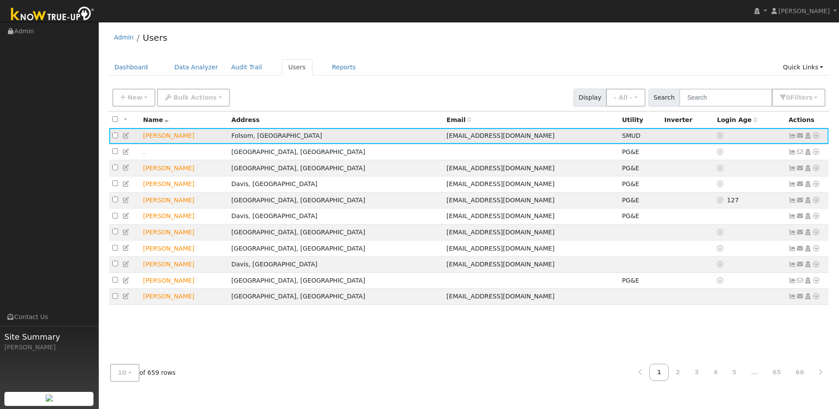
click at [815, 137] on icon at bounding box center [816, 136] width 8 height 6
click at [748, 186] on link "Import From CSV" at bounding box center [723, 183] width 65 height 12
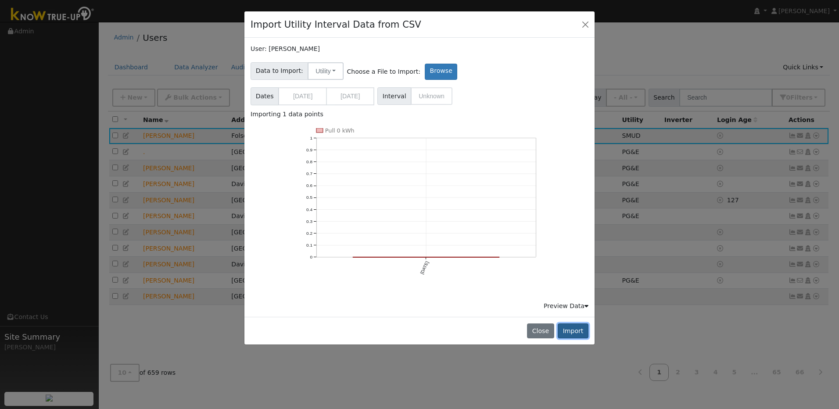
click at [573, 328] on button "Import" at bounding box center [573, 330] width 31 height 15
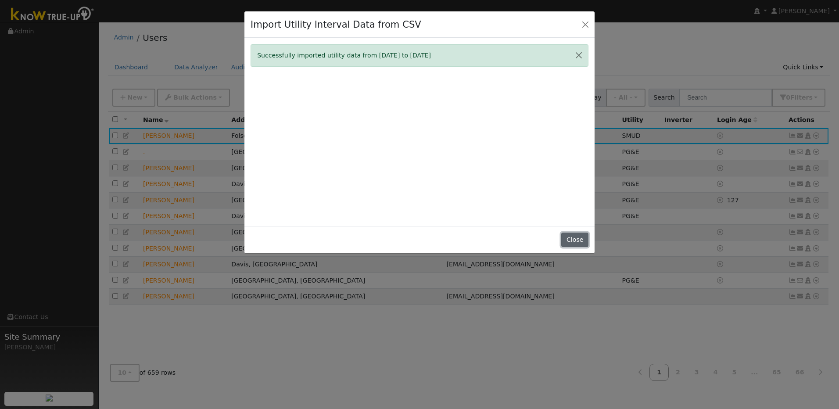
click at [577, 239] on button "Close" at bounding box center [574, 240] width 27 height 15
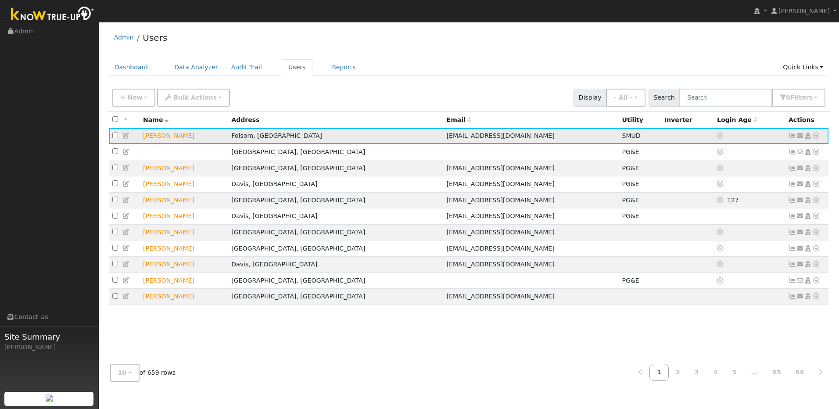
click at [815, 137] on icon at bounding box center [816, 136] width 8 height 6
click at [743, 188] on link "Import From CSV" at bounding box center [723, 183] width 65 height 12
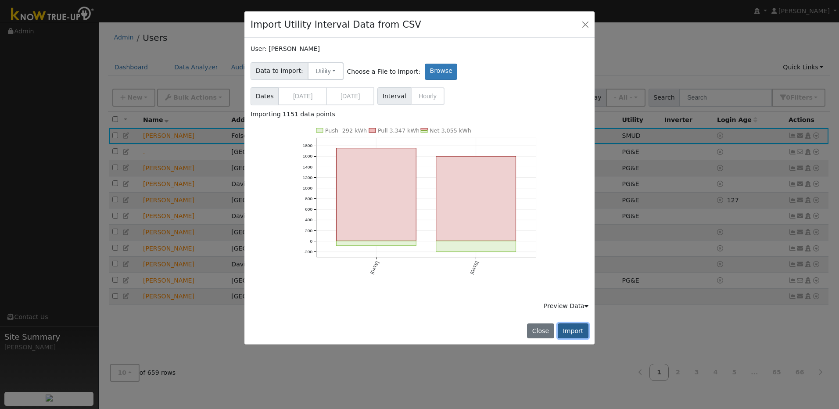
click at [578, 335] on button "Import" at bounding box center [573, 330] width 31 height 15
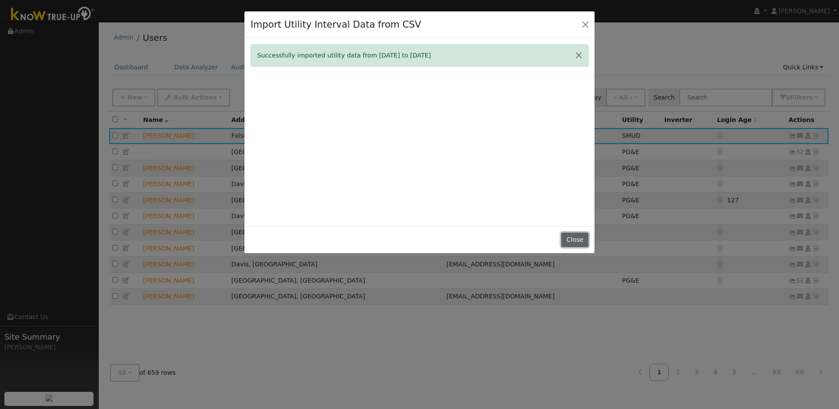
click at [575, 240] on button "Close" at bounding box center [574, 240] width 27 height 15
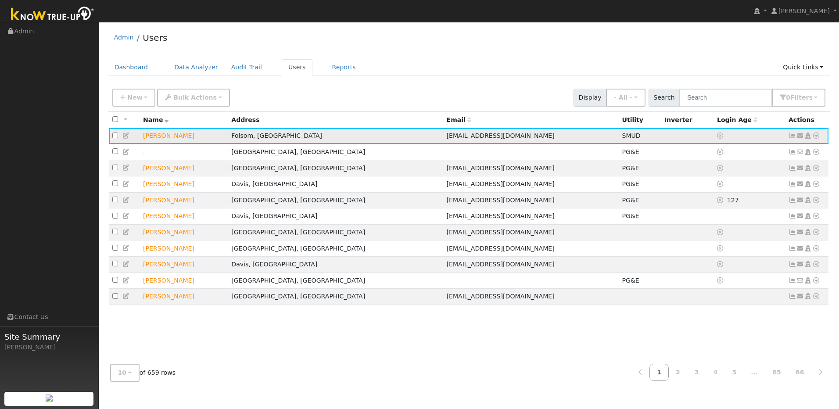
click at [816, 137] on icon at bounding box center [816, 136] width 8 height 6
click at [734, 187] on link "Import From CSV" at bounding box center [723, 183] width 65 height 12
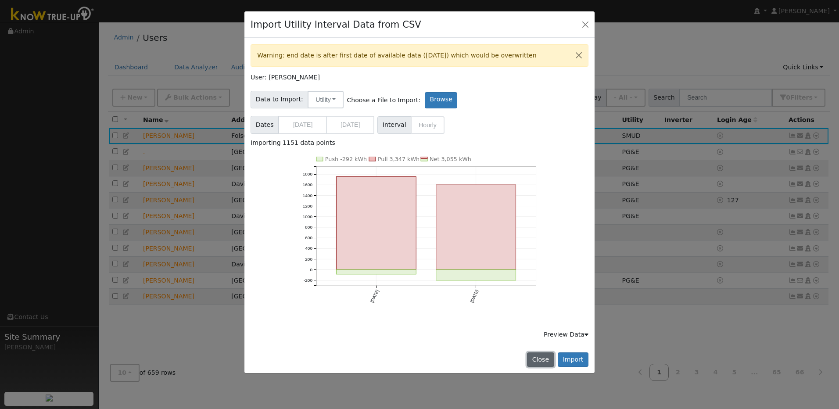
click at [552, 359] on button "Close" at bounding box center [540, 359] width 27 height 15
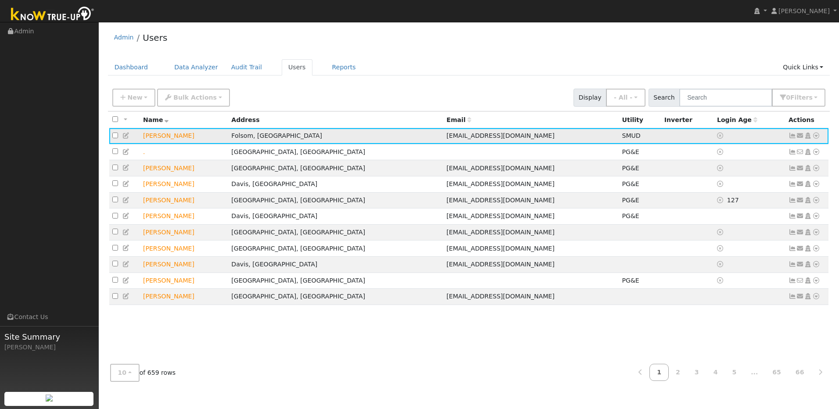
click at [814, 137] on icon at bounding box center [816, 136] width 8 height 6
click at [727, 184] on link "Import From CSV" at bounding box center [723, 183] width 65 height 12
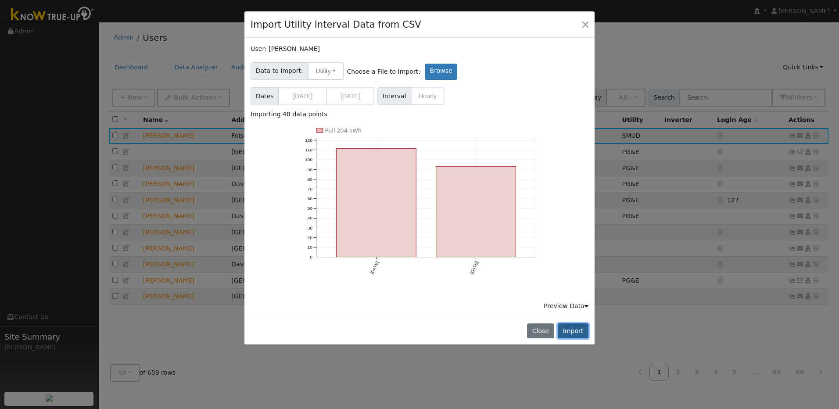
click at [572, 333] on button "Import" at bounding box center [573, 330] width 31 height 15
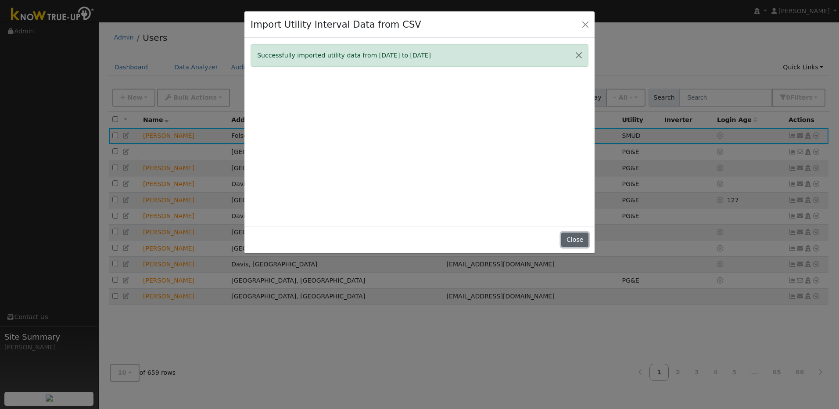
click at [578, 241] on button "Close" at bounding box center [574, 240] width 27 height 15
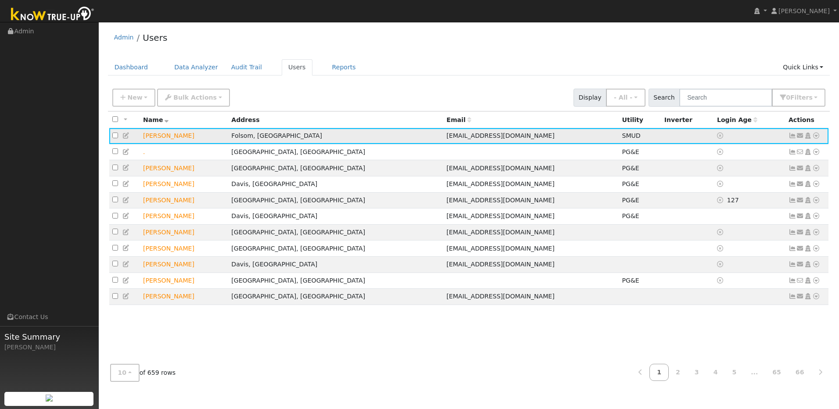
click at [814, 138] on icon at bounding box center [816, 136] width 8 height 6
click at [734, 186] on link "Import From CSV" at bounding box center [723, 183] width 65 height 12
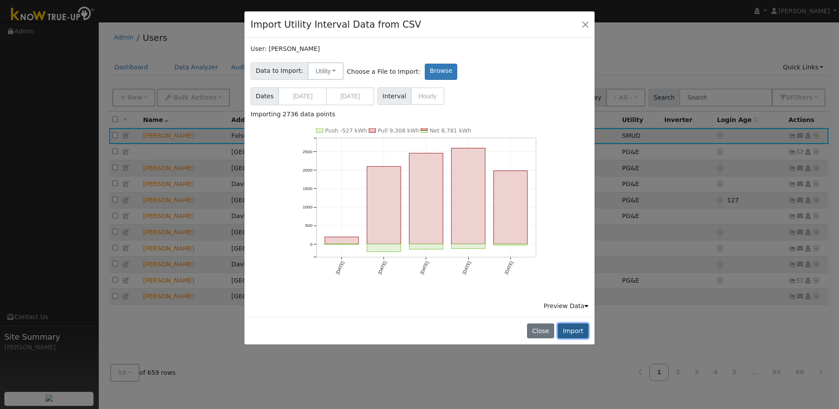
click at [574, 335] on button "Import" at bounding box center [573, 330] width 31 height 15
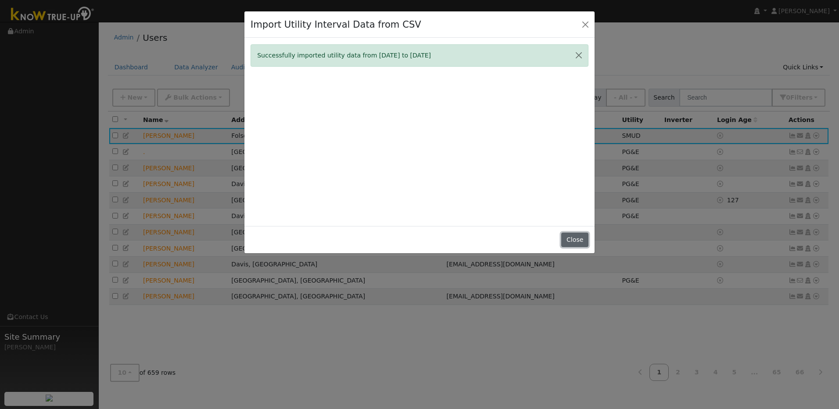
click at [582, 241] on button "Close" at bounding box center [574, 240] width 27 height 15
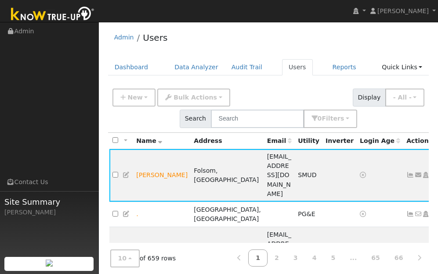
drag, startPoint x: 60, startPoint y: 156, endPoint x: 65, endPoint y: 157, distance: 4.5
click at [63, 157] on ul "Navigation Admin Links Contact Us Site Summary Shirley Cintron" at bounding box center [49, 159] width 99 height 274
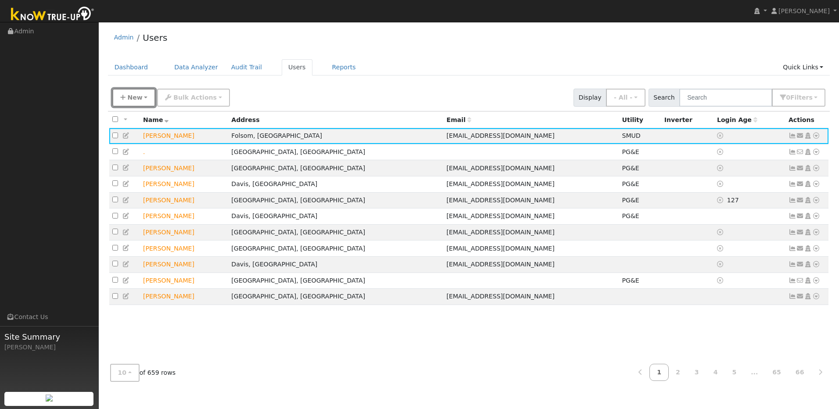
click at [130, 99] on span "New" at bounding box center [134, 97] width 15 height 7
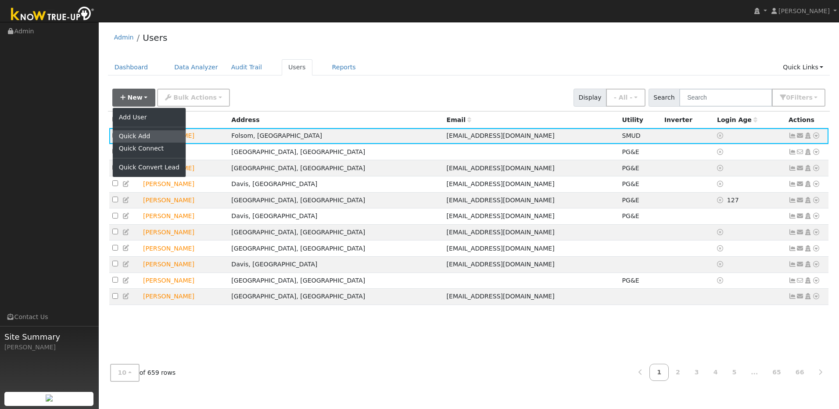
click at [143, 136] on link "Quick Add" at bounding box center [149, 136] width 73 height 12
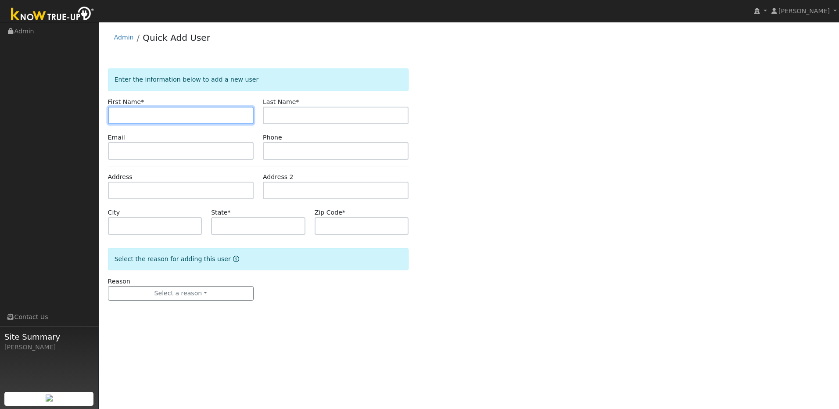
paste input "Dean"
type input "Dean"
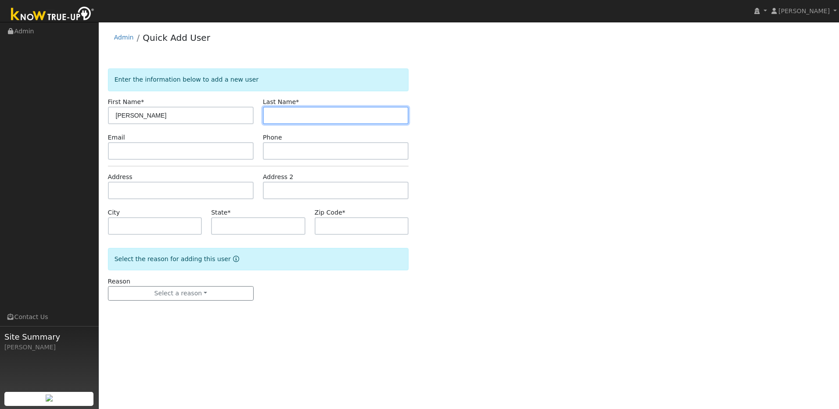
drag, startPoint x: 308, startPoint y: 116, endPoint x: 291, endPoint y: 110, distance: 18.3
click at [308, 116] on input "text" at bounding box center [336, 116] width 146 height 18
paste input "Bartle"
type input "Bartle"
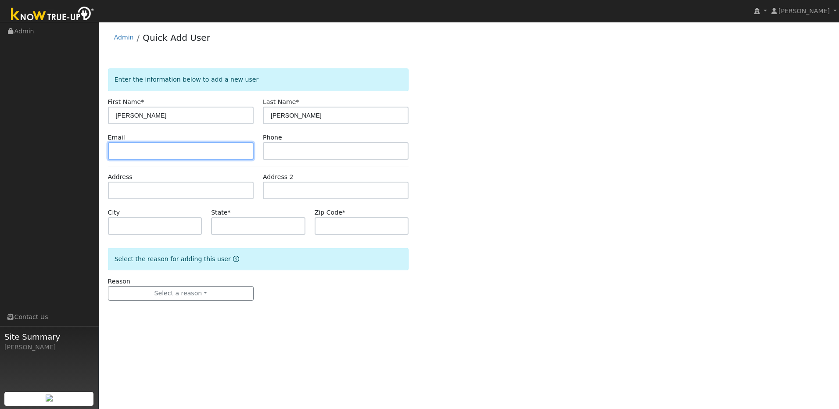
click at [181, 151] on input "text" at bounding box center [181, 151] width 146 height 18
paste input "[EMAIL_ADDRESS][DOMAIN_NAME]"
type input "[EMAIL_ADDRESS][DOMAIN_NAME]"
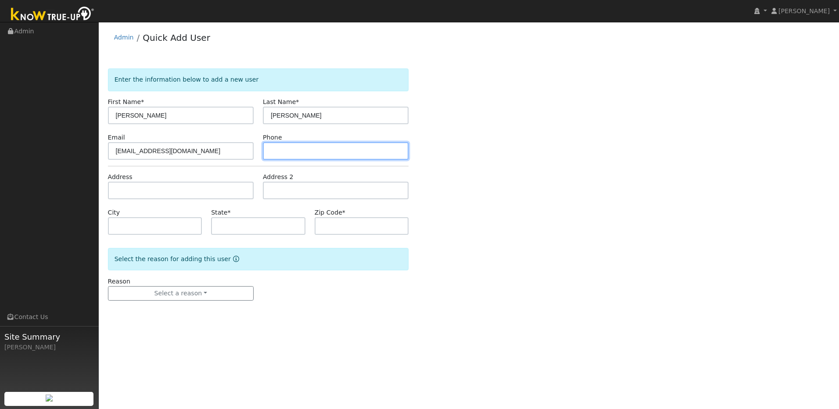
click at [309, 159] on input "text" at bounding box center [336, 151] width 146 height 18
paste input "530-906-8421"
type input "530-906-8421"
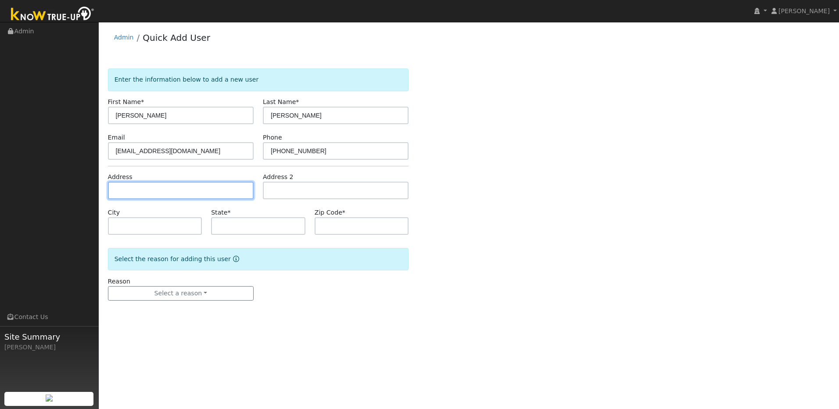
drag, startPoint x: 192, startPoint y: 190, endPoint x: 171, endPoint y: 173, distance: 27.4
click at [192, 190] on input "text" at bounding box center [181, 191] width 146 height 18
paste input "2380 Fawn Hill Lane"
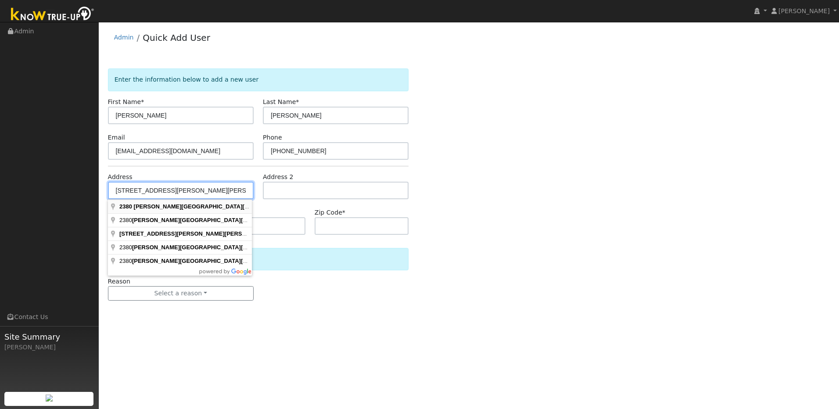
type input "2380 Fawn Hill Lane"
type input "Auburn"
type input "CA"
type input "95603"
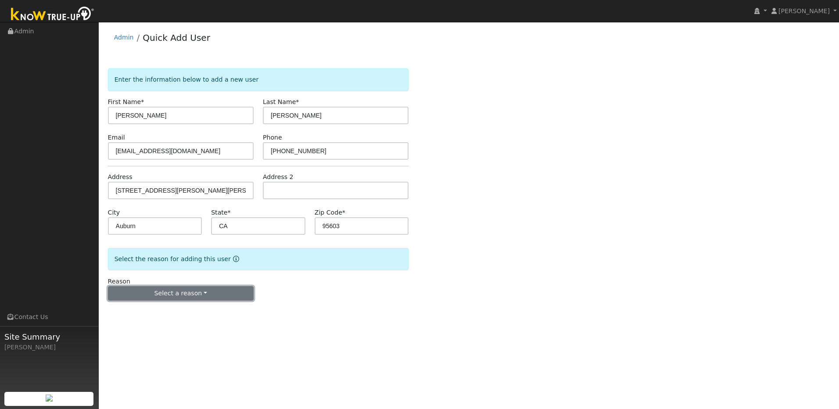
click at [238, 296] on button "Select a reason" at bounding box center [181, 293] width 146 height 15
click at [144, 314] on link "New lead" at bounding box center [156, 311] width 97 height 12
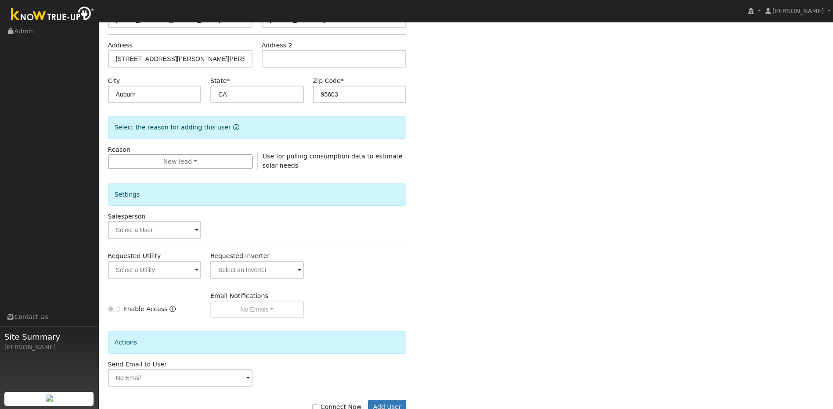
scroll to position [159, 0]
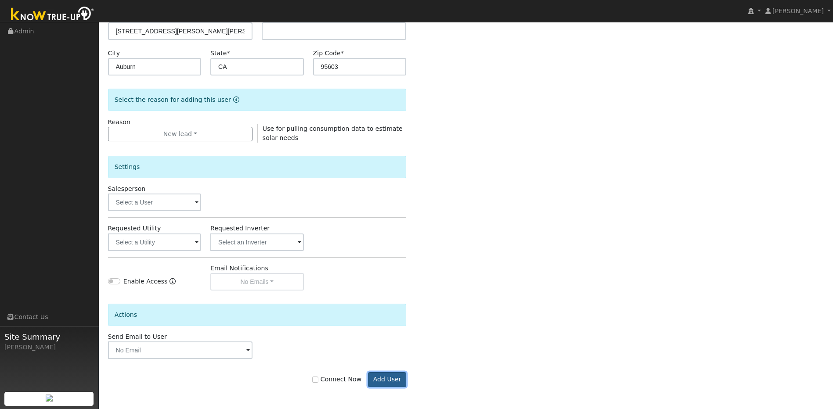
click at [382, 384] on button "Add User" at bounding box center [387, 379] width 38 height 15
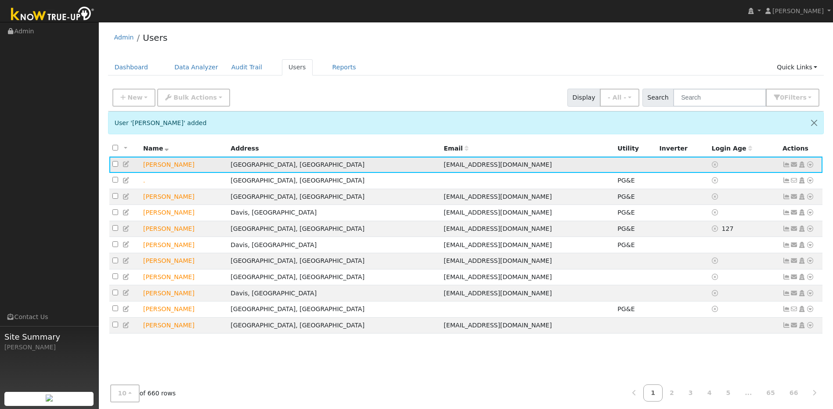
click at [126, 166] on icon at bounding box center [126, 164] width 8 height 6
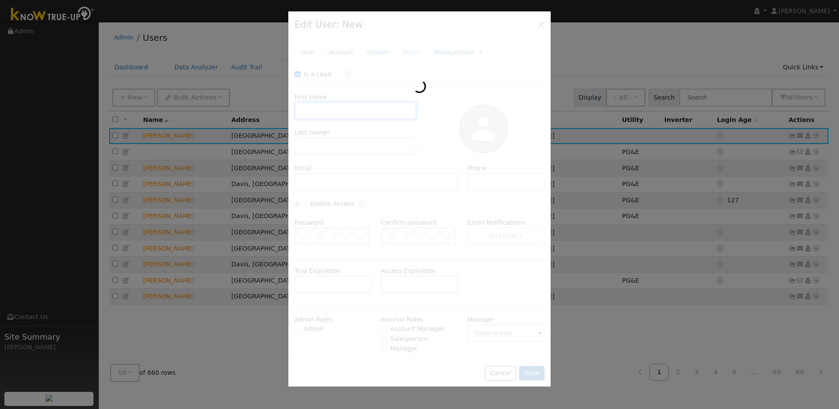
checkbox input "true"
type input "Dean"
type input "Bartle"
type input "dbartle@ncbb.net"
type input "530-906-8421"
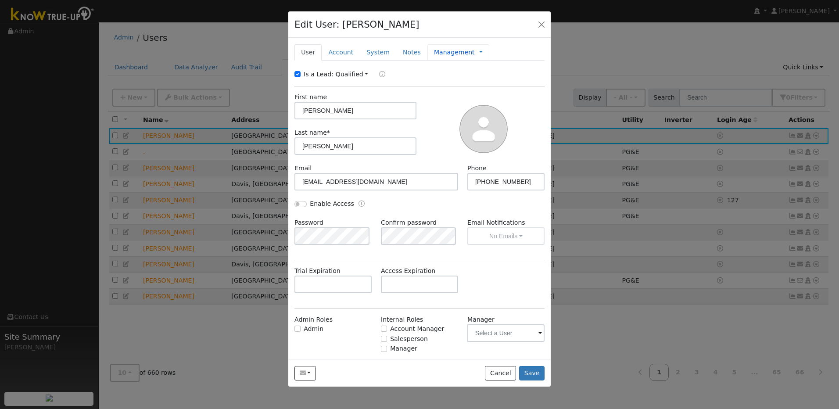
click at [443, 55] on link "Management" at bounding box center [454, 52] width 41 height 9
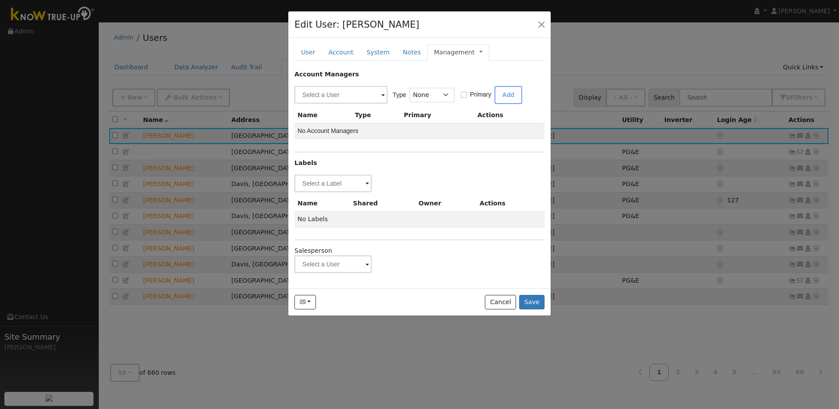
click at [368, 189] on span at bounding box center [368, 184] width 4 height 10
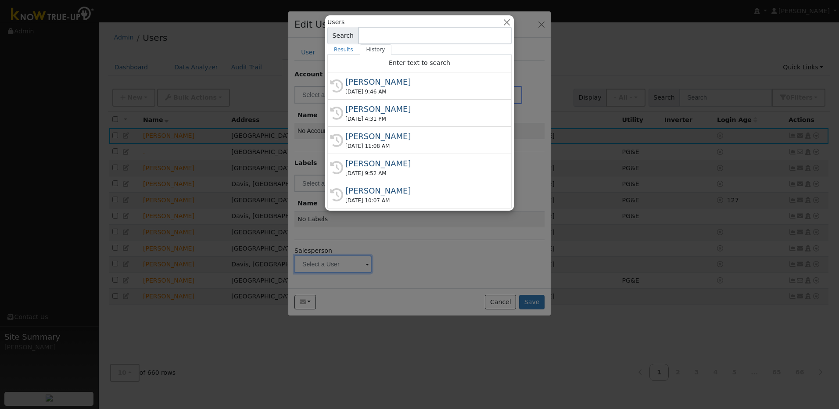
click at [383, 166] on div "Matt Bilyeu" at bounding box center [423, 164] width 156 height 12
type input "Matt Bilyeu"
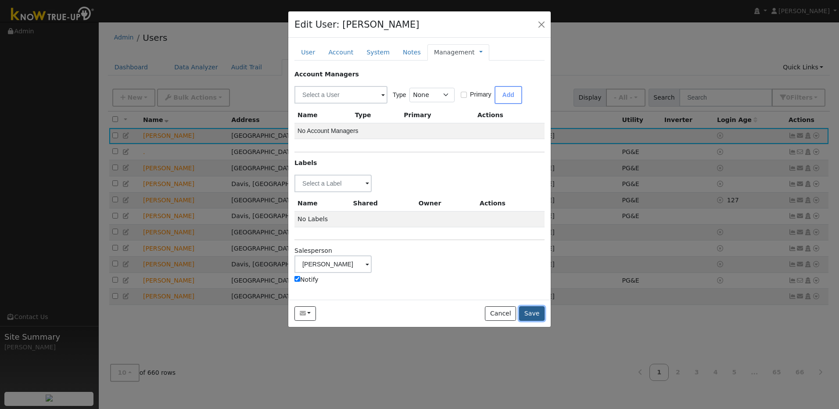
click at [526, 316] on button "Save" at bounding box center [531, 313] width 25 height 15
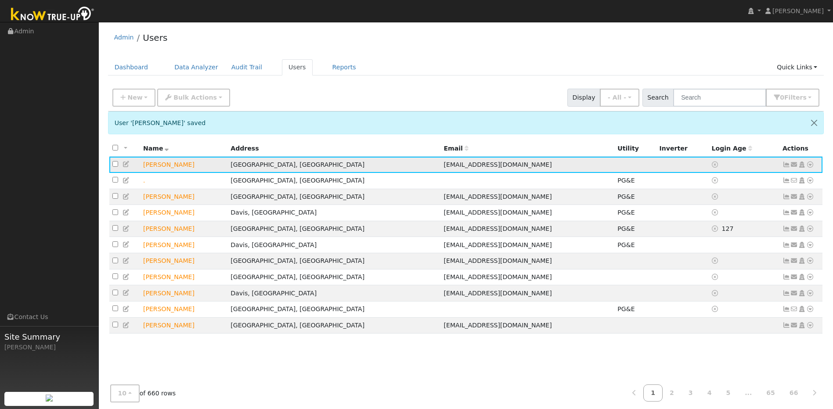
click at [811, 167] on icon at bounding box center [810, 165] width 8 height 6
click at [730, 235] on link "Utility" at bounding box center [718, 231] width 61 height 12
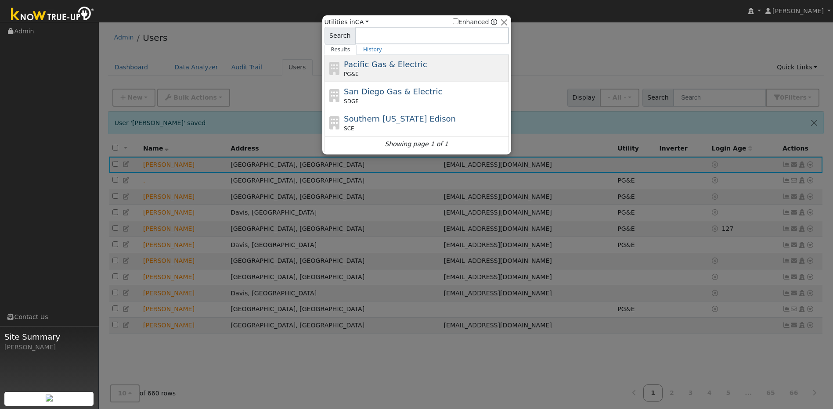
click at [416, 70] on div "Pacific Gas & Electric PG&E" at bounding box center [425, 68] width 163 height 20
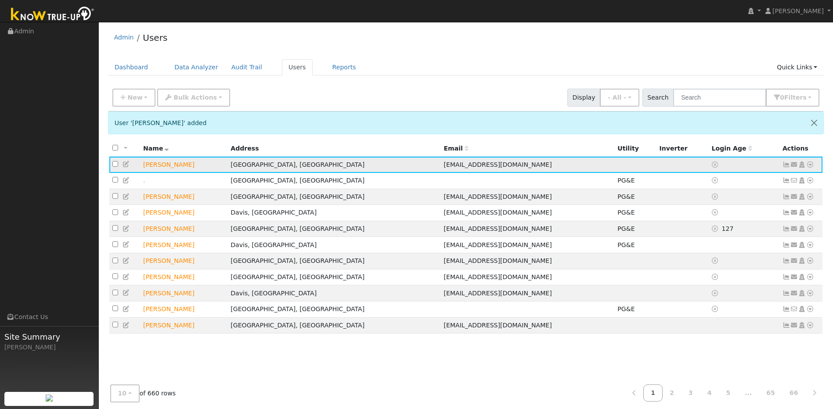
click at [809, 167] on icon at bounding box center [810, 165] width 8 height 6
click at [718, 230] on link "Utility" at bounding box center [718, 231] width 61 height 12
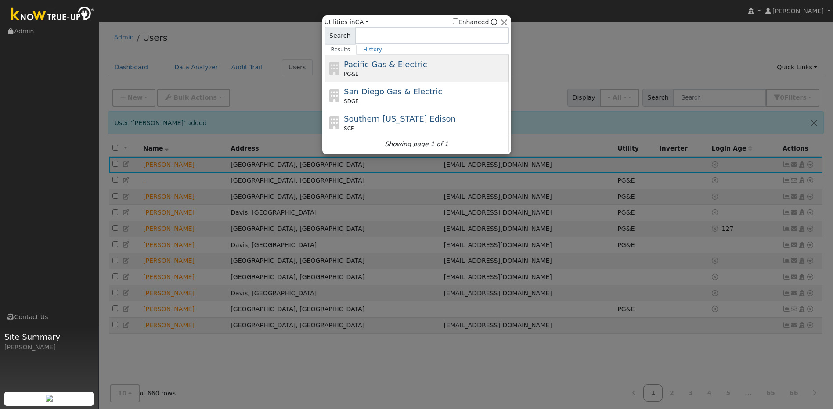
click at [410, 72] on div "PG&E" at bounding box center [425, 74] width 163 height 8
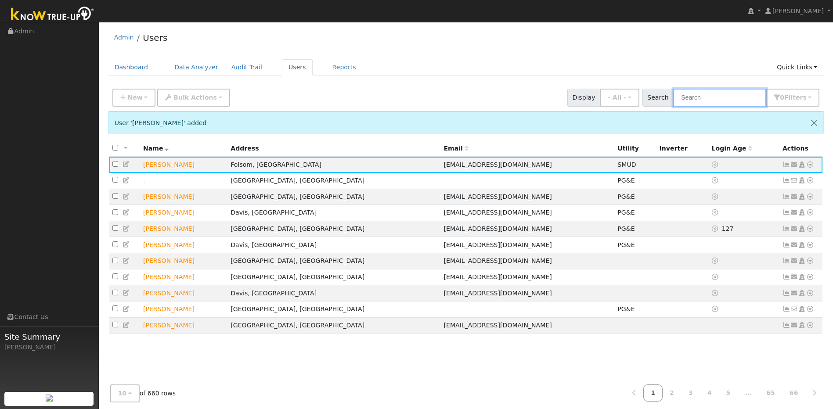
click at [709, 101] on input "text" at bounding box center [719, 98] width 93 height 18
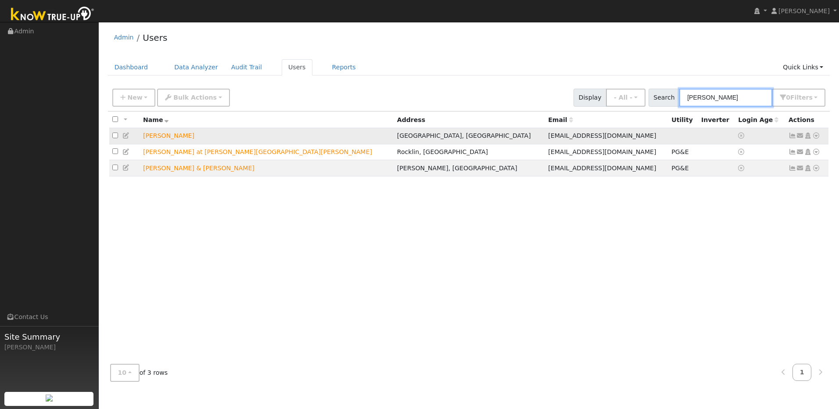
type input "[PERSON_NAME]"
click at [818, 137] on icon at bounding box center [816, 136] width 8 height 6
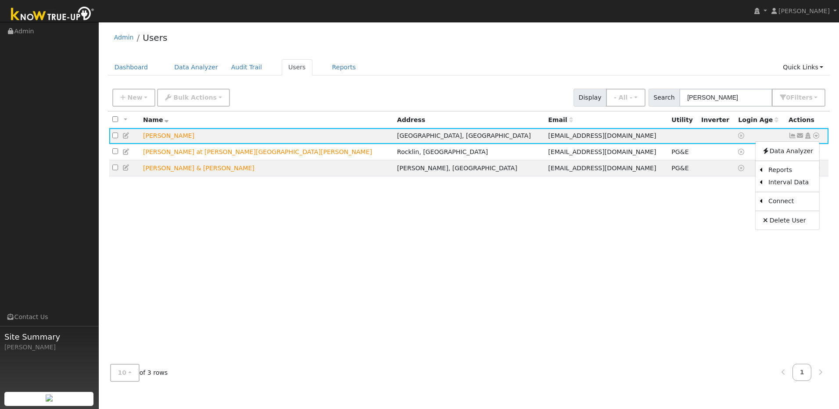
click at [0, 0] on link "Utility" at bounding box center [0, 0] width 0 height 0
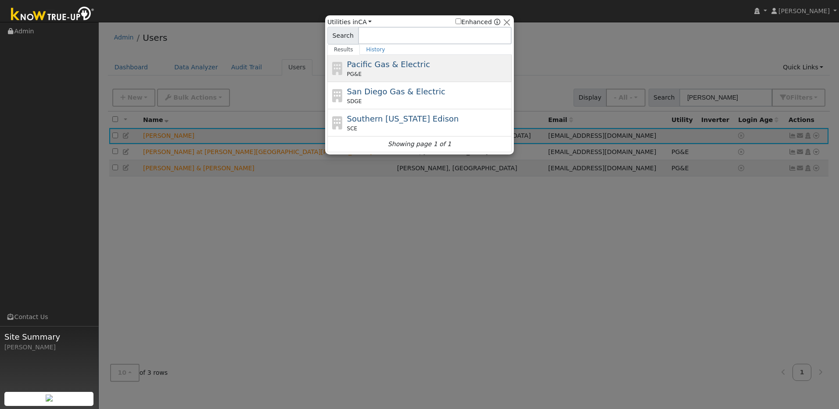
click at [395, 65] on span "Pacific Gas & Electric" at bounding box center [388, 64] width 83 height 9
